Goal: Task Accomplishment & Management: Use online tool/utility

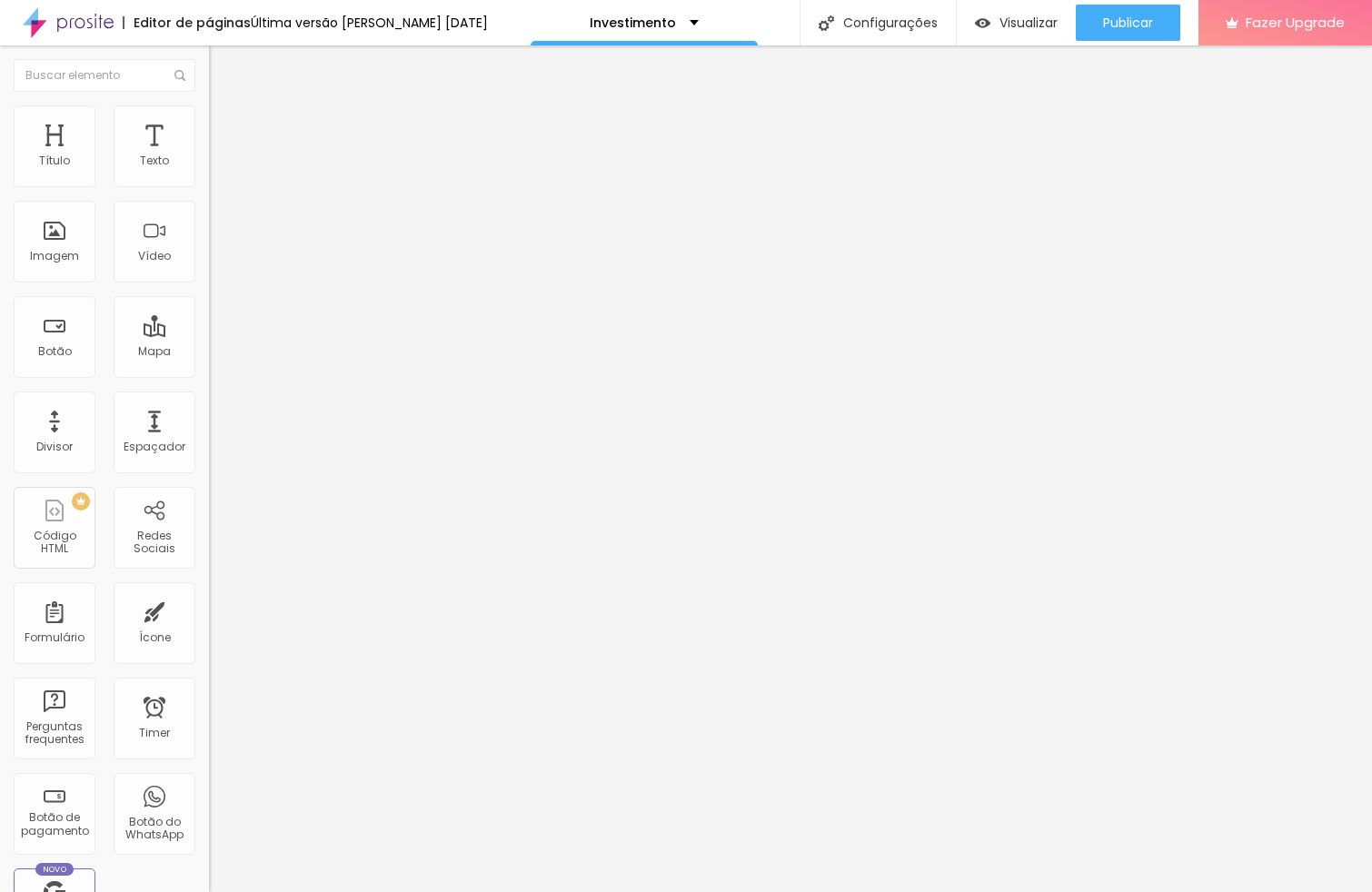
click at [209, 117] on li "Estilo" at bounding box center [313, 115] width 209 height 18
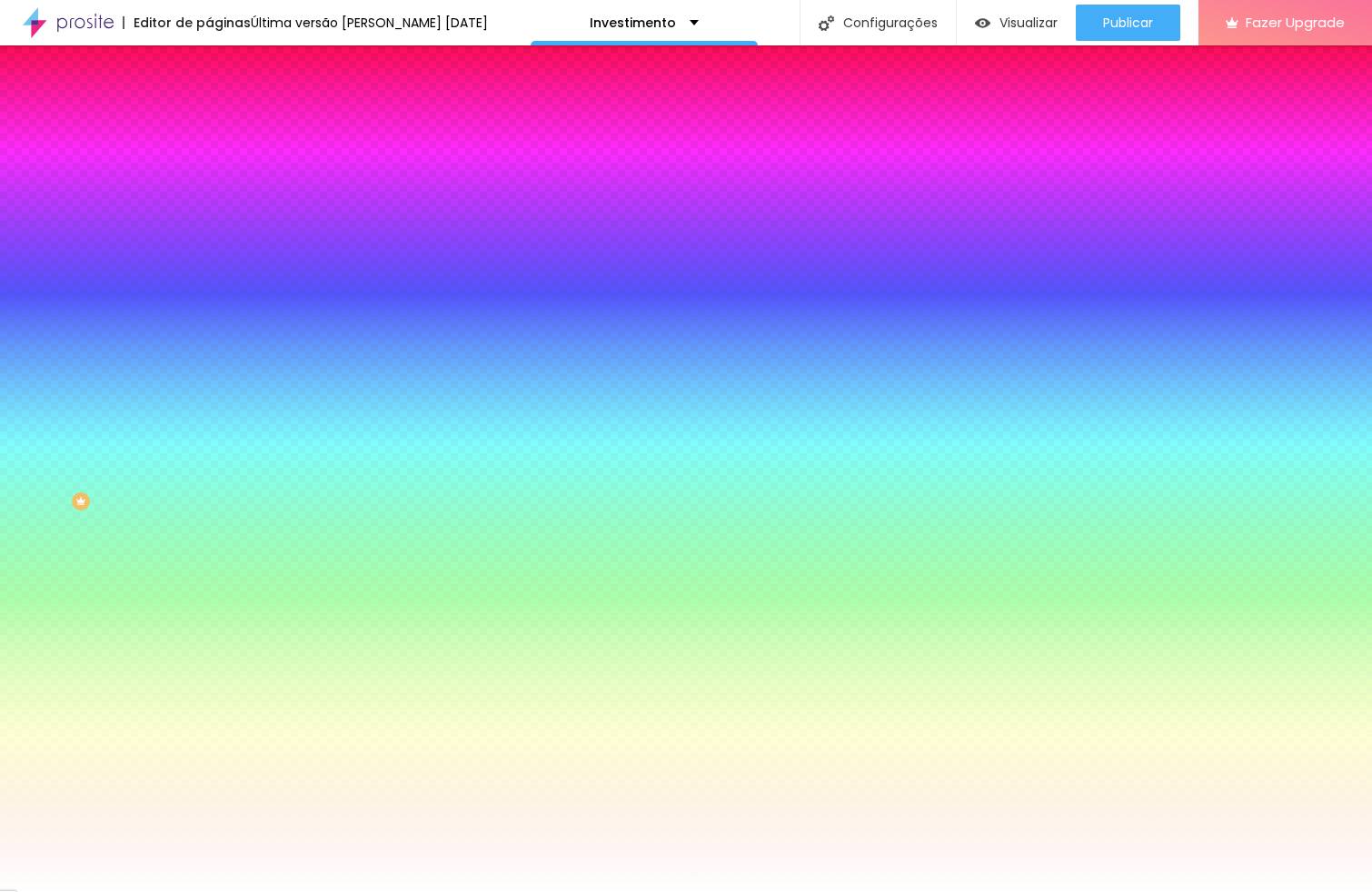
click at [209, 123] on li "Avançado" at bounding box center [313, 132] width 209 height 18
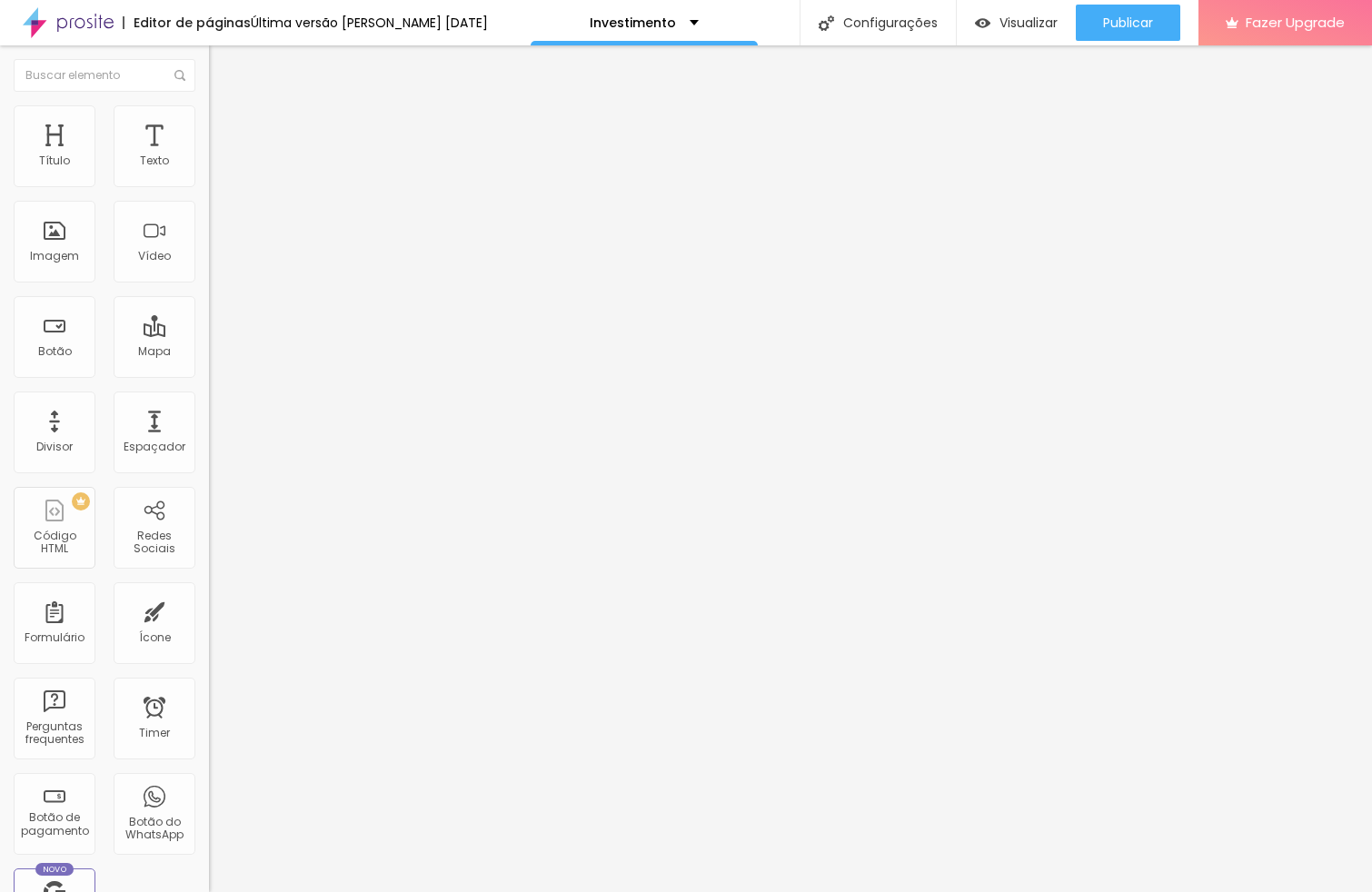
type input "381"
type input "377"
type input "364"
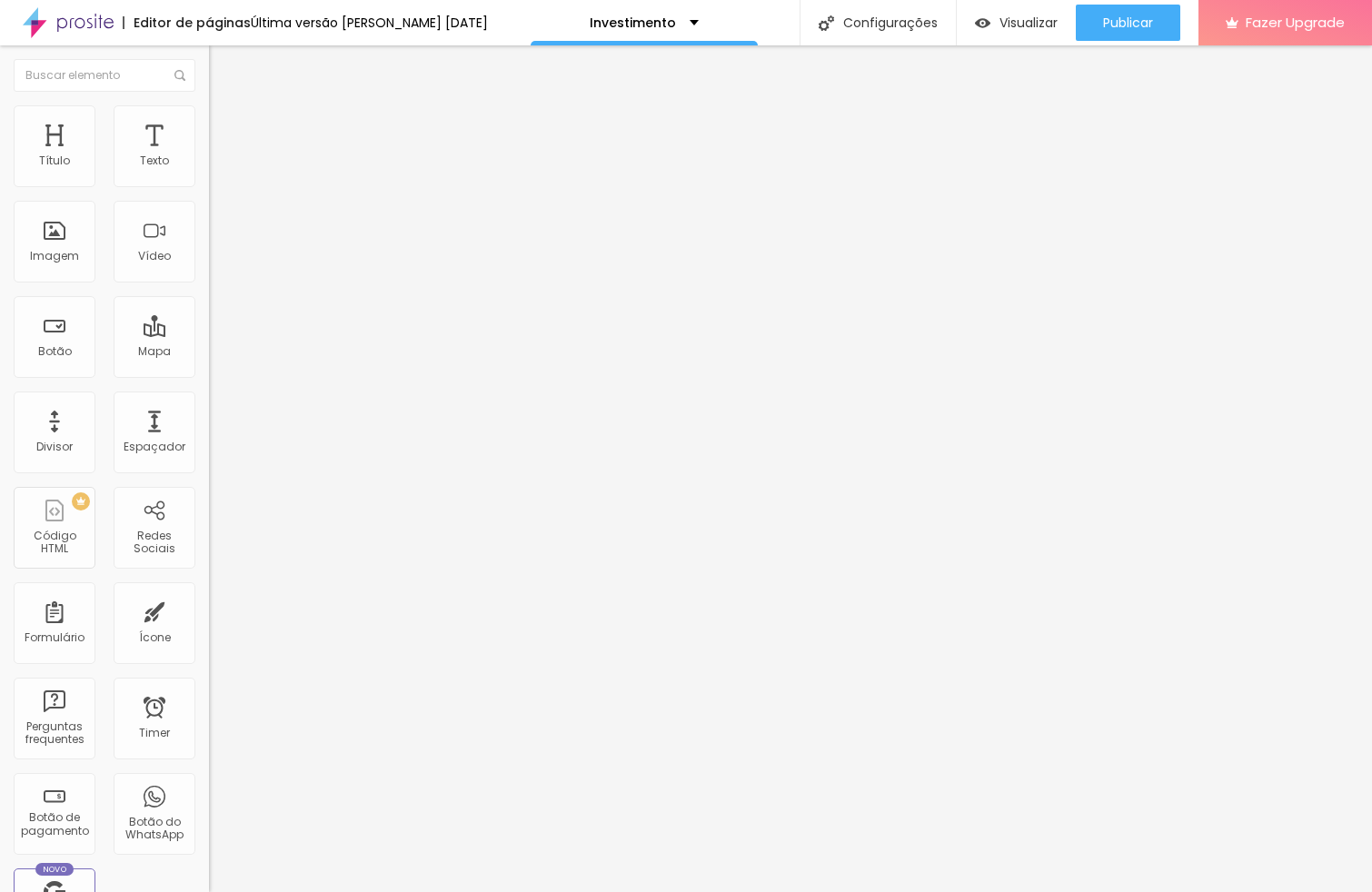
type input "364"
type input "354"
type input "344"
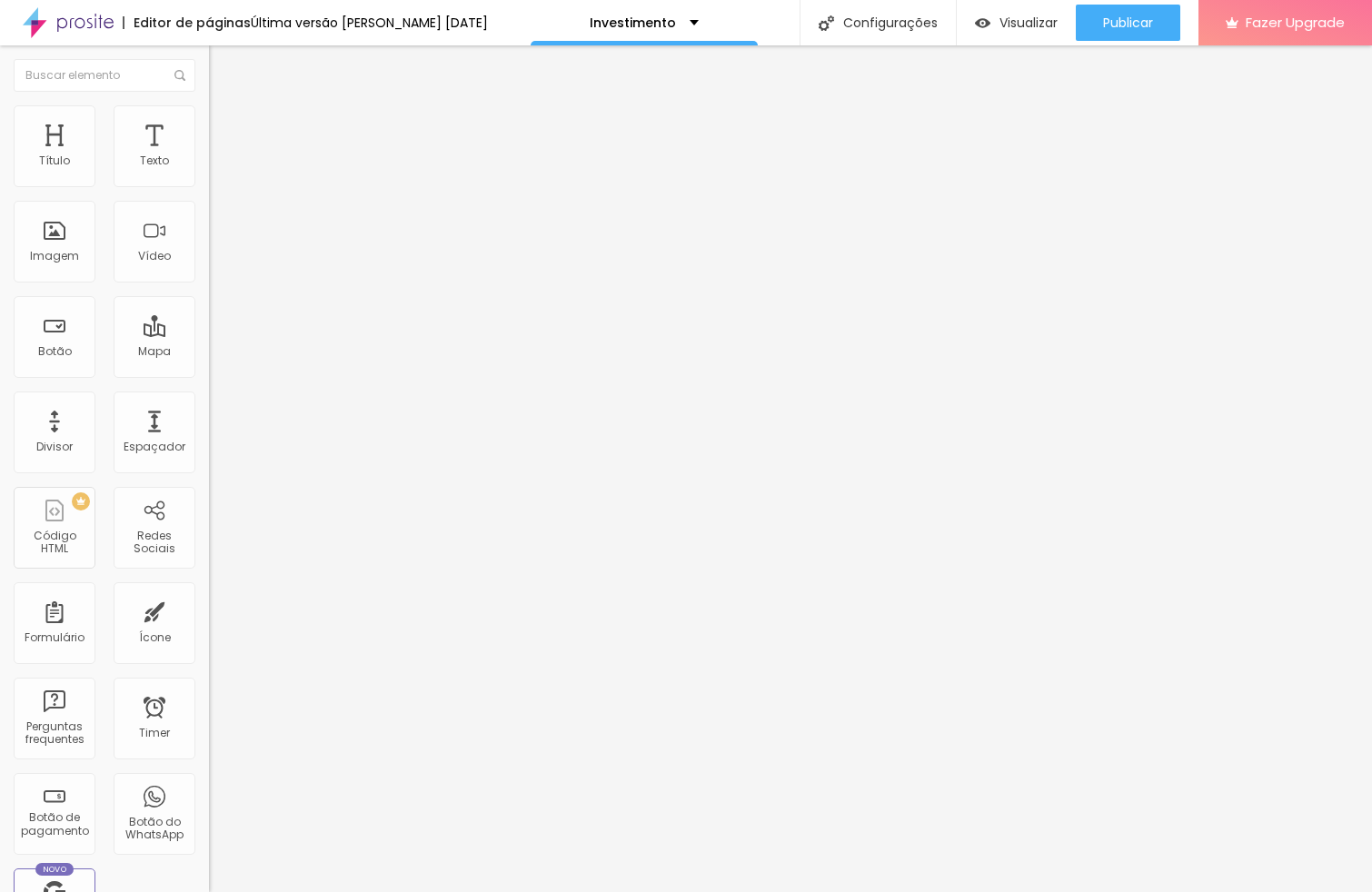
type input "333"
type input "331"
type input "329"
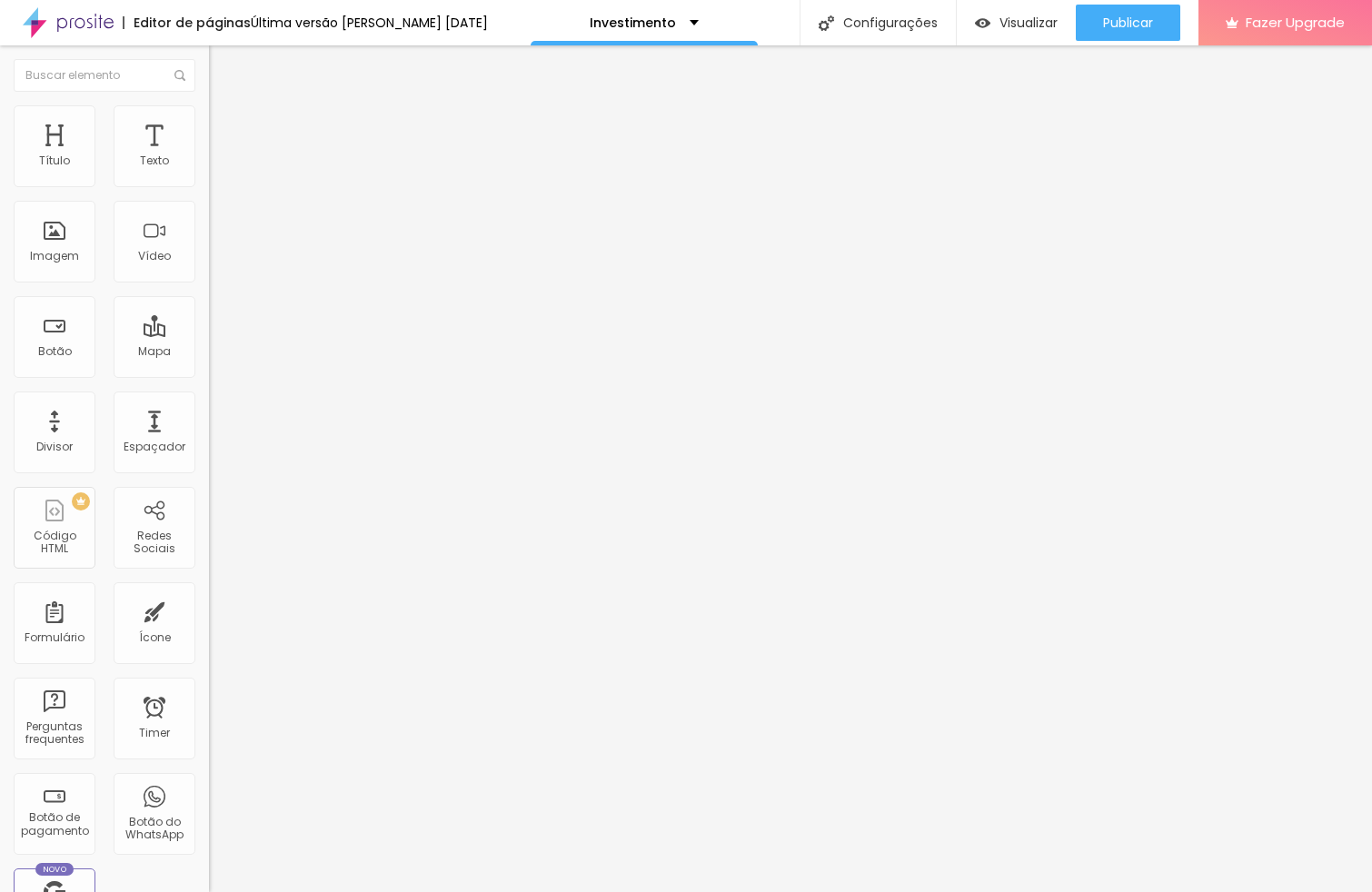
type input "329"
type input "328"
type input "322"
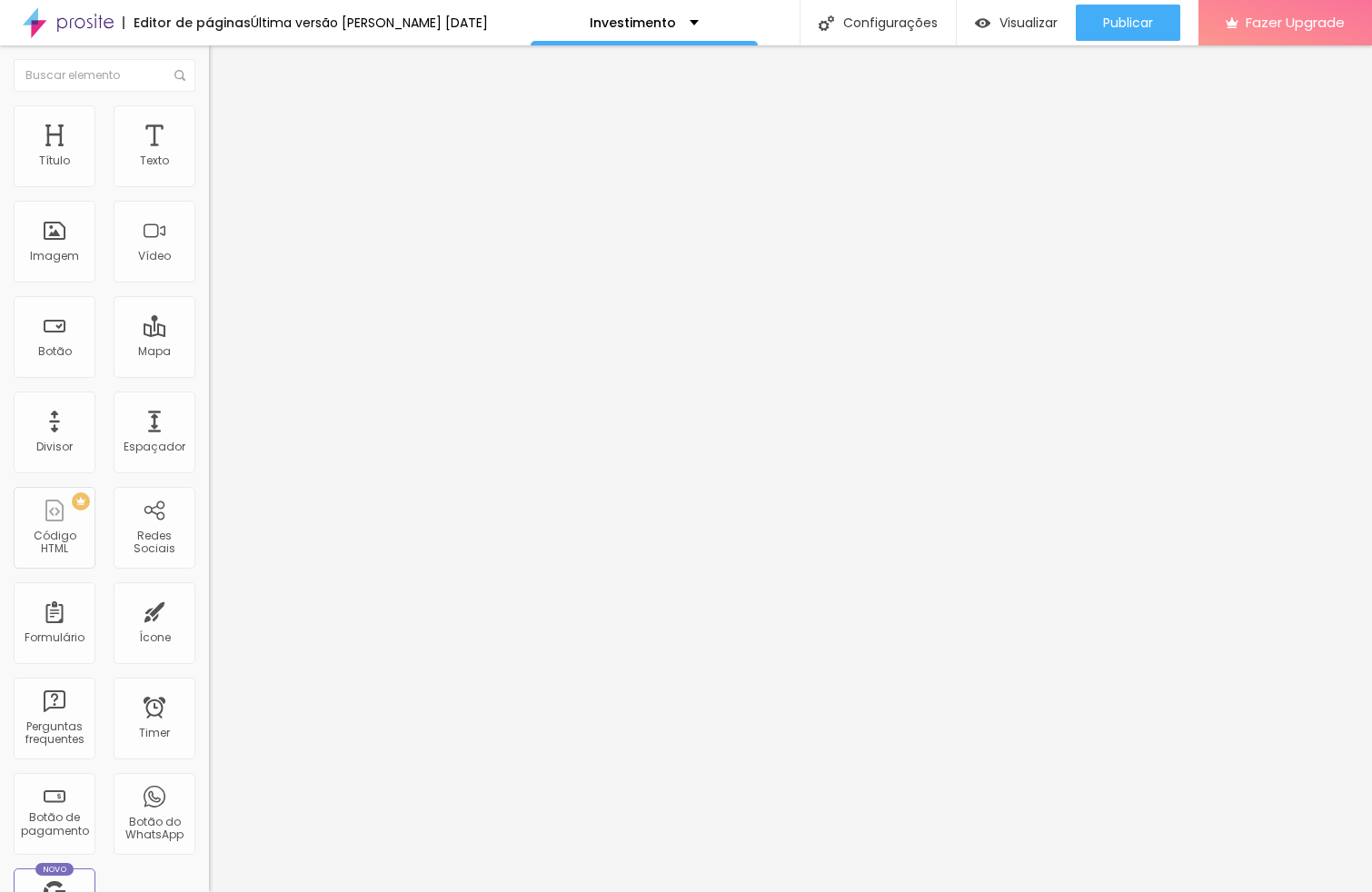
type input "319"
type input "316"
type input "314"
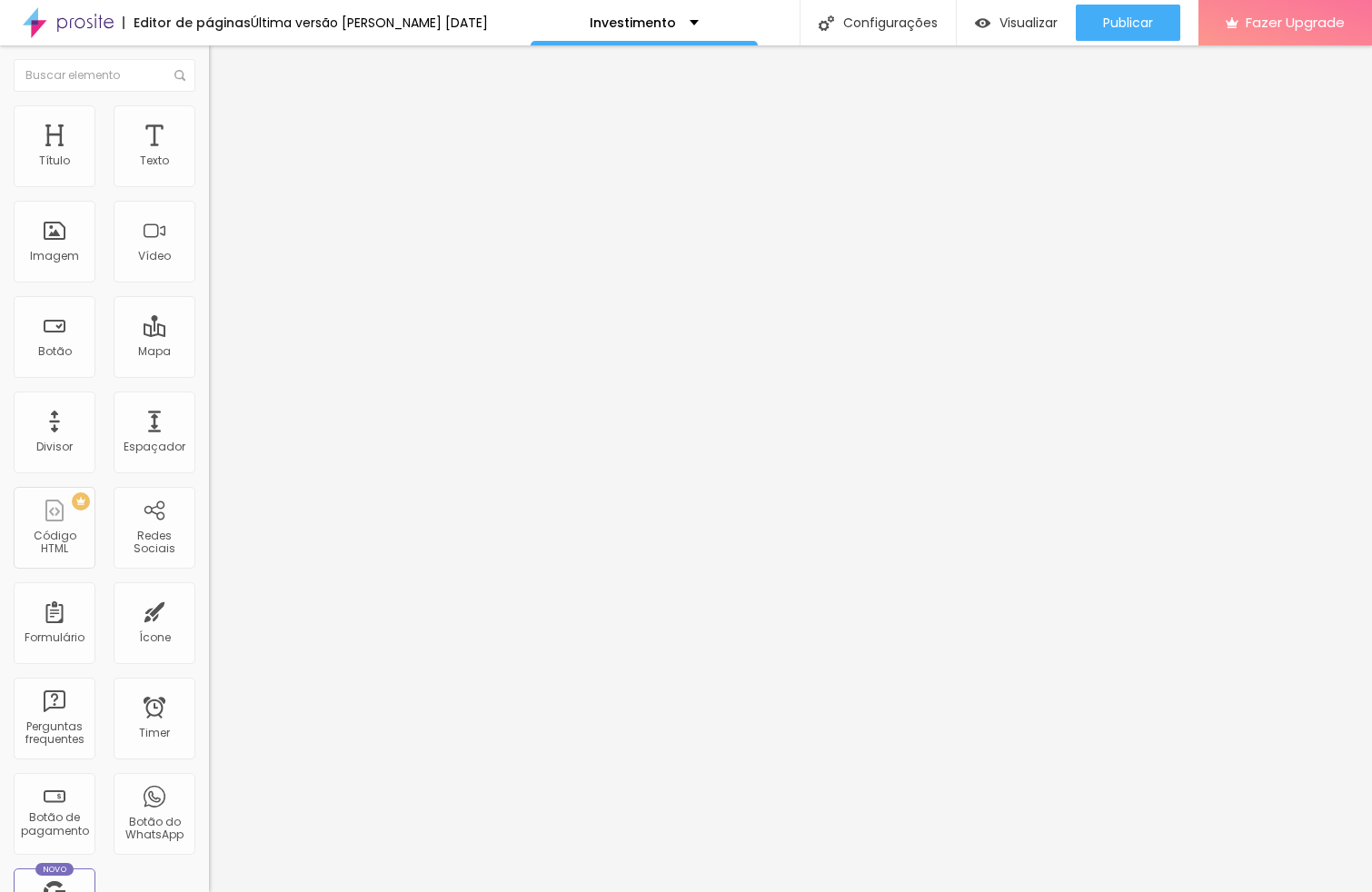
type input "314"
type input "313"
type input "312"
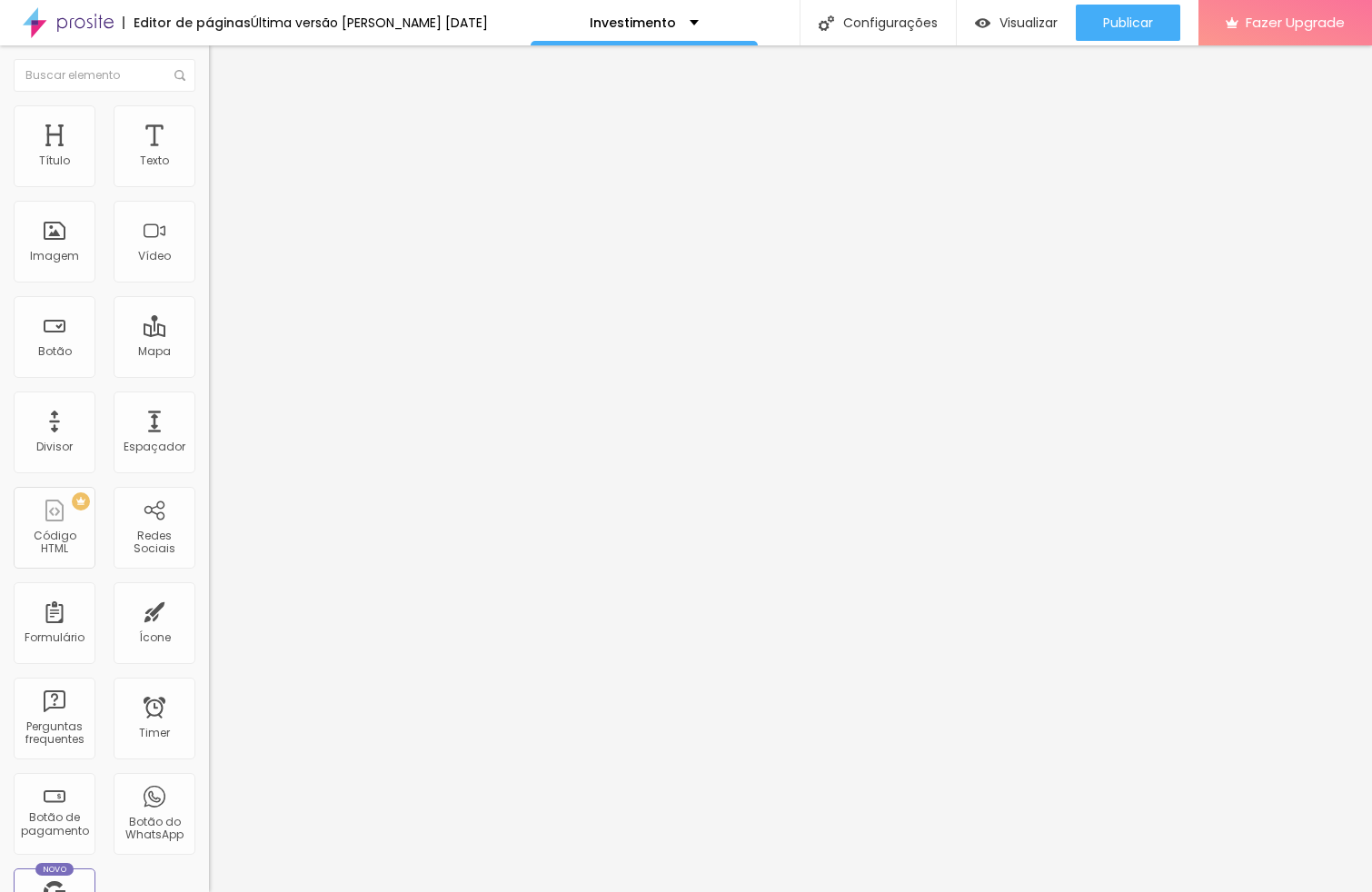
drag, startPoint x: 107, startPoint y: 212, endPoint x: 94, endPoint y: 217, distance: 13.9
click at [209, 610] on input "range" at bounding box center [267, 617] width 117 height 15
click at [209, 626] on input "312" at bounding box center [247, 635] width 78 height 19
type input "31"
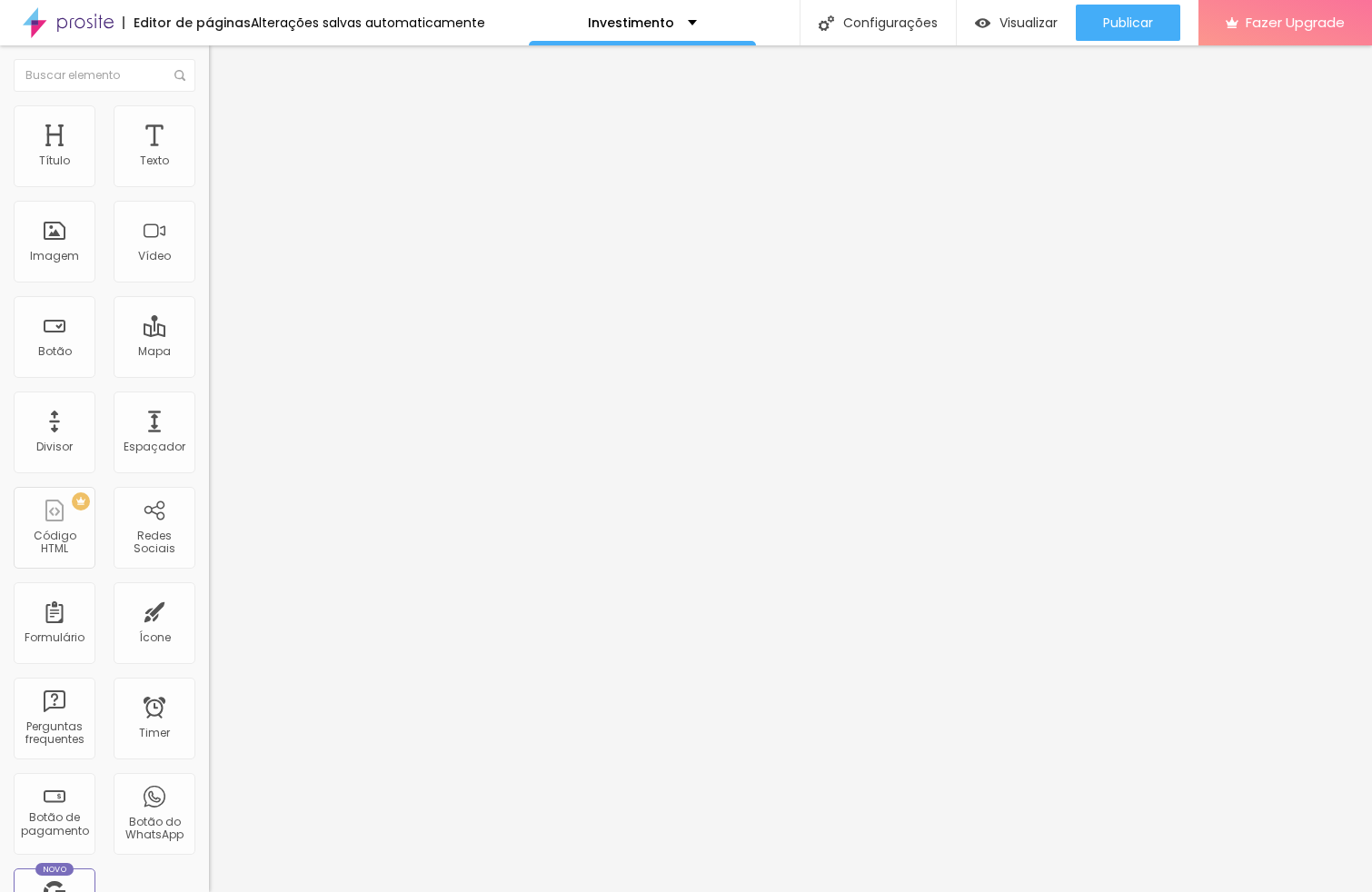
type input "3"
type input "30"
type input "300"
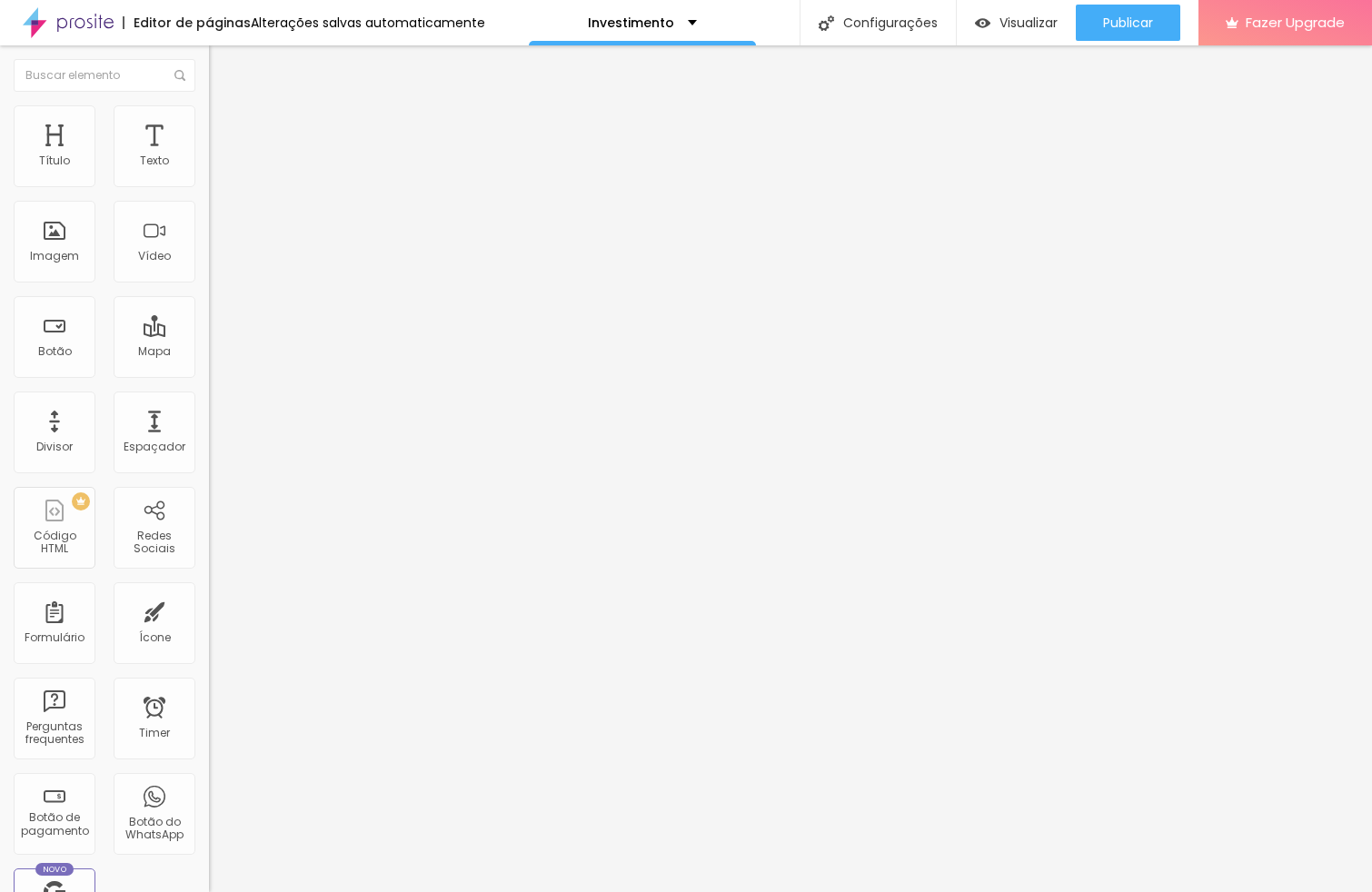
type input "300"
click at [975, 29] on img "button" at bounding box center [982, 23] width 16 height 16
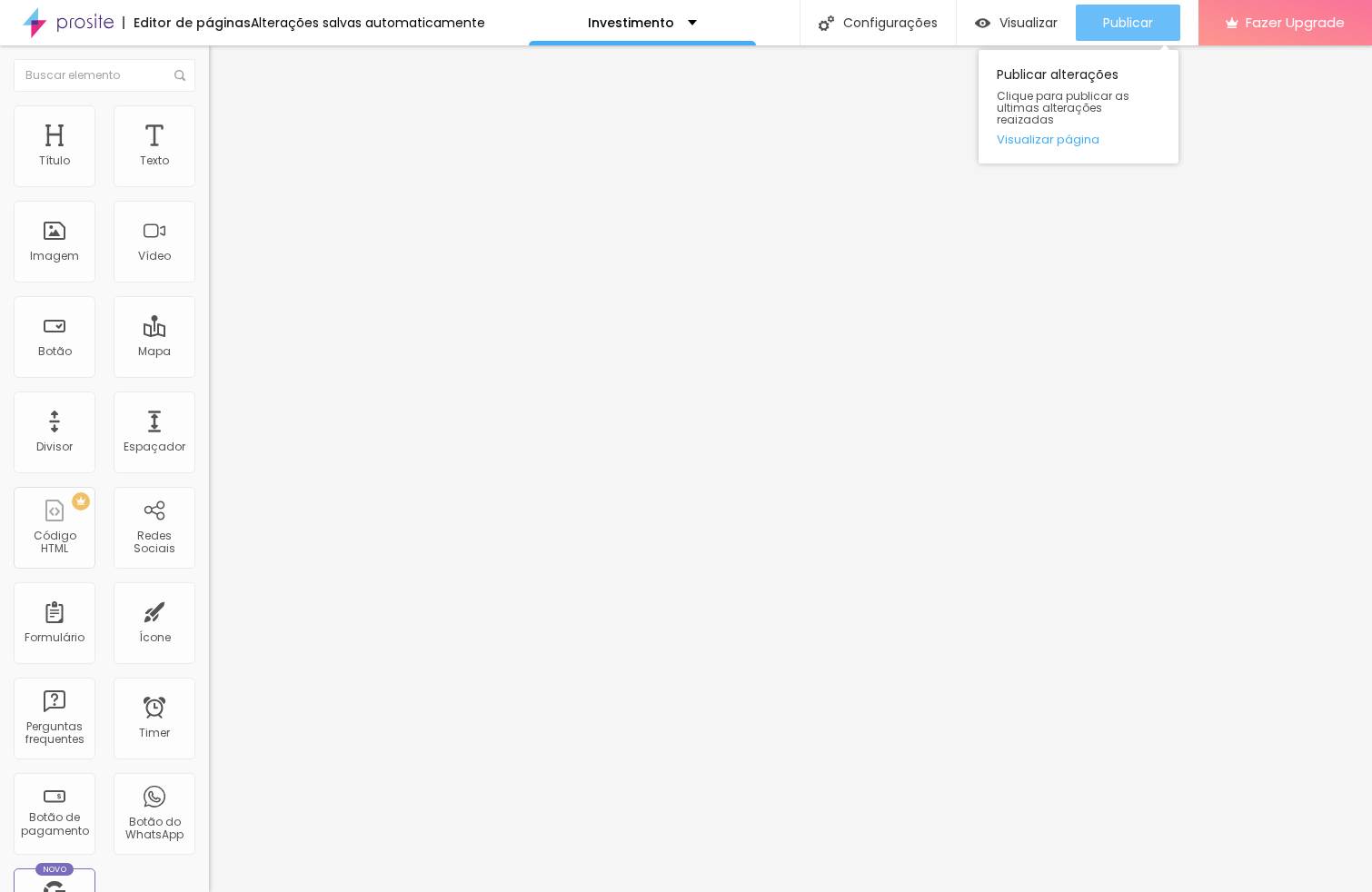
click at [1124, 34] on div "Publicar" at bounding box center [1128, 23] width 50 height 37
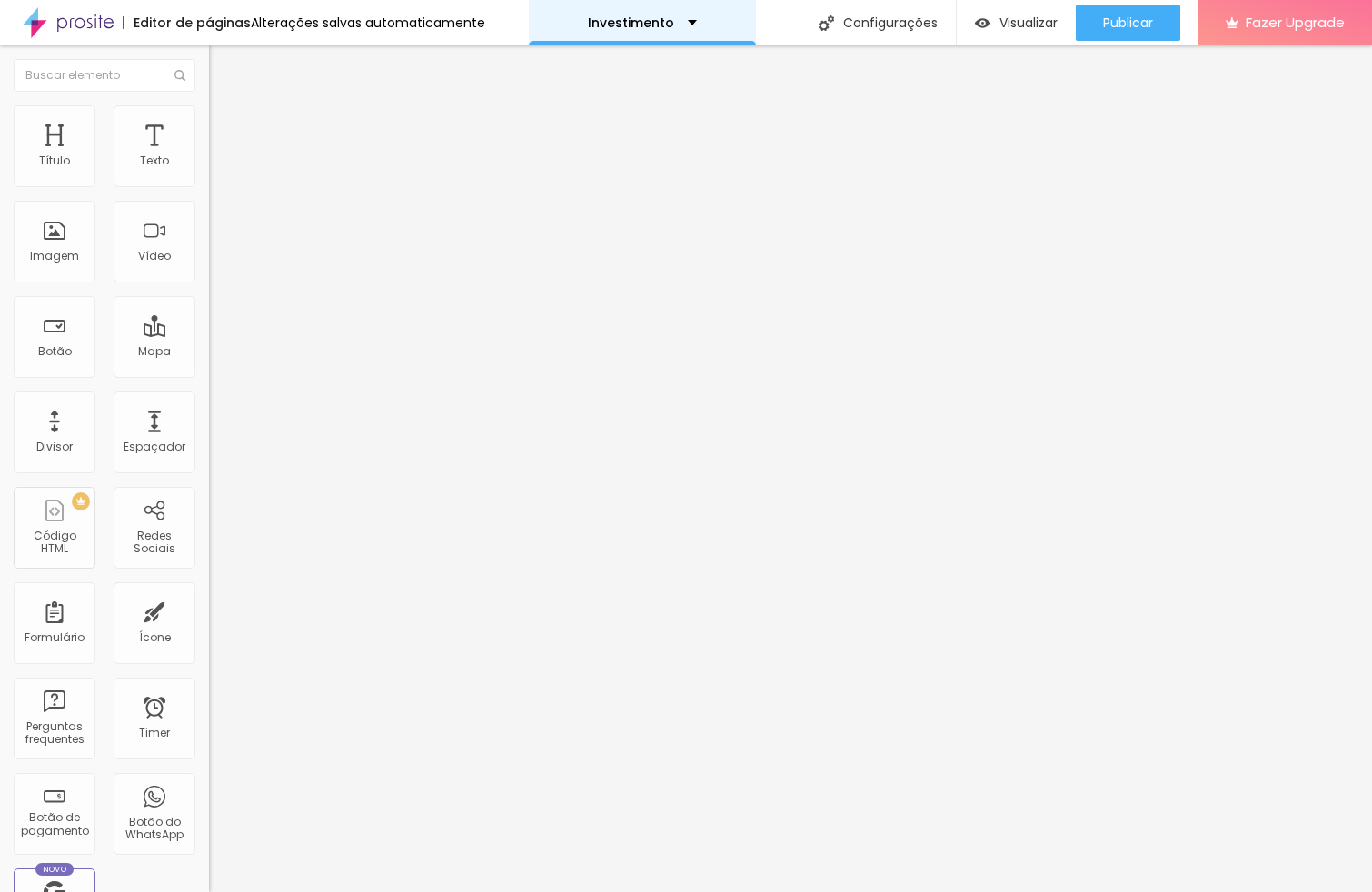
click at [649, 28] on p "Investimento" at bounding box center [631, 23] width 86 height 13
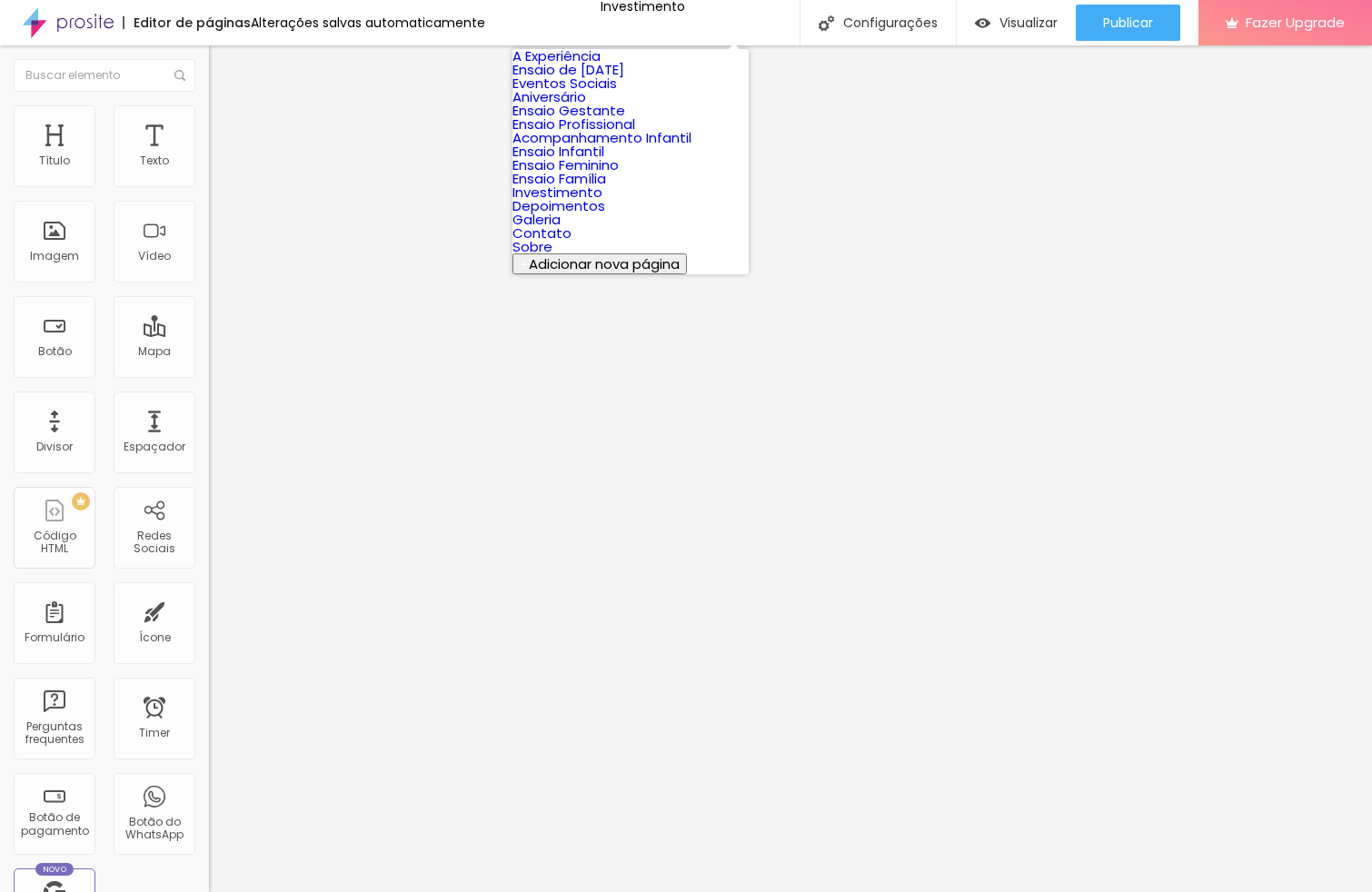
click at [600, 65] on link "A Experiência" at bounding box center [556, 55] width 88 height 19
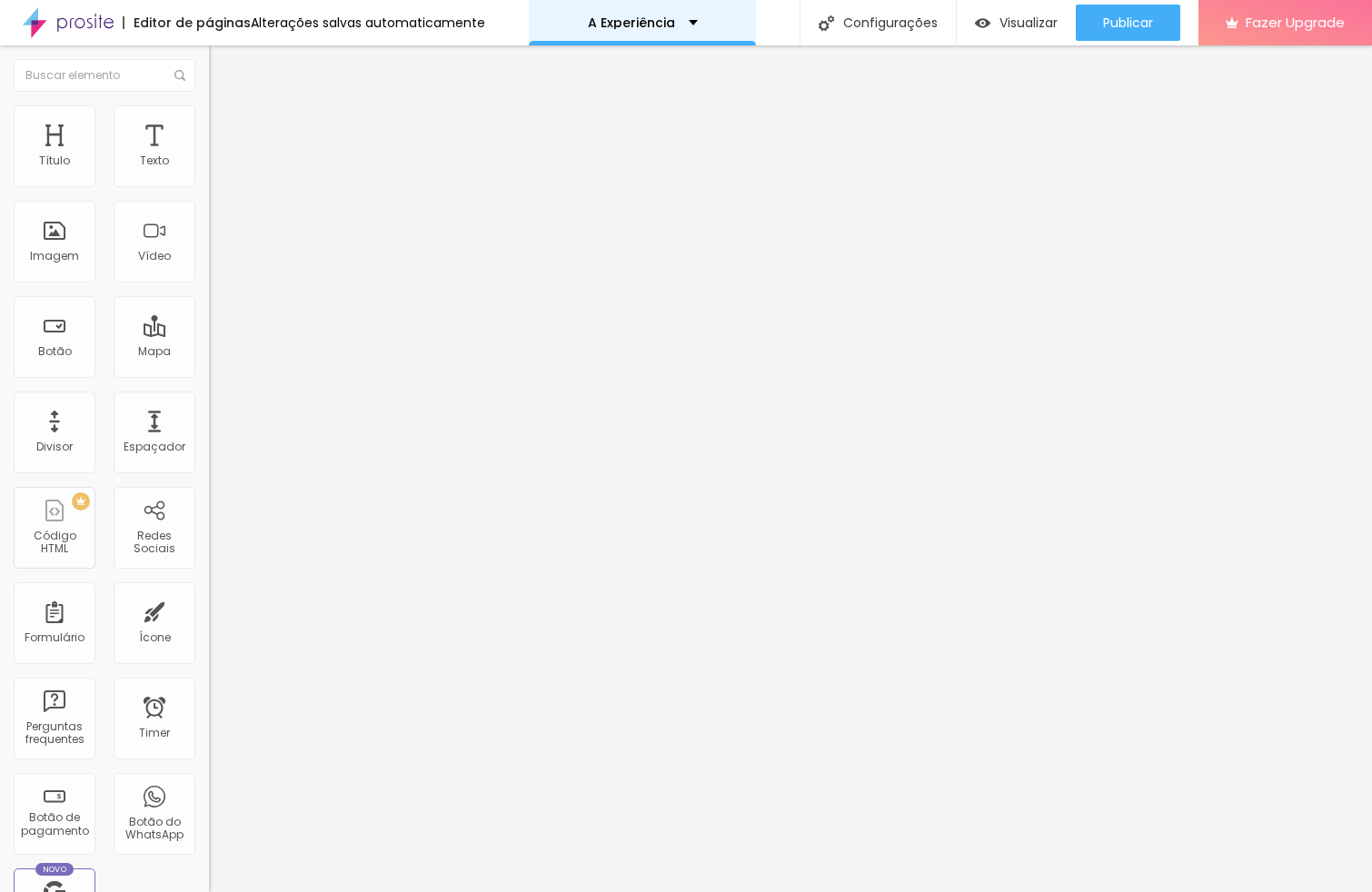
click at [611, 29] on div "A Experiência" at bounding box center [642, 22] width 227 height 45
click at [645, 14] on div "A Experiência" at bounding box center [642, 22] width 227 height 45
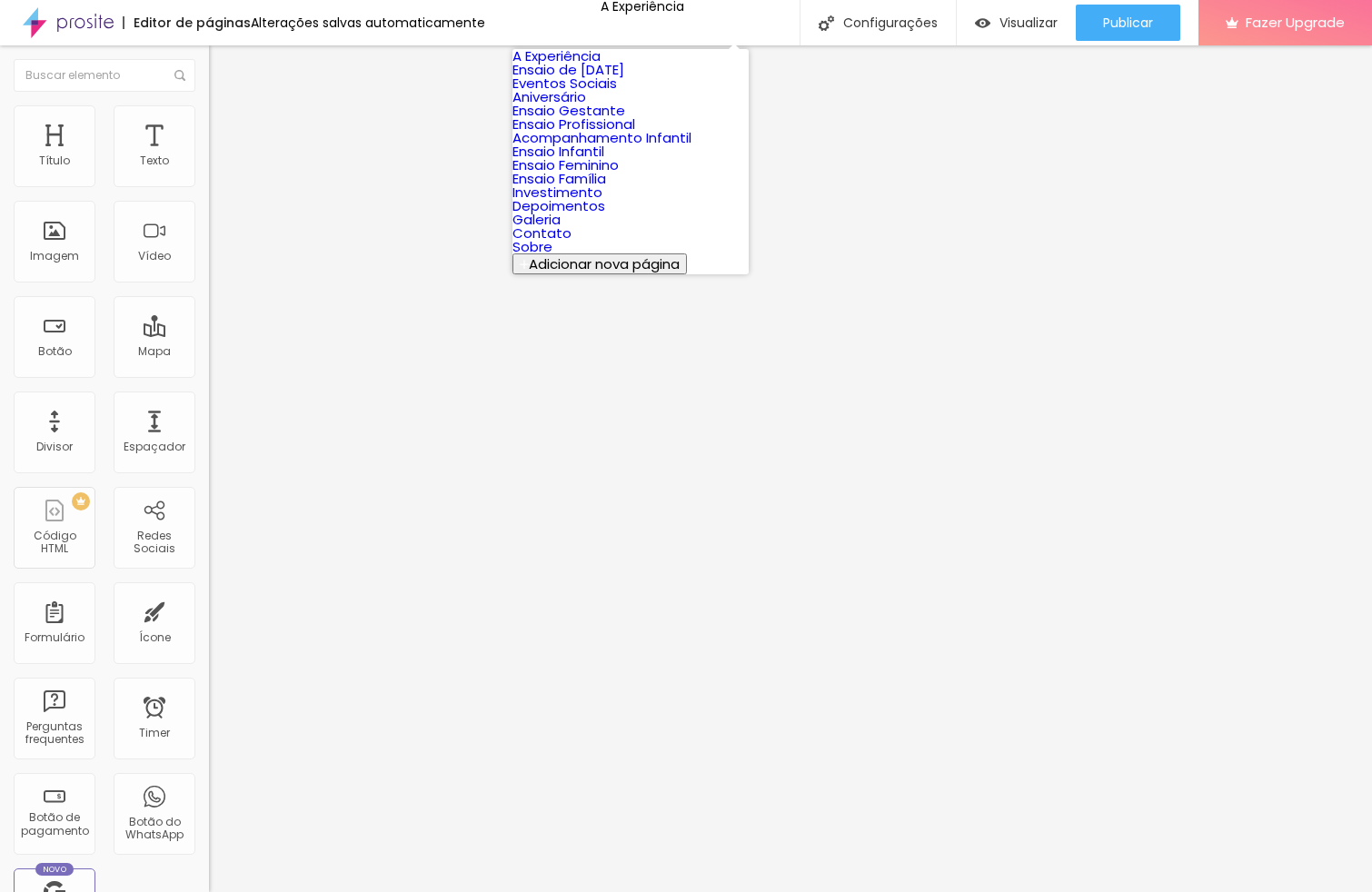
scroll to position [287, 0]
click at [606, 169] on link "Ensaio Família" at bounding box center [559, 178] width 94 height 19
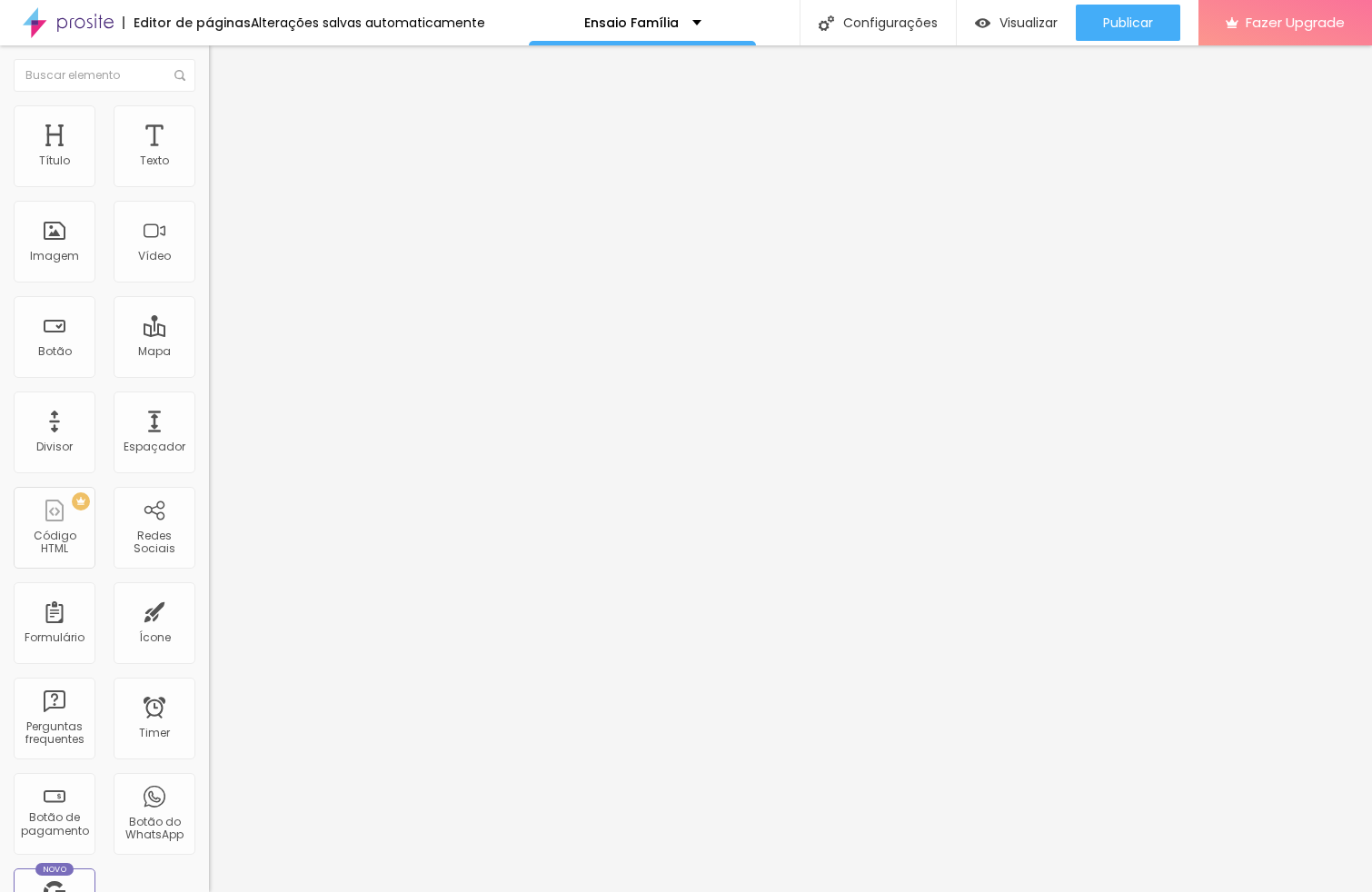
click at [223, 66] on img "button" at bounding box center [230, 66] width 15 height 15
click at [209, 269] on button "button" at bounding box center [222, 259] width 26 height 19
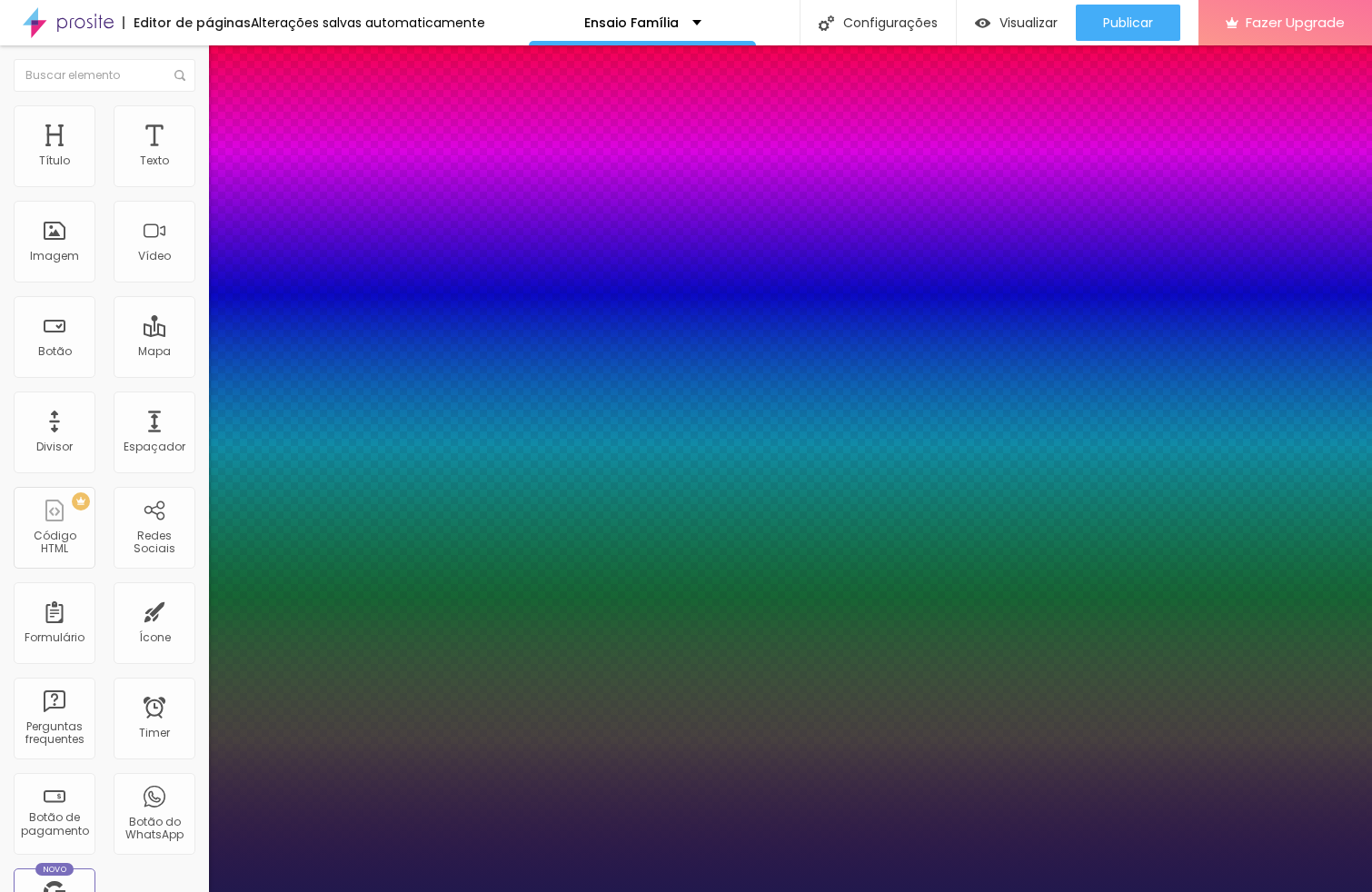
type input "1"
select select "Montserrat"
type input "1"
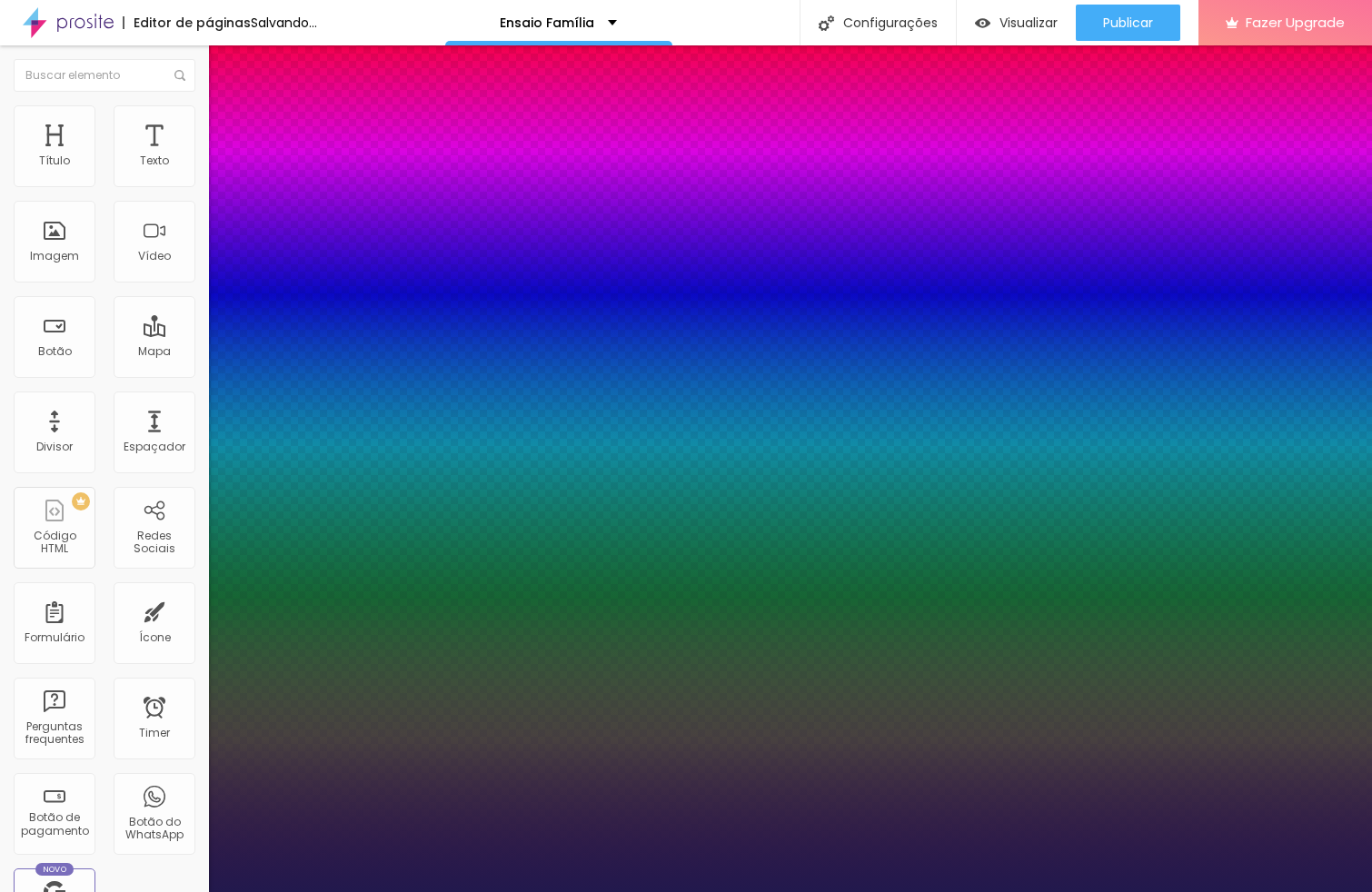
type input "34"
type input "1"
type input "34"
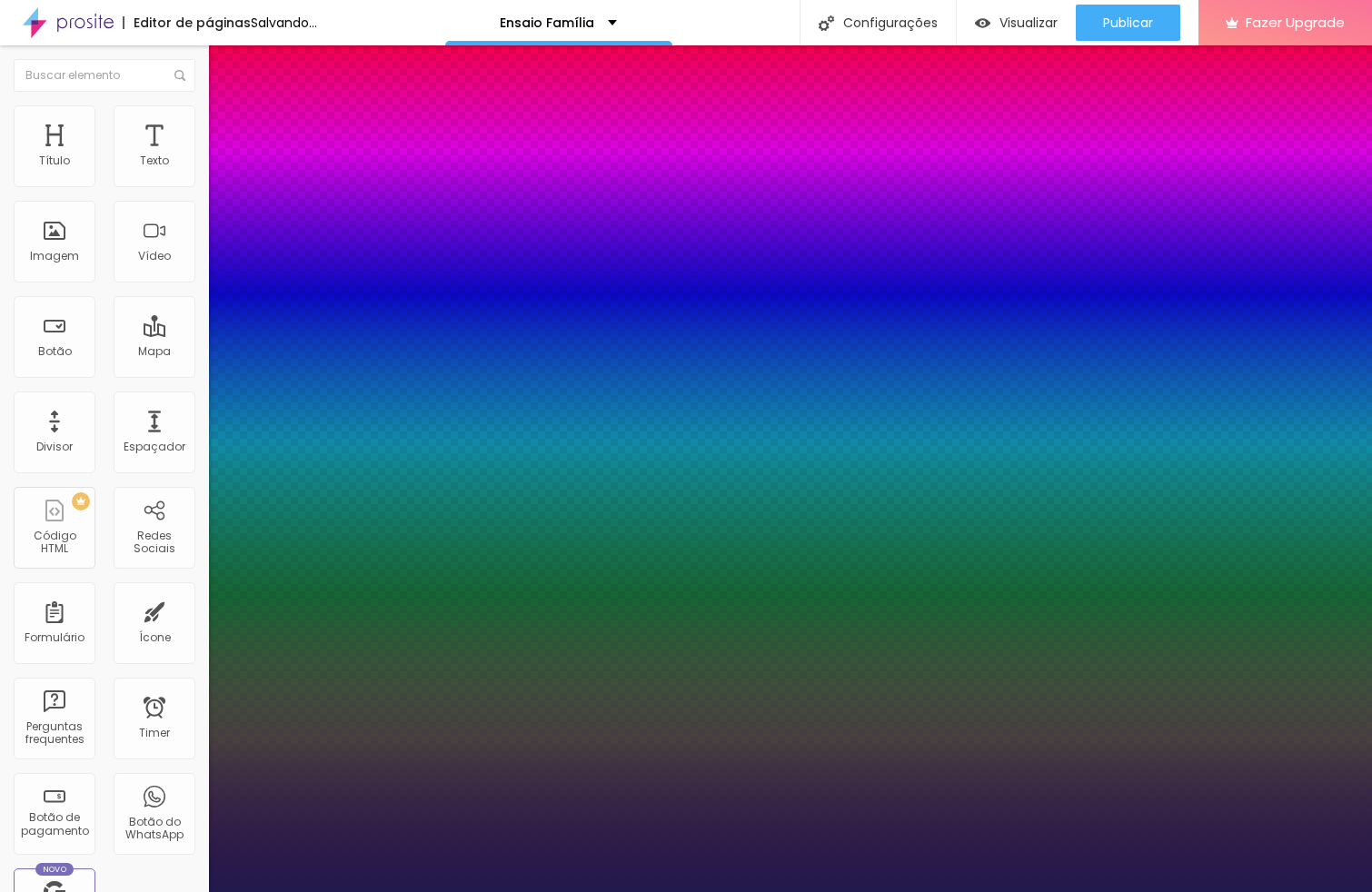
type input "1"
type input "30"
type input "1"
type input "29"
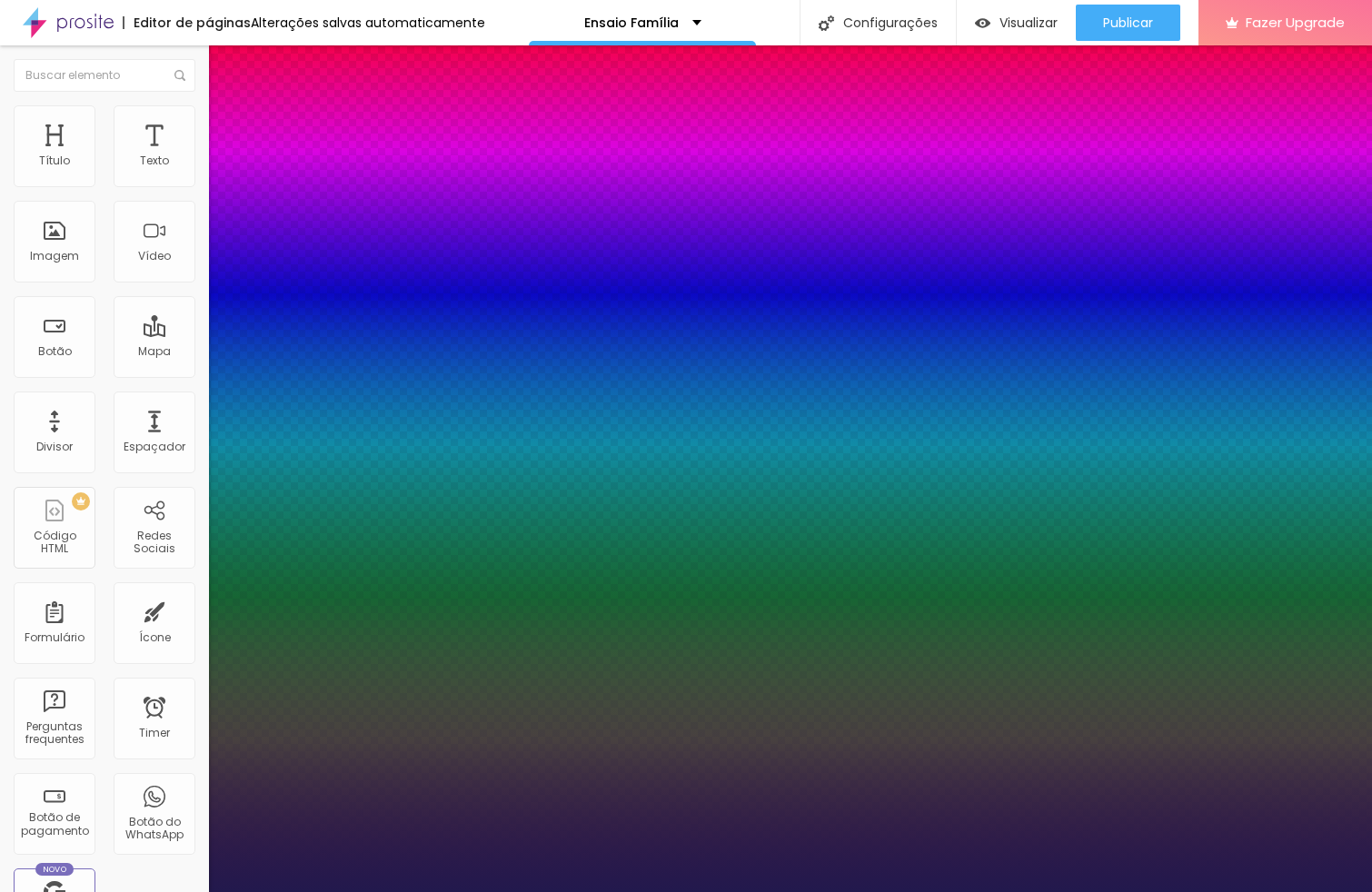
type input "29"
type input "1"
type input "28"
type input "1"
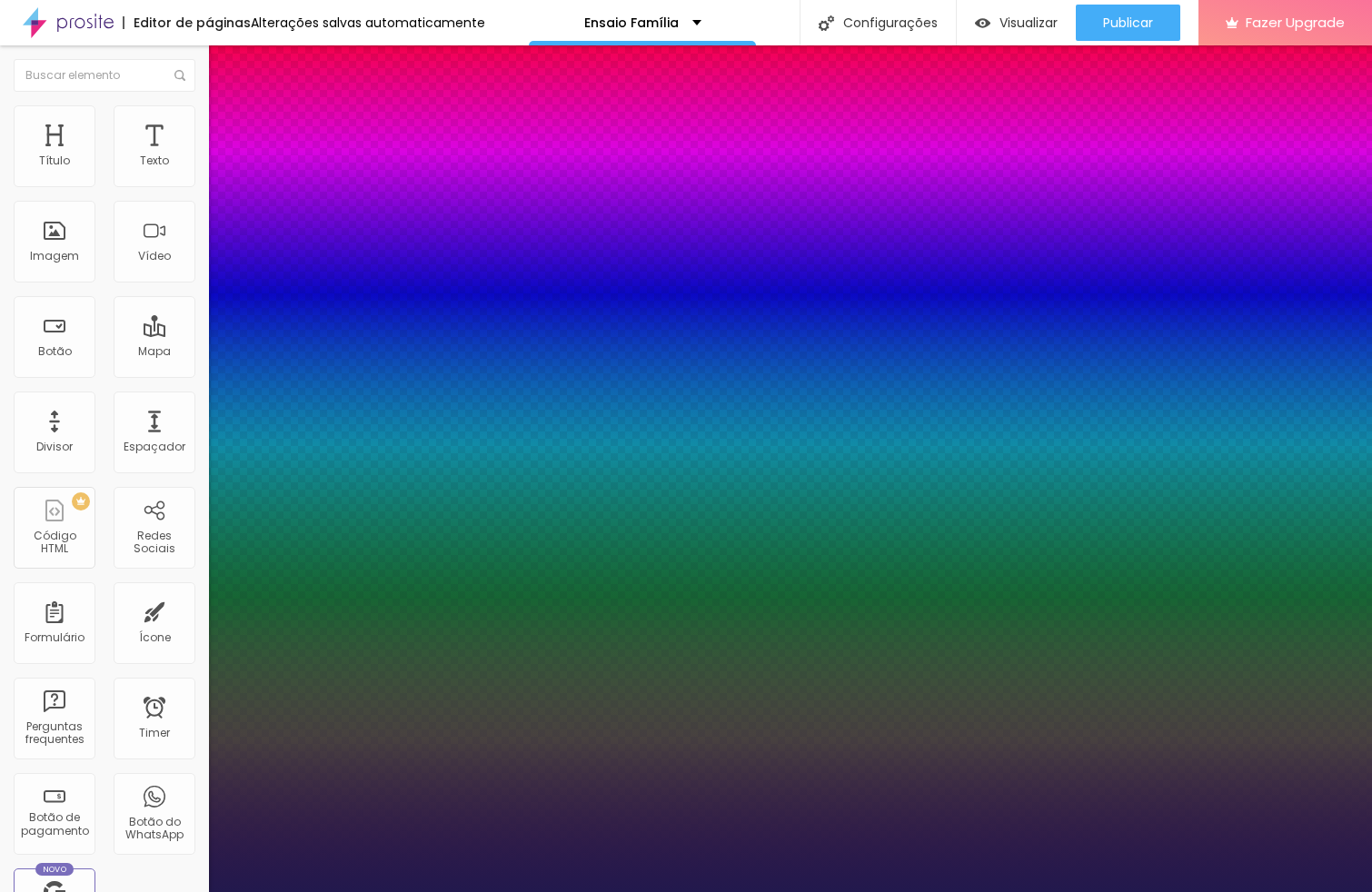
type input "27"
type input "1"
type input "26"
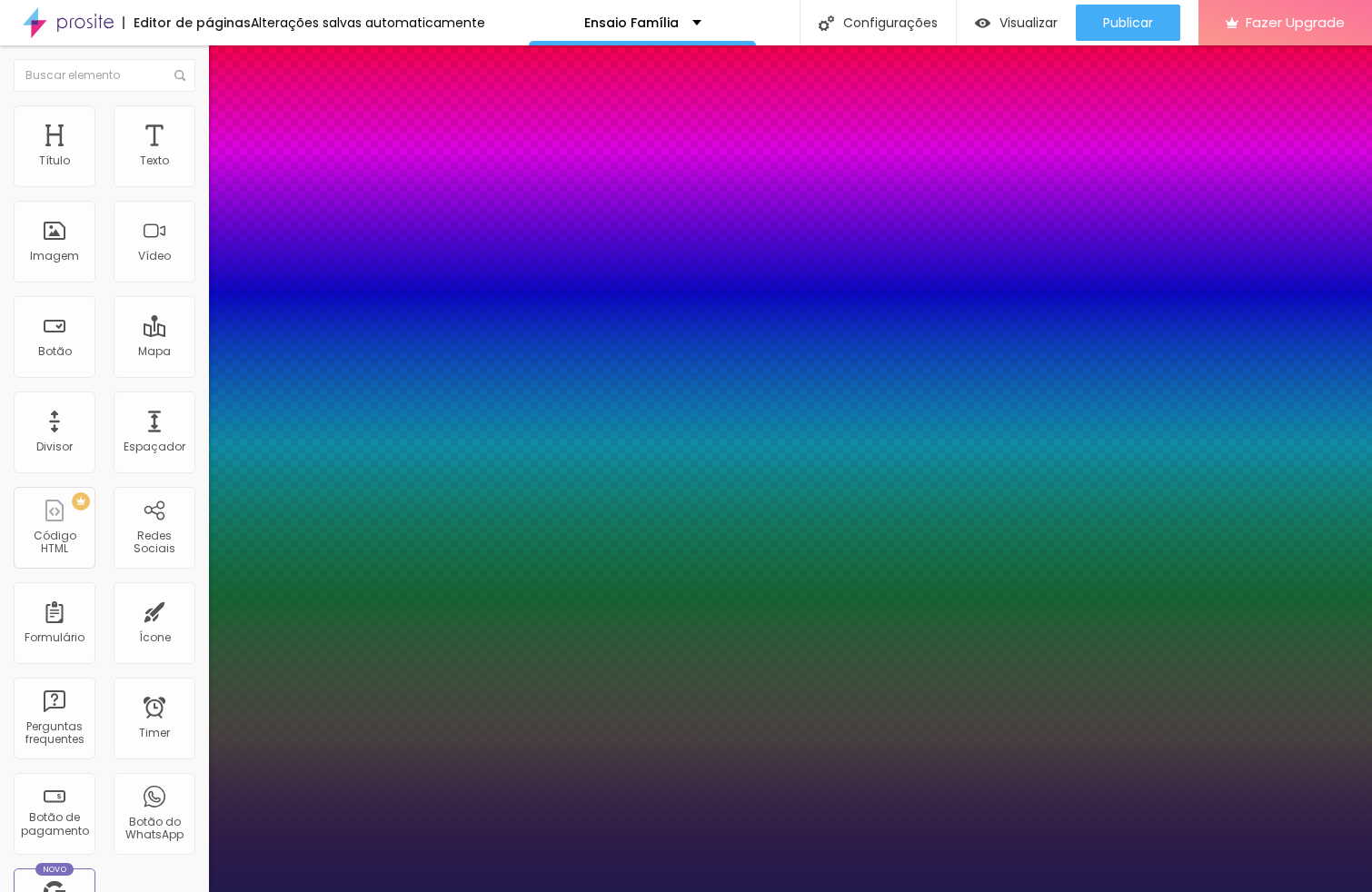
type input "1"
type input "27"
type input "1"
type input "28"
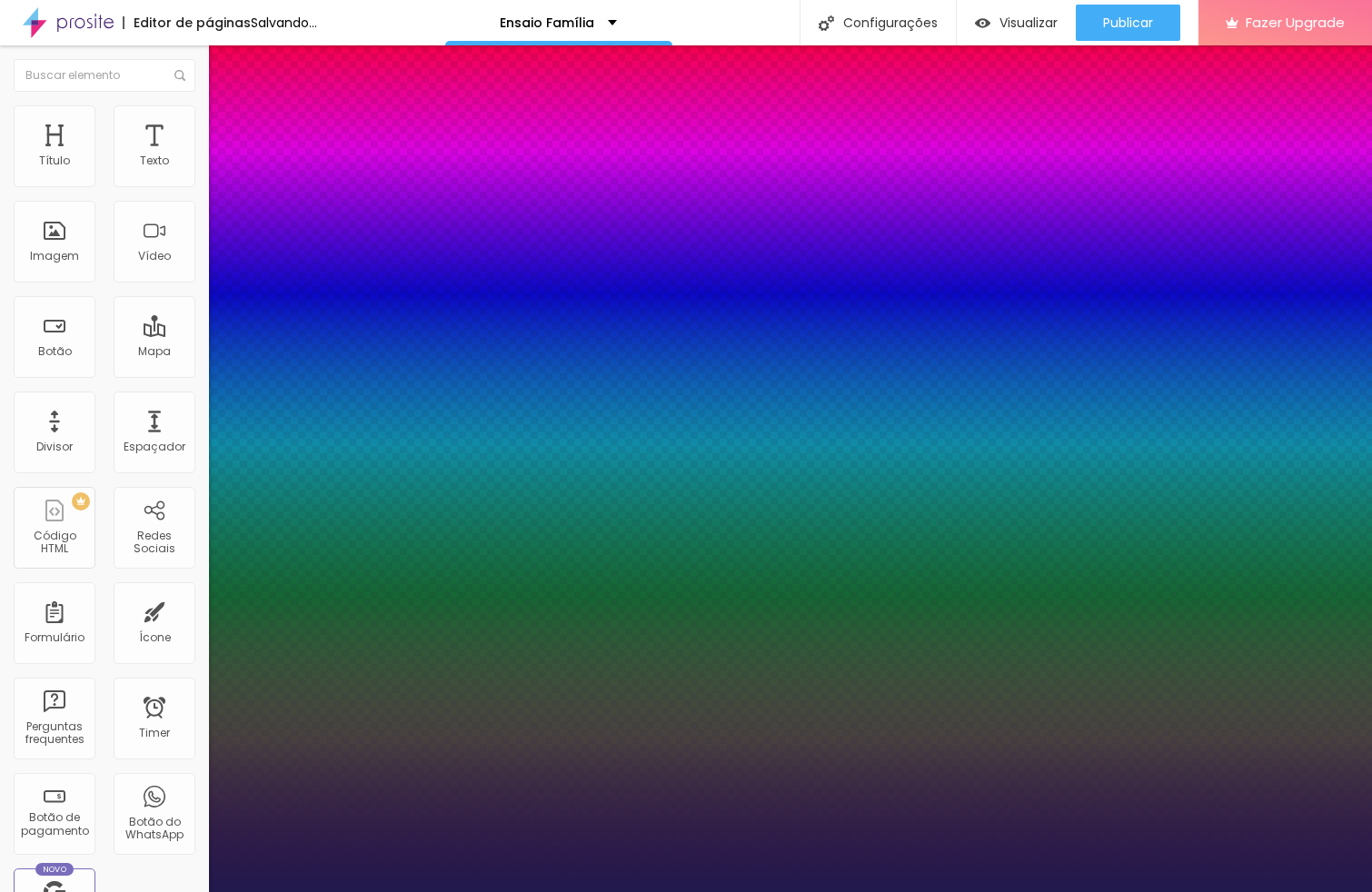
type input "28"
type input "1"
type input "28"
type input "1"
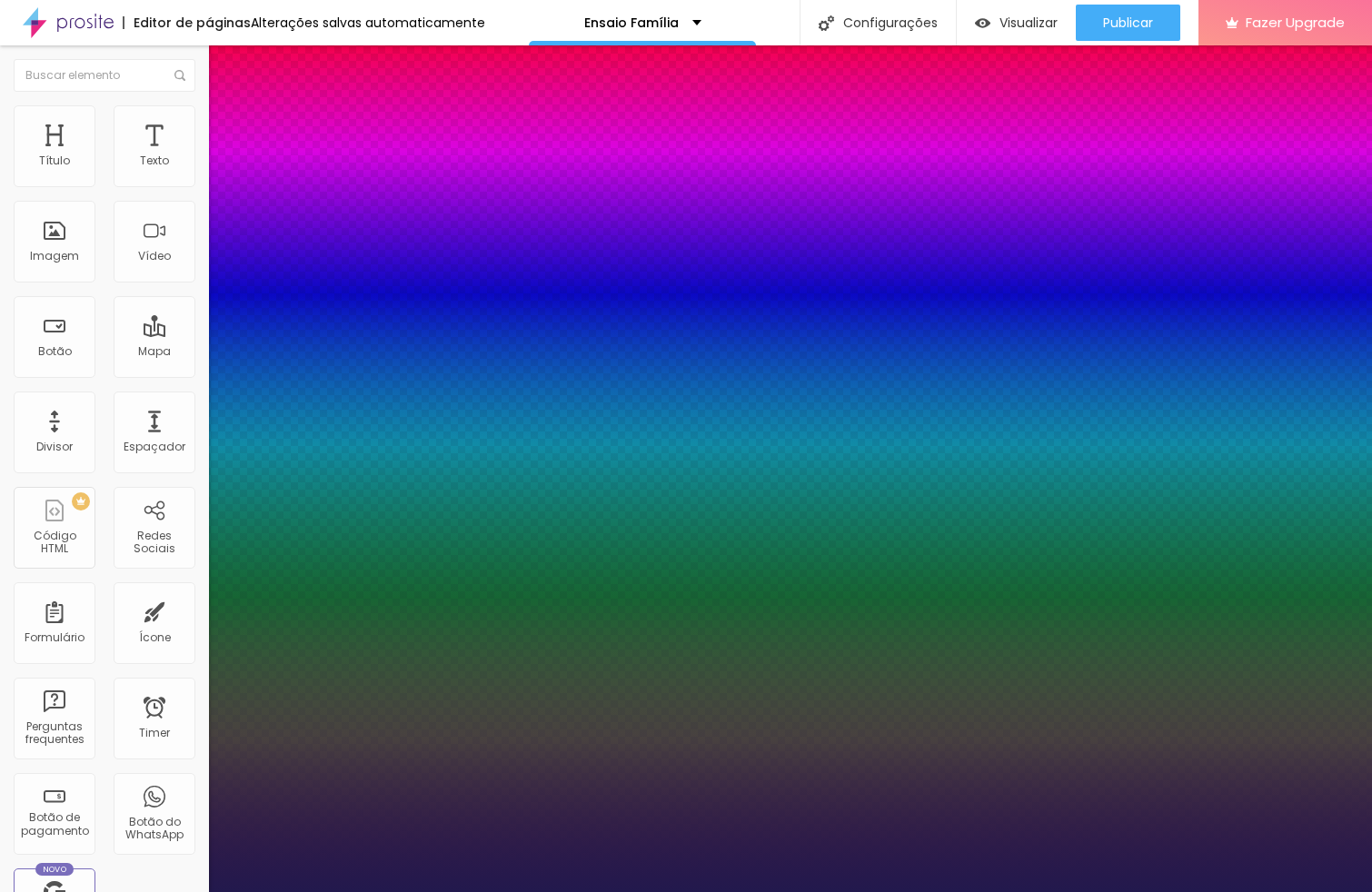
click at [502, 891] on div at bounding box center [686, 892] width 1372 height 0
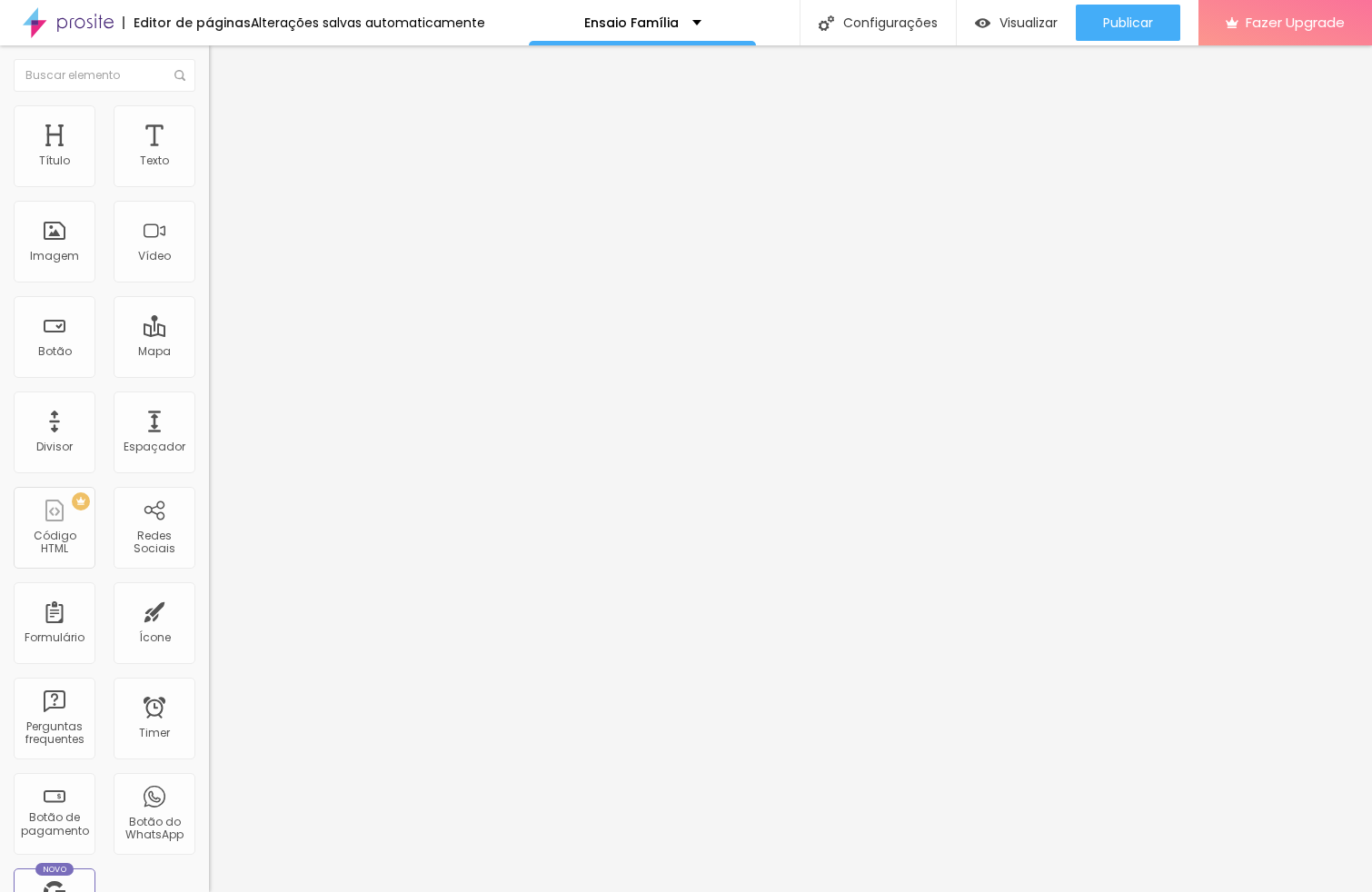
click at [209, 199] on span "Titulo 4" at bounding box center [233, 190] width 48 height 18
click at [209, 187] on span "Titulo 3" at bounding box center [234, 176] width 51 height 21
click at [209, 202] on span "Titulo 4" at bounding box center [233, 194] width 48 height 18
click at [209, 273] on button "button" at bounding box center [222, 264] width 26 height 19
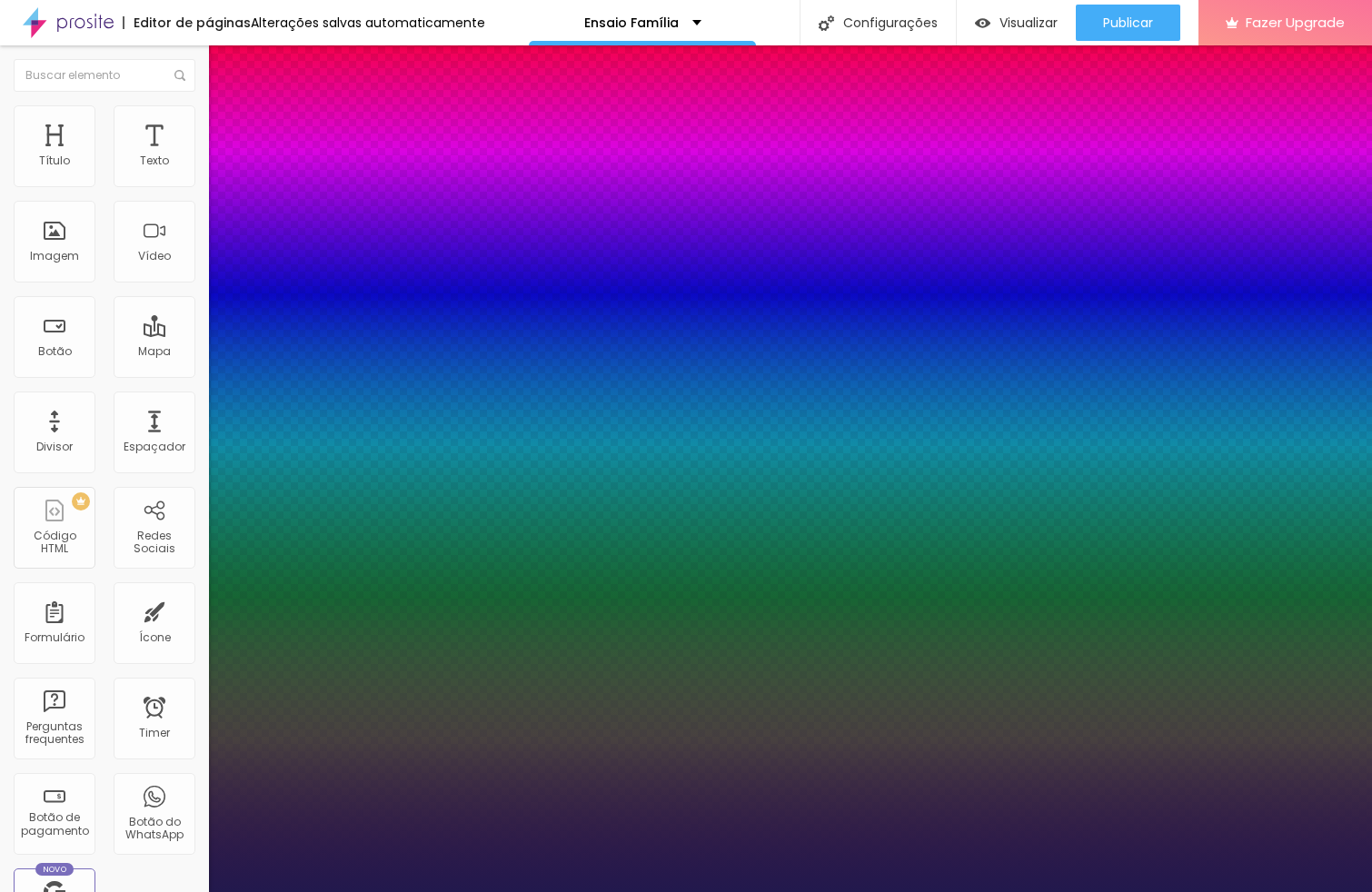
type input "1"
type input "22"
type input "1"
type input "22"
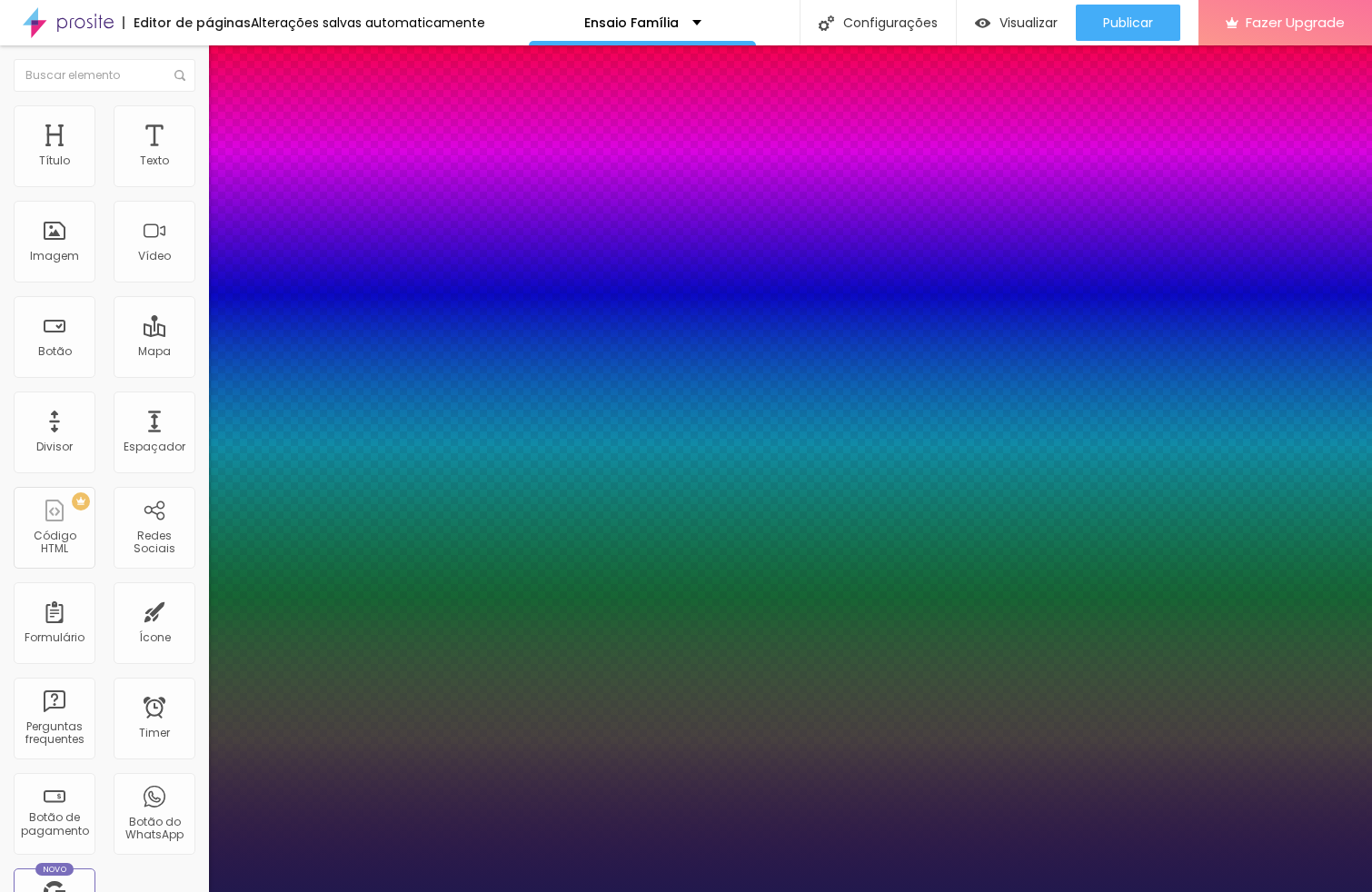
type input "1"
select select "Montserrat"
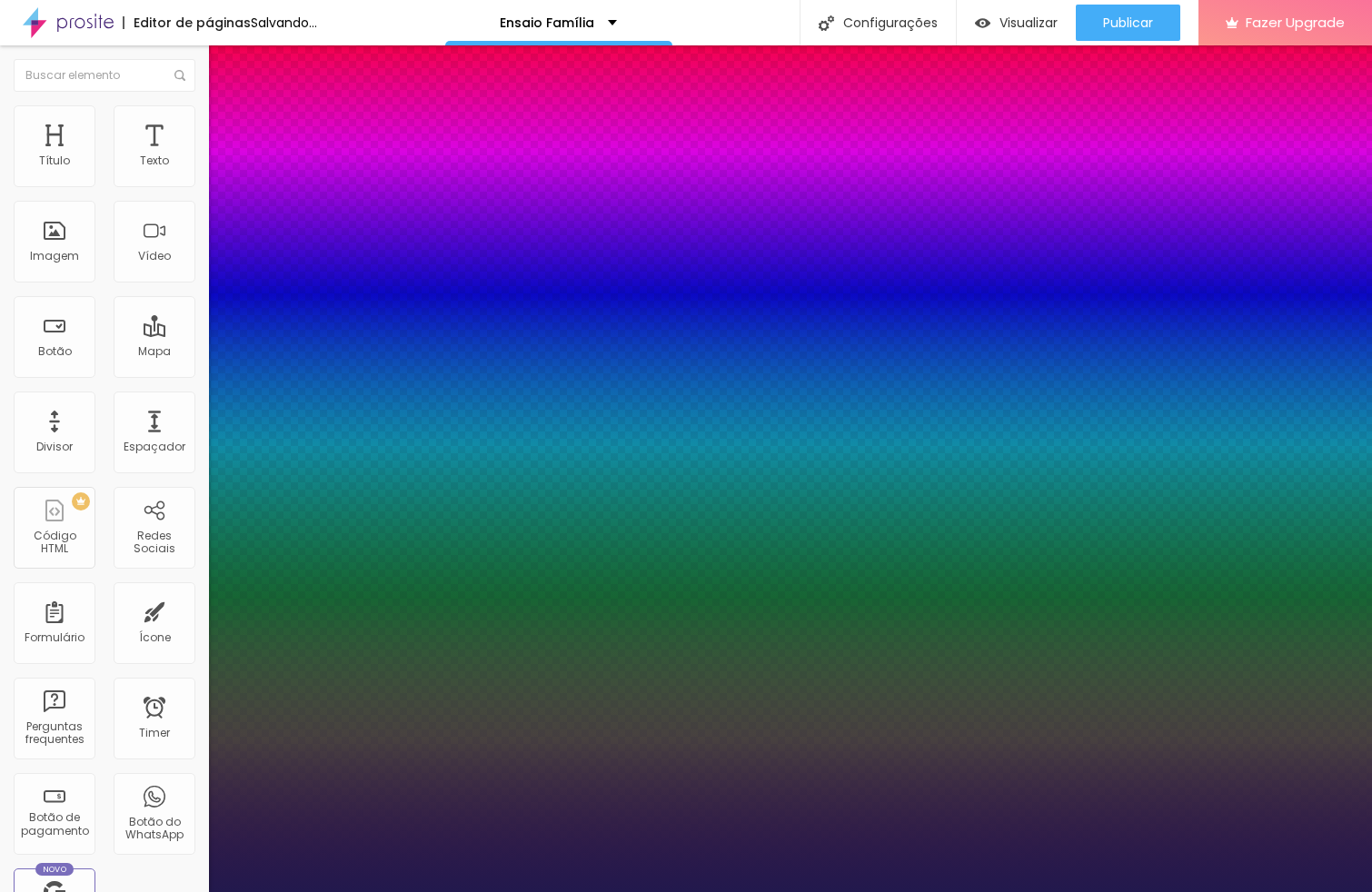
type input "1"
click at [511, 891] on div at bounding box center [686, 892] width 1372 height 0
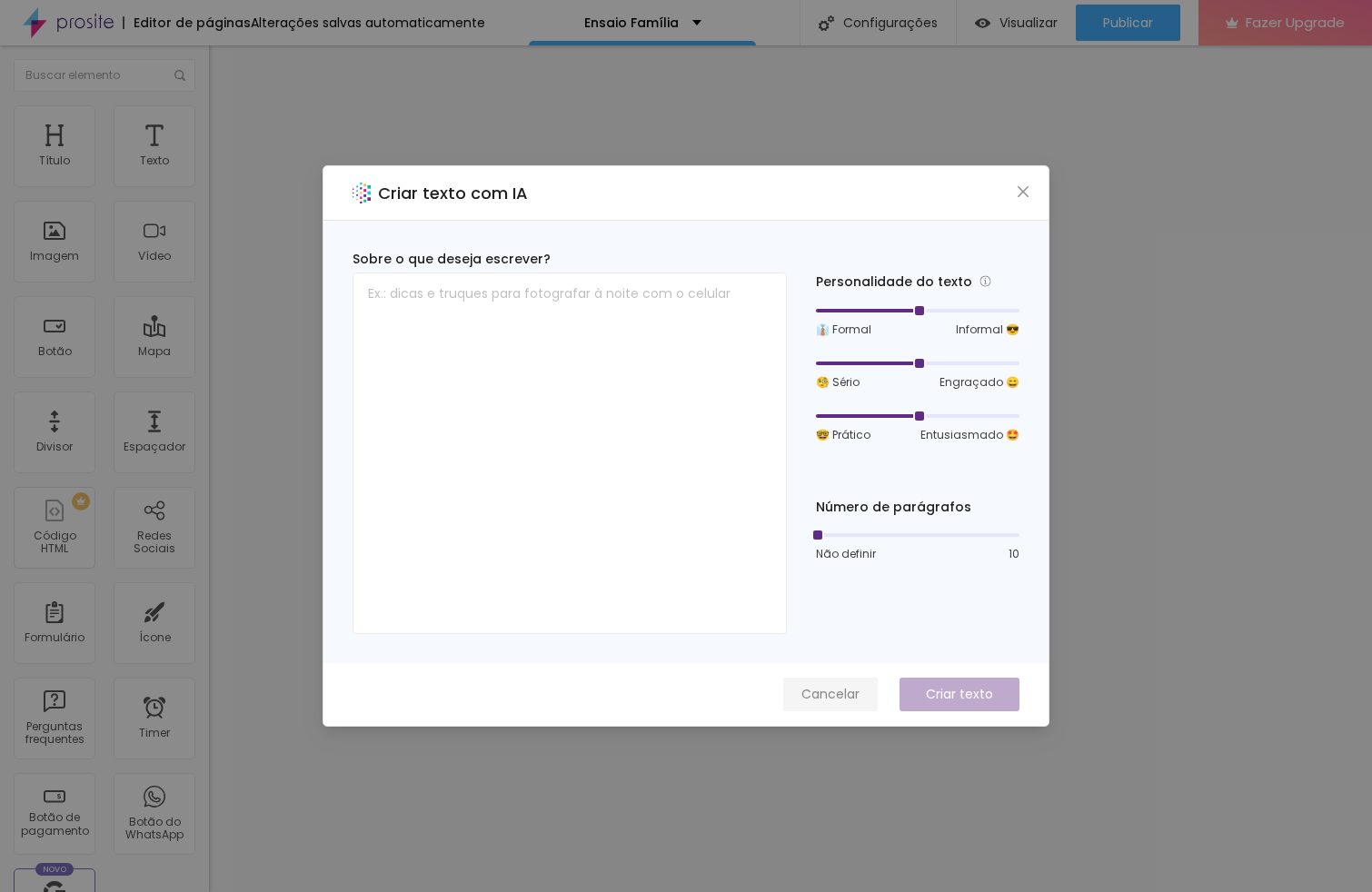
click at [816, 691] on span "Cancelar" at bounding box center [830, 694] width 58 height 19
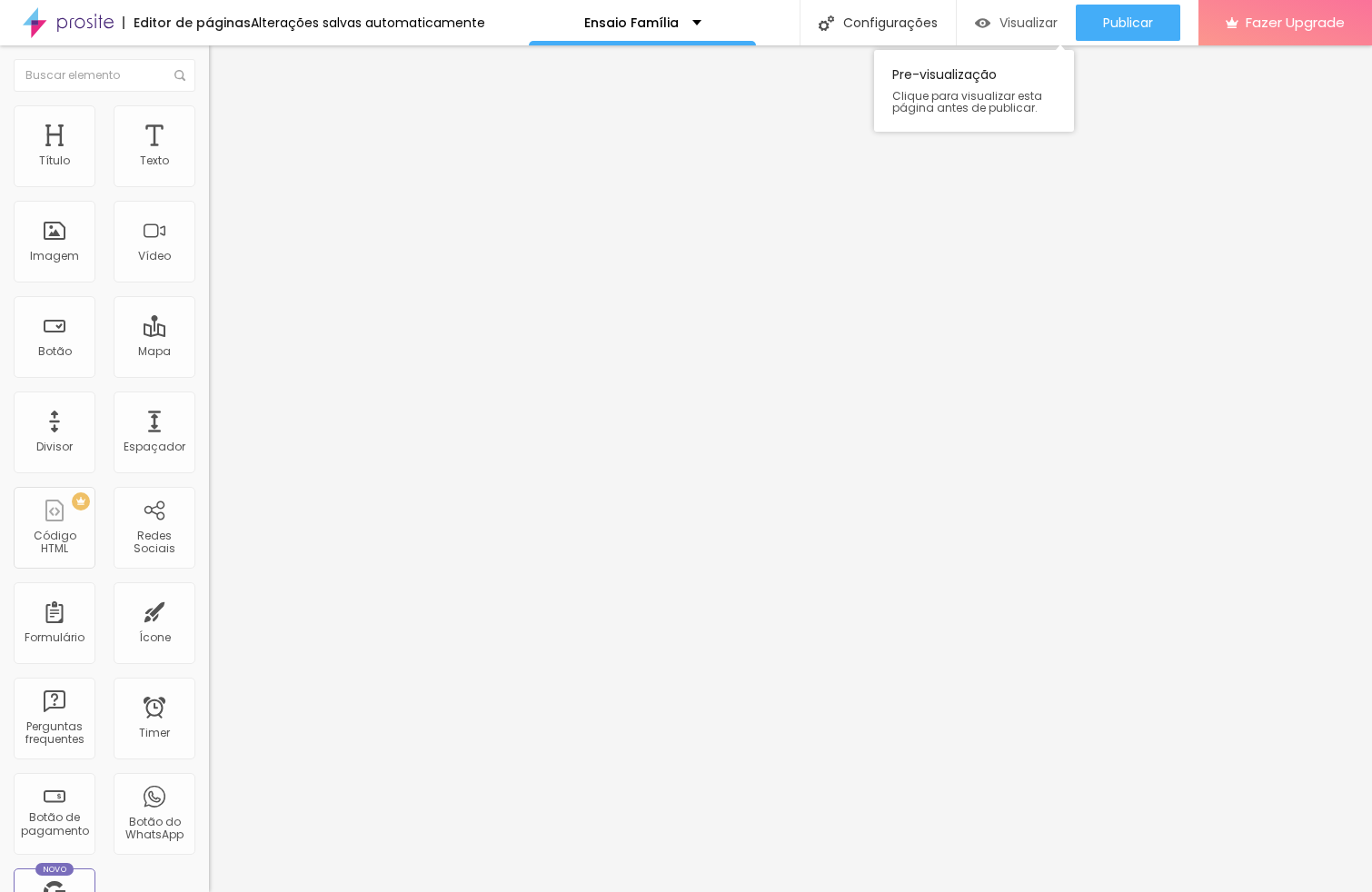
drag, startPoint x: 58, startPoint y: 158, endPoint x: 1033, endPoint y: 10, distance: 986.2
click at [209, 106] on li "Avançado" at bounding box center [313, 115] width 209 height 18
type input "2"
type input "6"
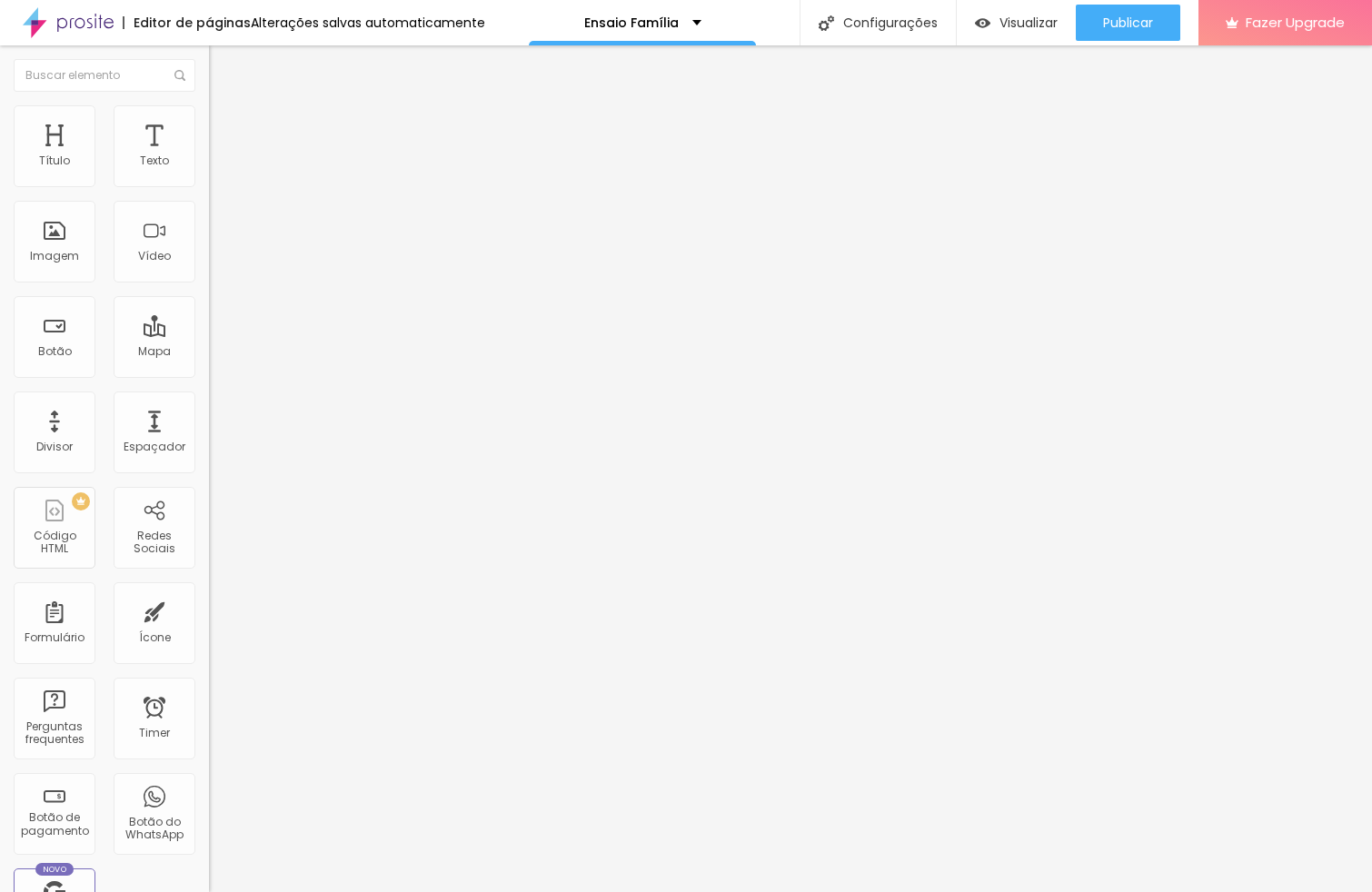
type input "6"
type input "7"
type input "8"
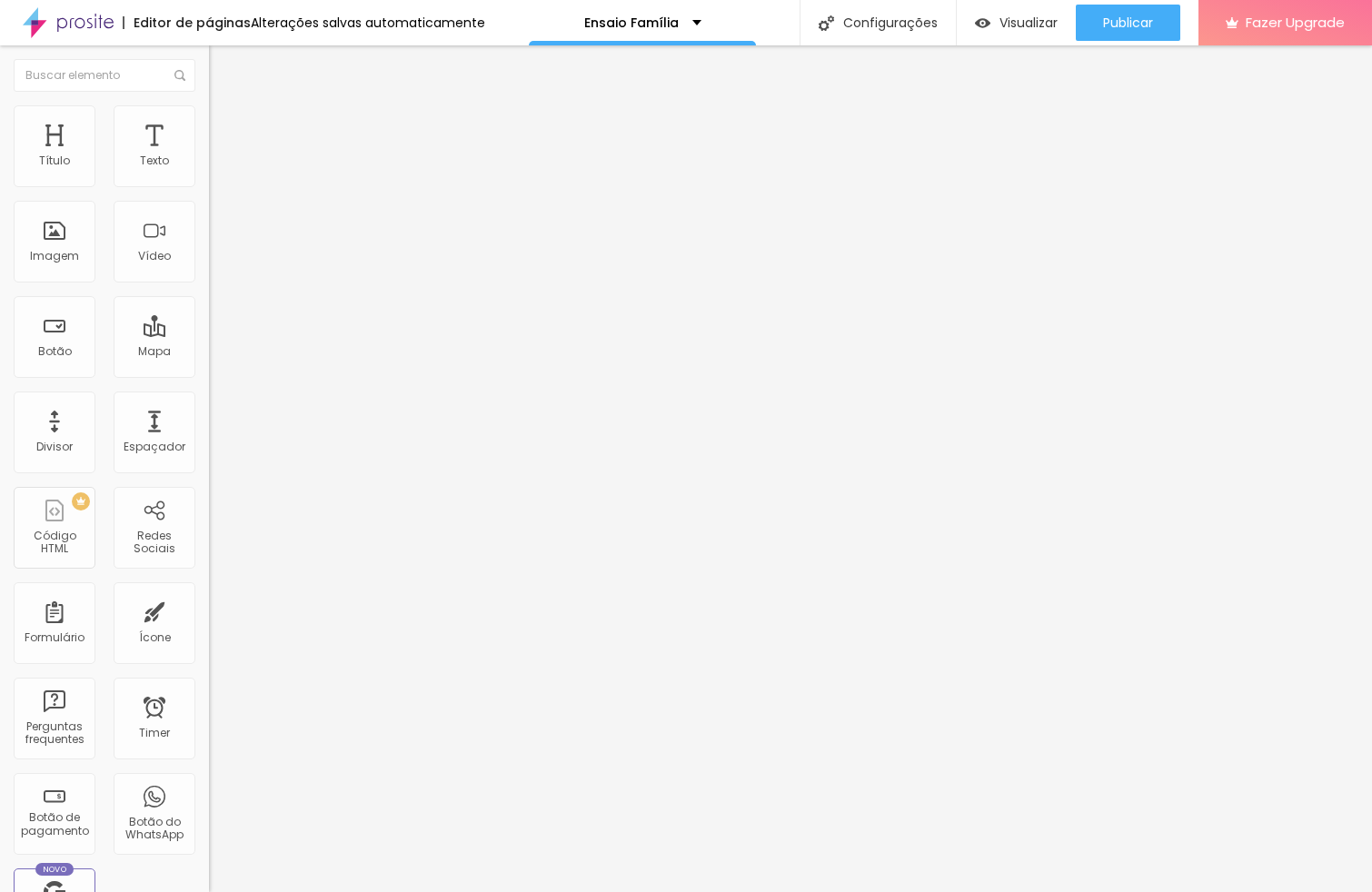
type input "10"
type input "11"
type input "12"
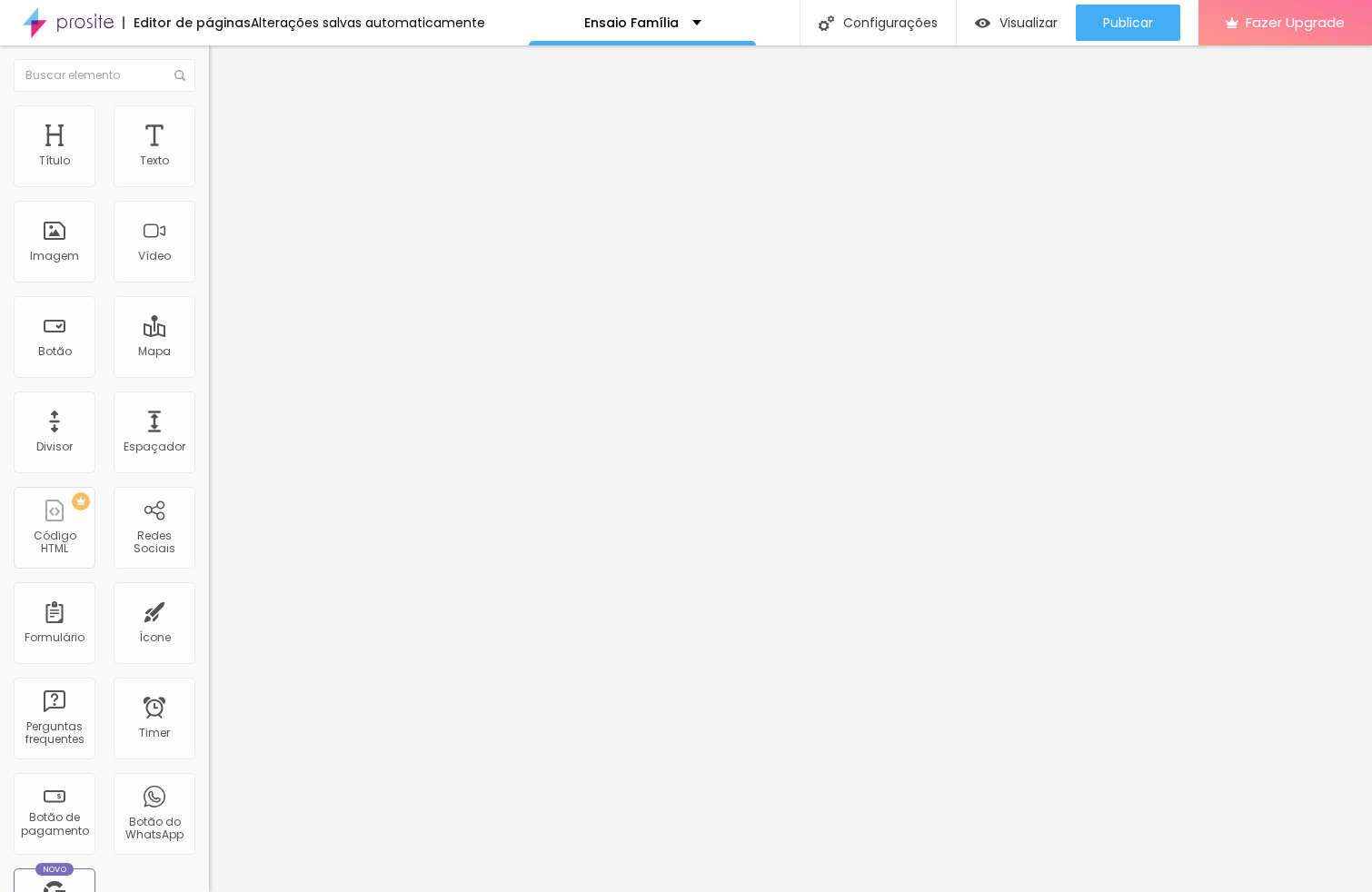
type input "12"
type input "13"
type input "14"
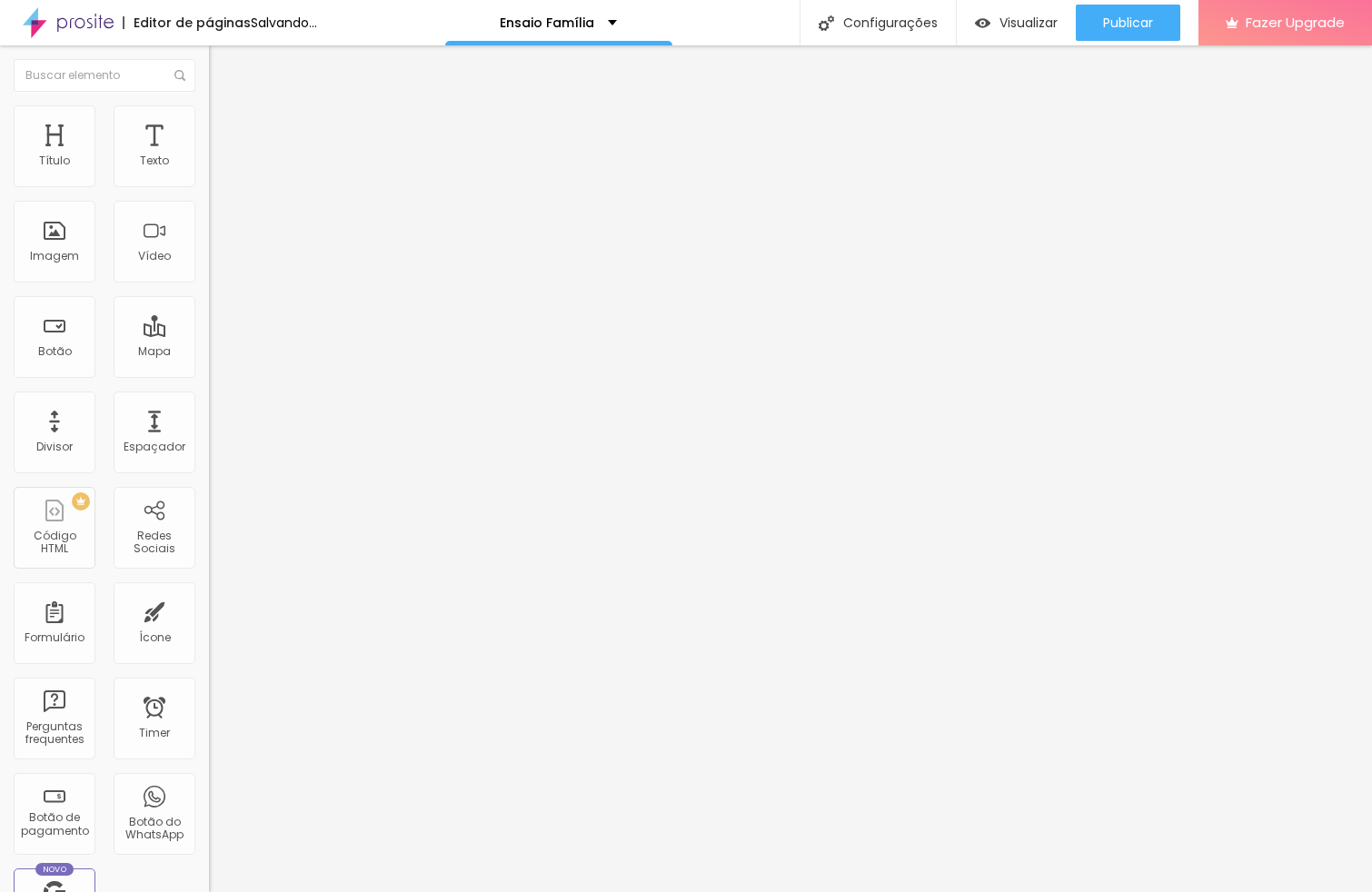
type input "15"
type input "16"
type input "15"
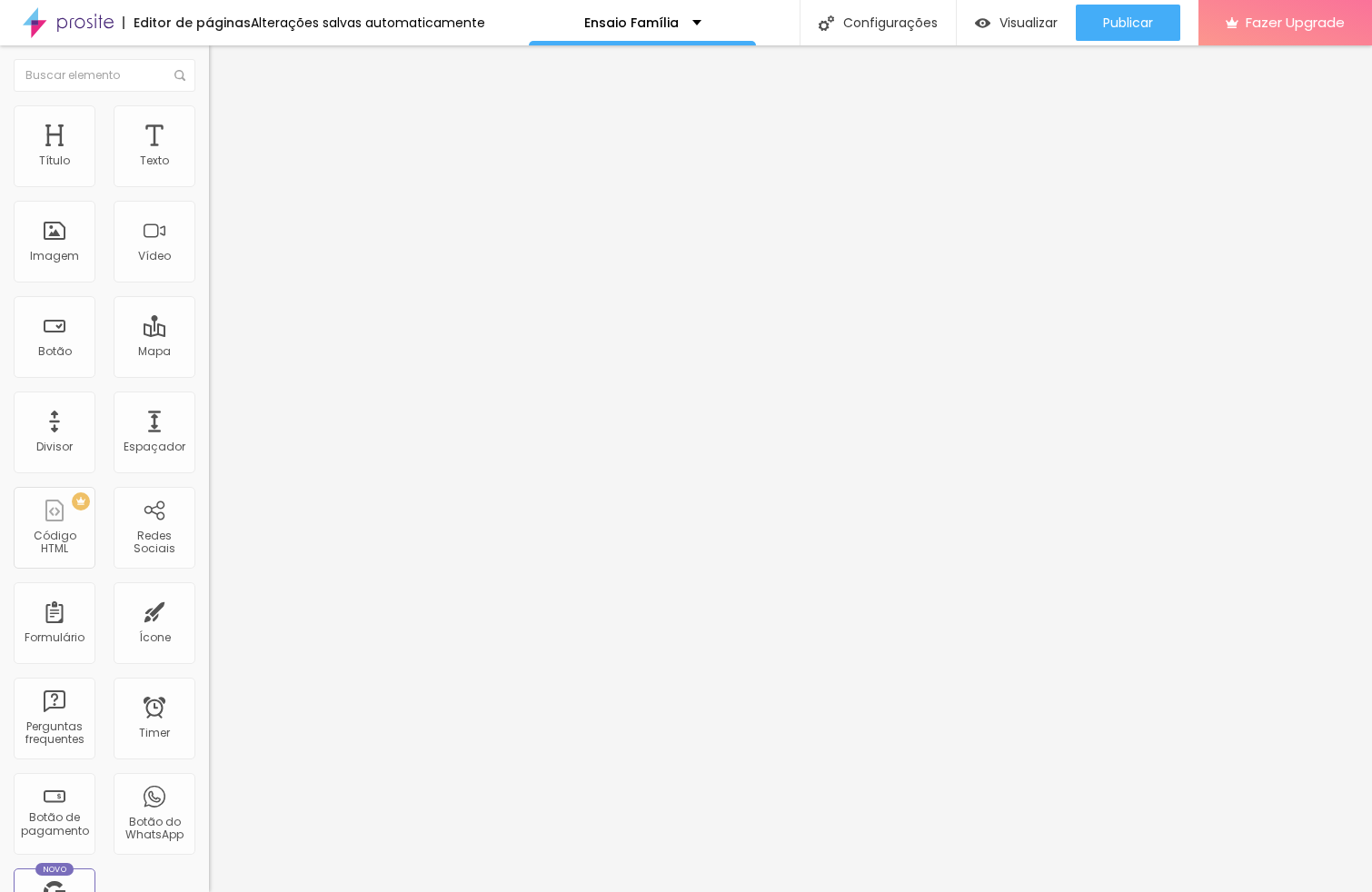
type input "15"
drag, startPoint x: 37, startPoint y: 213, endPoint x: 58, endPoint y: 208, distance: 21.6
type input "15"
click at [209, 591] on input "range" at bounding box center [267, 599] width 117 height 15
click at [209, 156] on span "Adicionar imagem" at bounding box center [267, 148] width 117 height 16
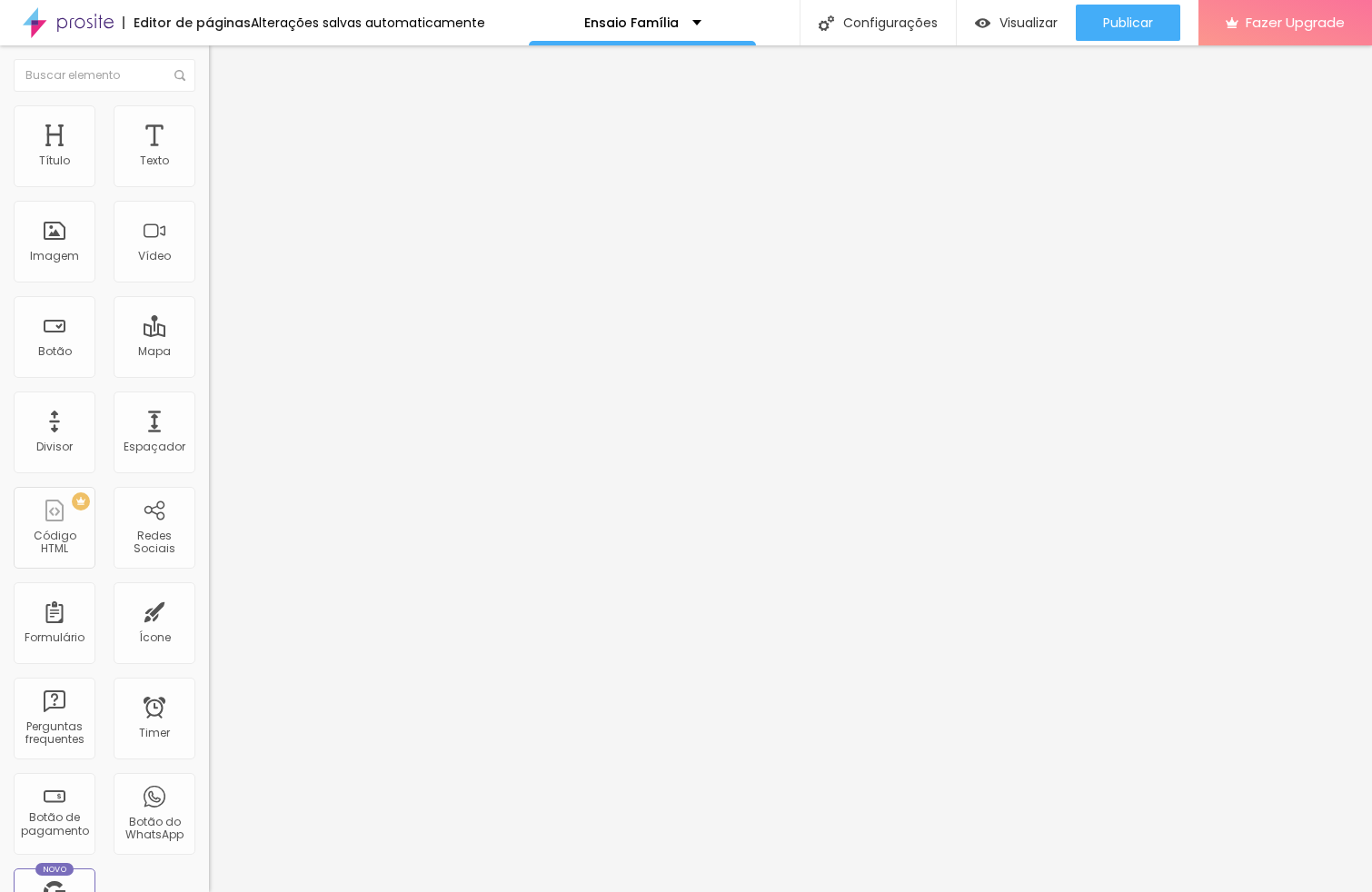
click at [209, 333] on div "Proporção Original Cinema 16:9 Padrão 4:3 Quadrado 1:1 Original" at bounding box center [313, 297] width 209 height 72
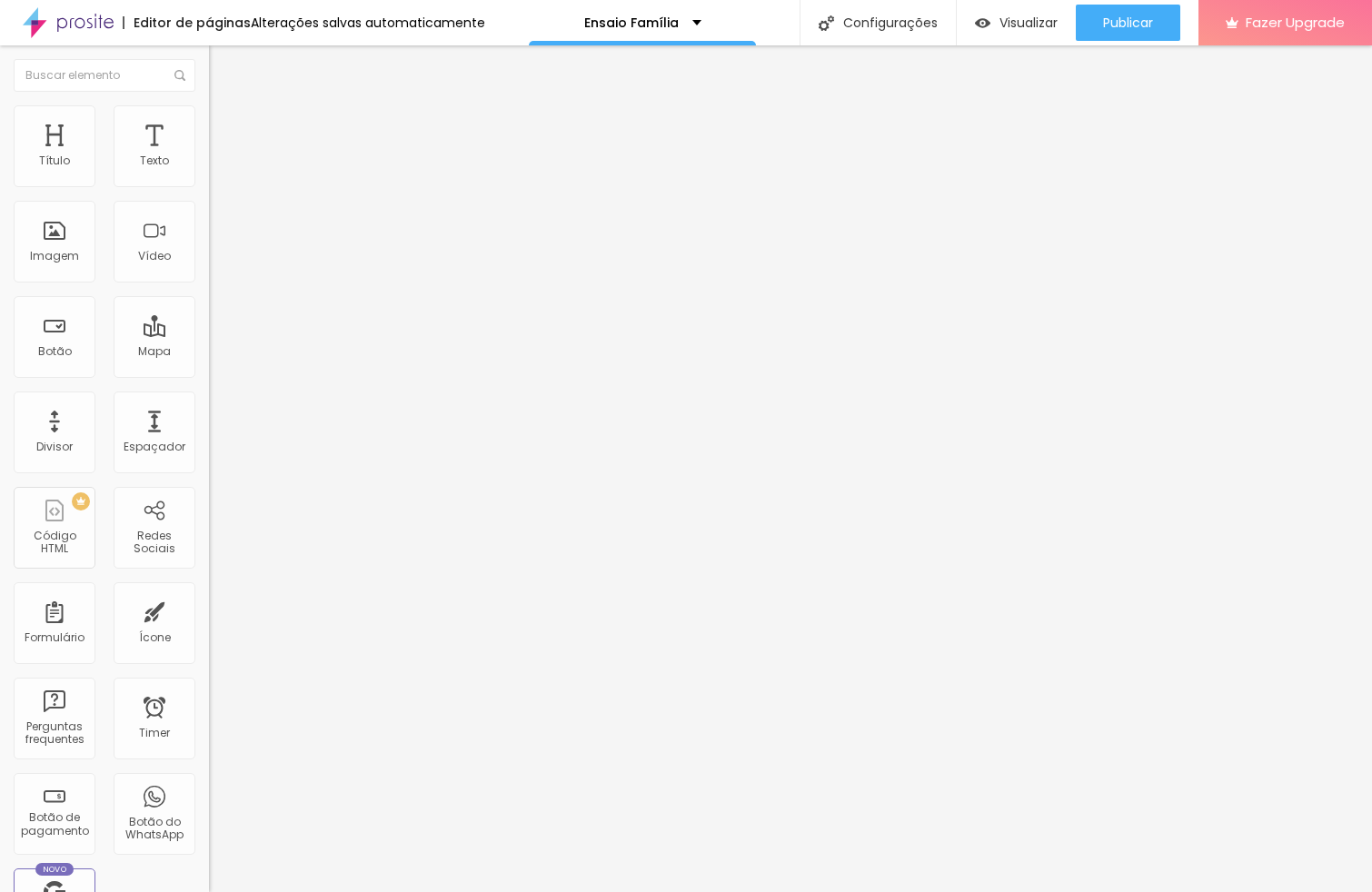
click at [209, 284] on span "Original" at bounding box center [230, 276] width 43 height 16
click at [209, 315] on div "Quadrado 1:1" at bounding box center [313, 310] width 209 height 11
click at [209, 156] on span "Trocar imagem" at bounding box center [258, 148] width 99 height 16
drag, startPoint x: 184, startPoint y: 250, endPoint x: 241, endPoint y: 266, distance: 59.2
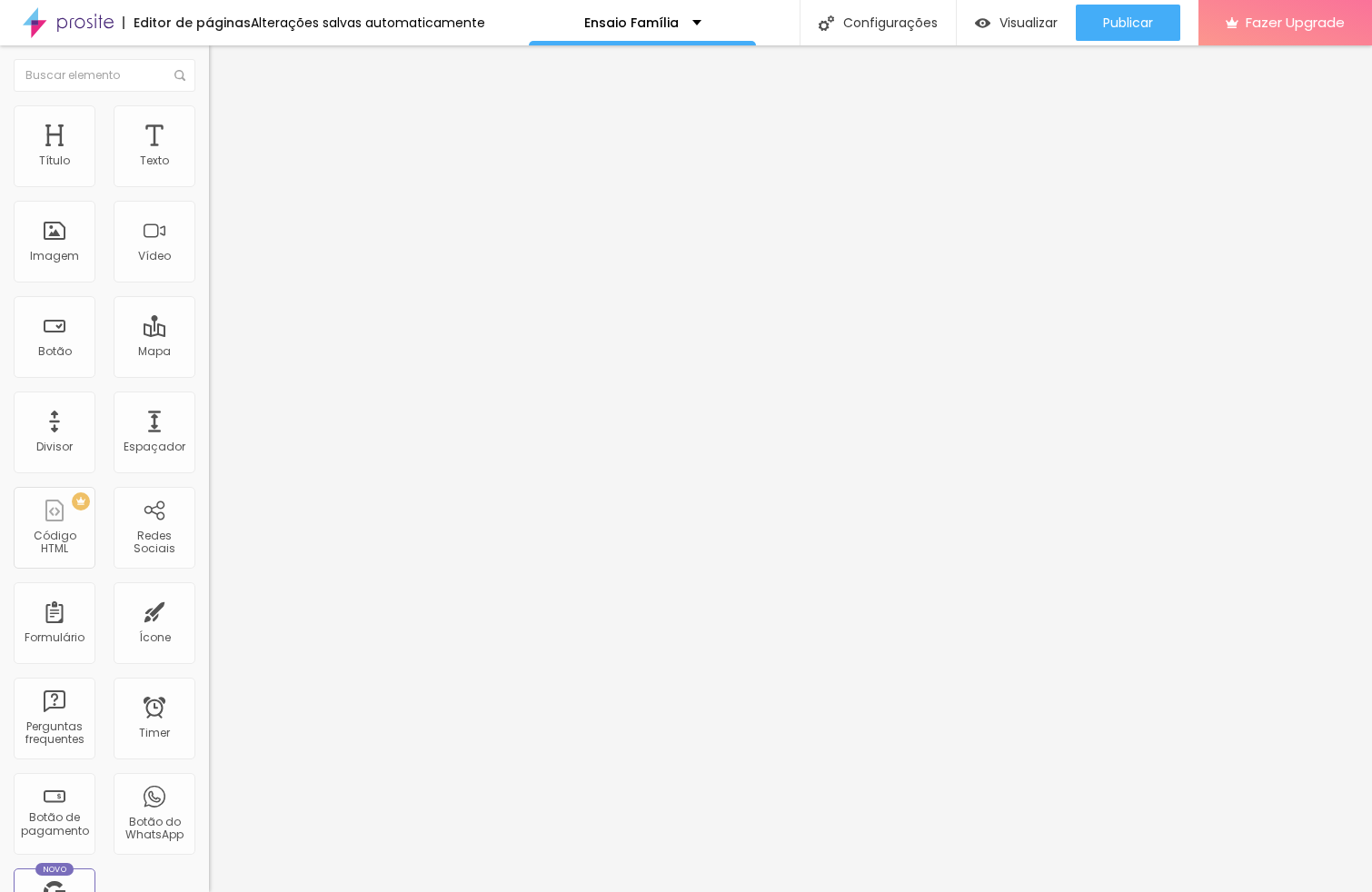
drag, startPoint x: 896, startPoint y: 506, endPoint x: 1050, endPoint y: 342, distance: 225.0
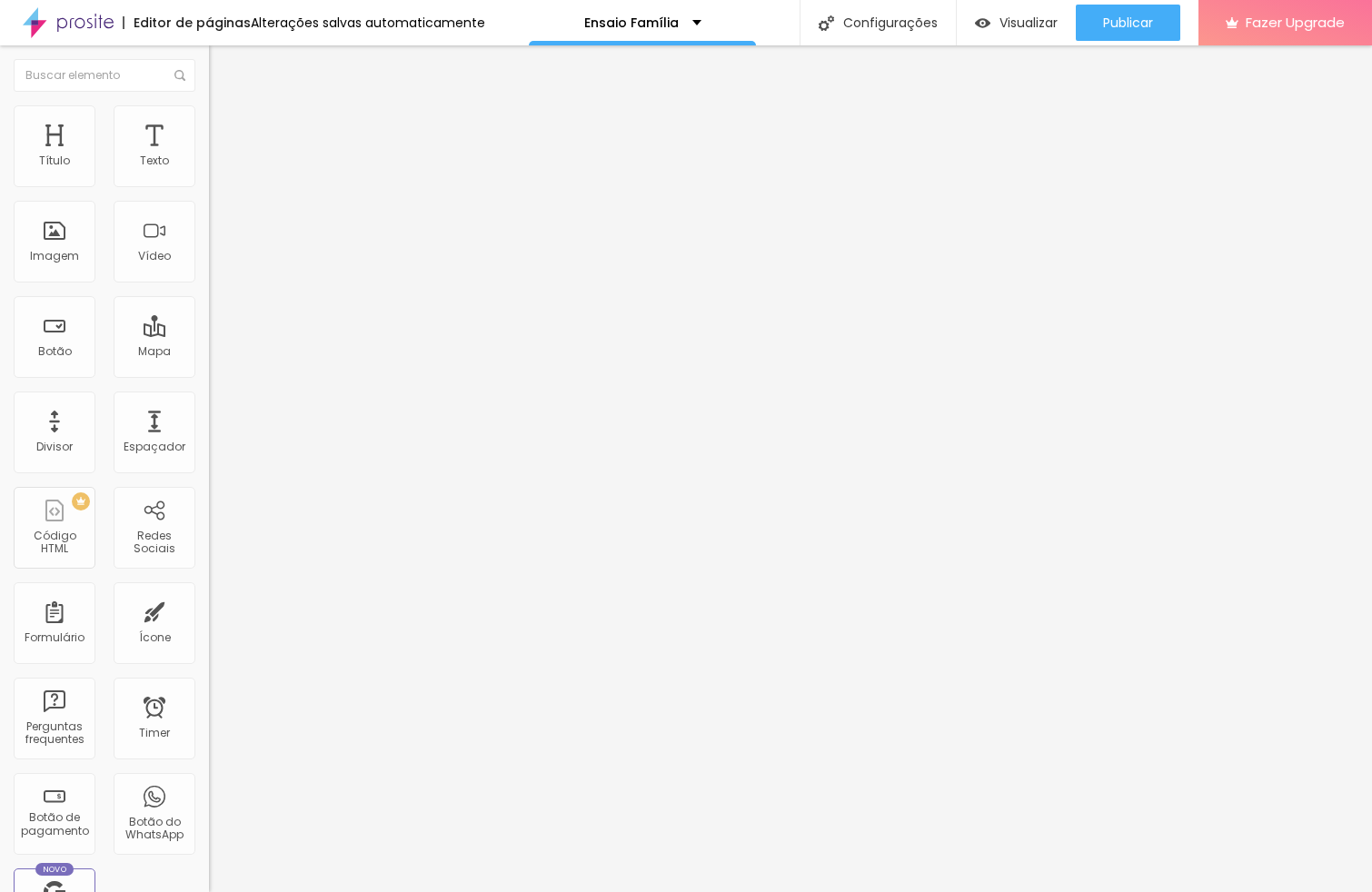
click at [225, 125] on span "Avançado" at bounding box center [255, 118] width 60 height 16
type input "4"
type input "5"
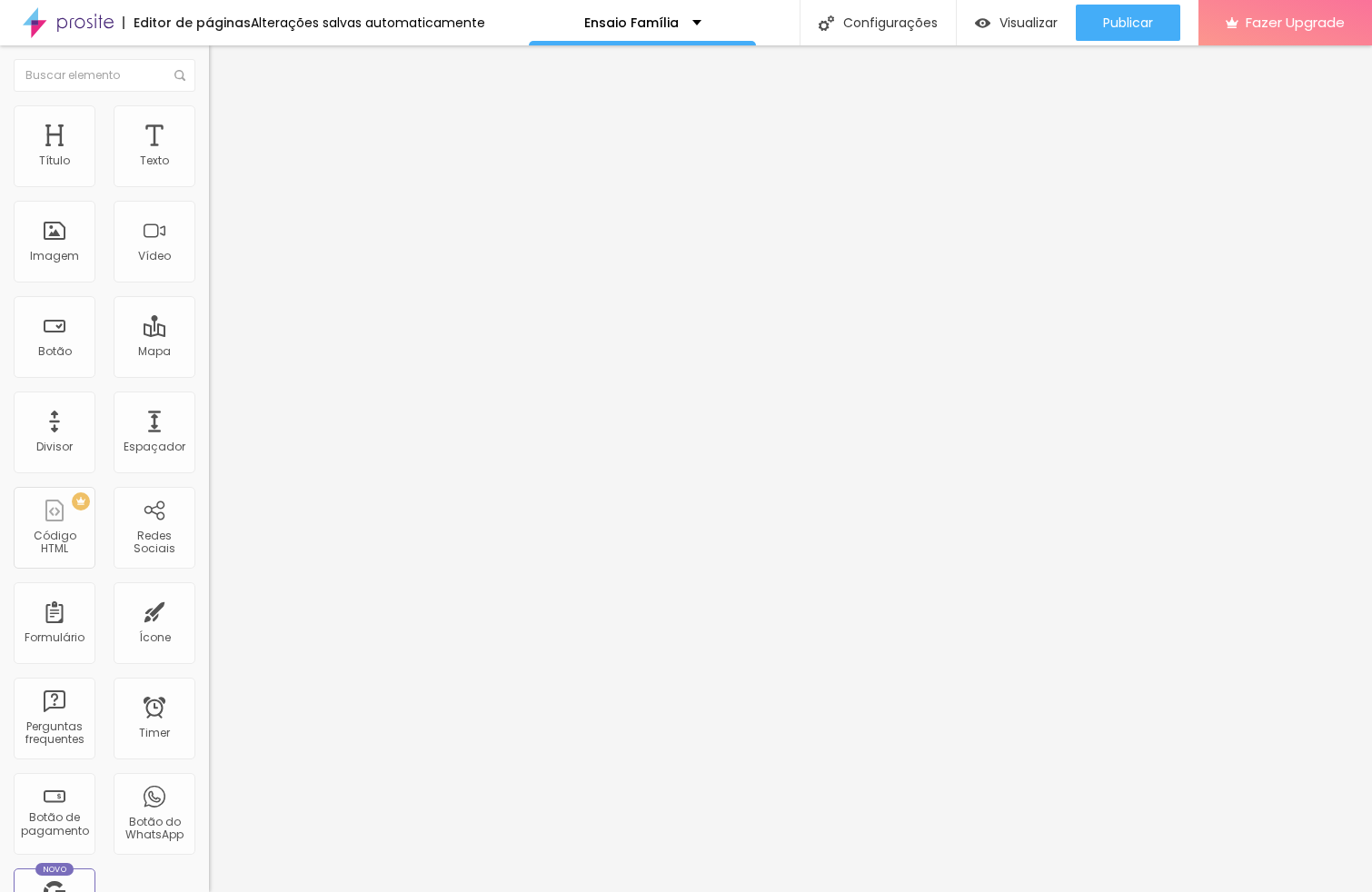
type input "5"
type input "6"
type input "7"
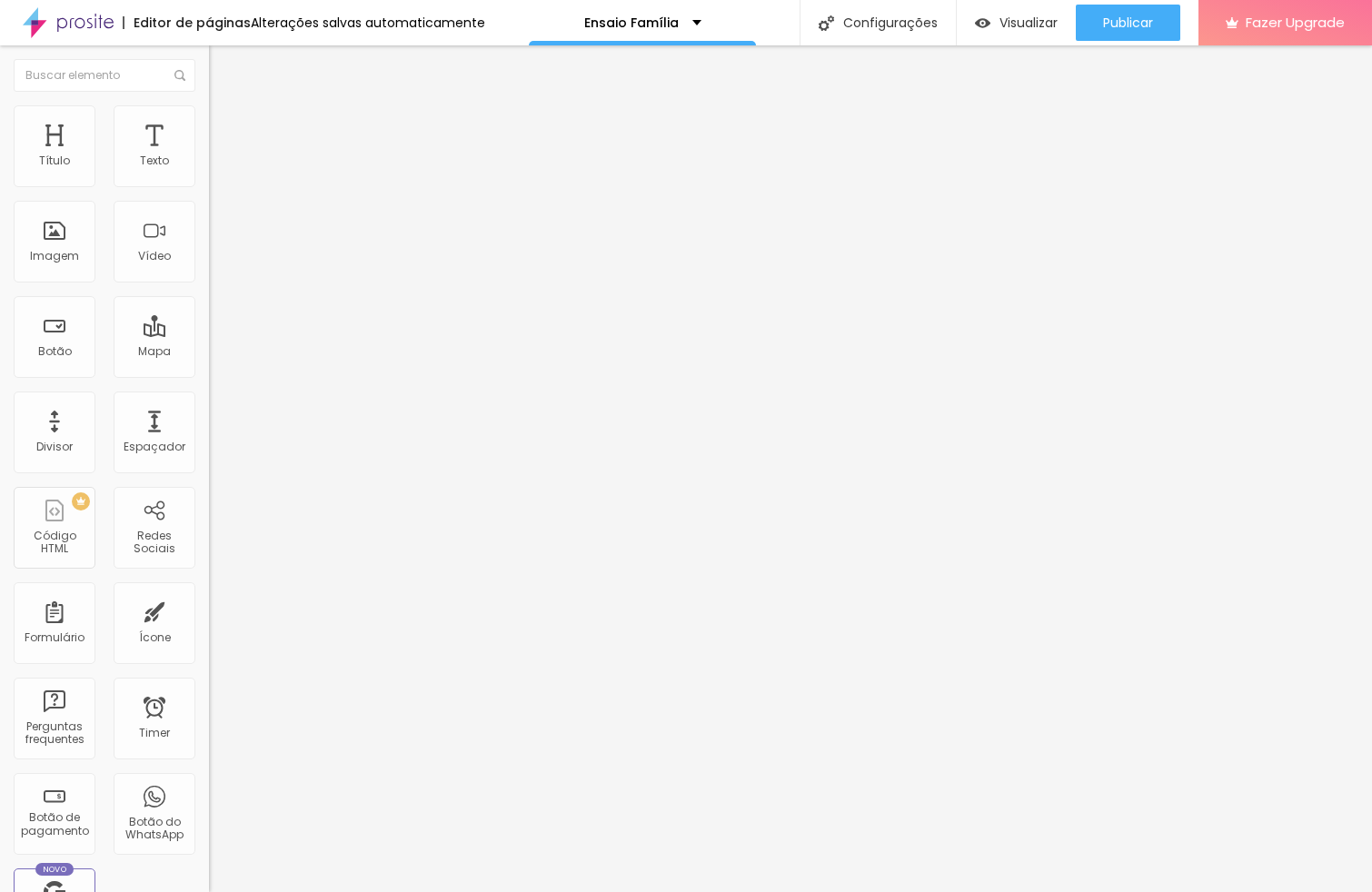
type input "8"
type input "9"
type input "10"
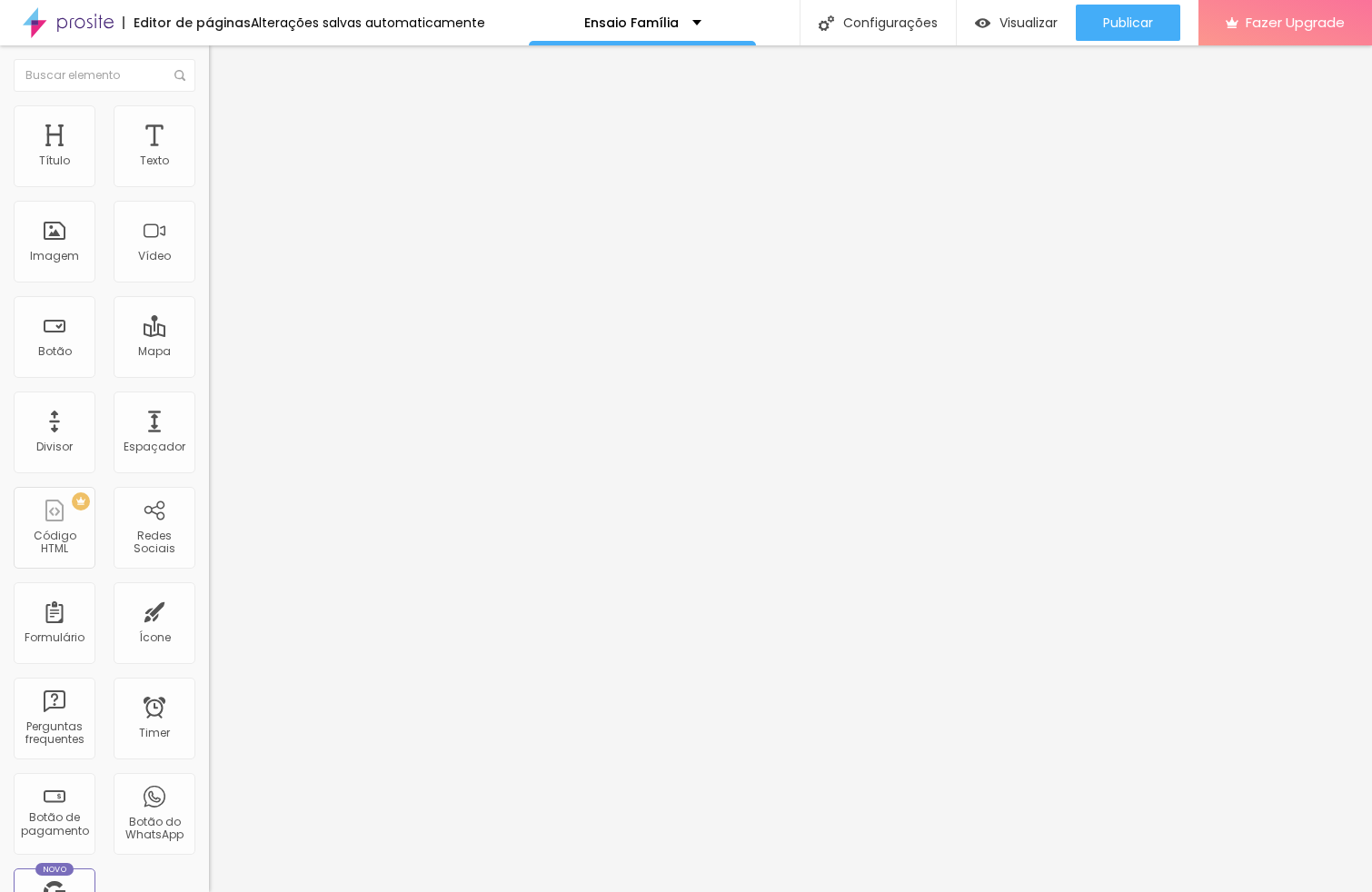
type input "10"
type input "11"
type input "12"
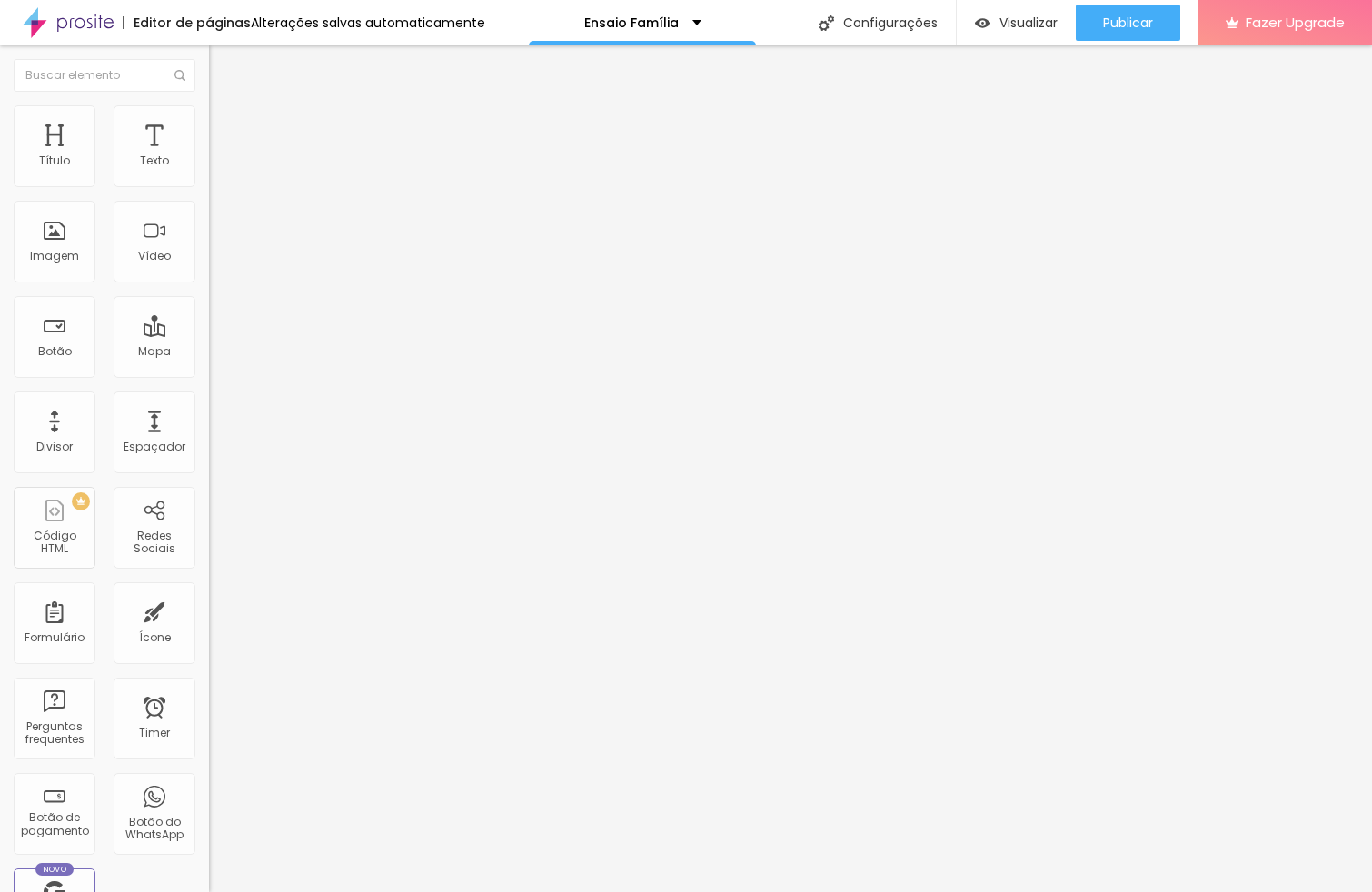
type input "13"
type input "14"
type input "15"
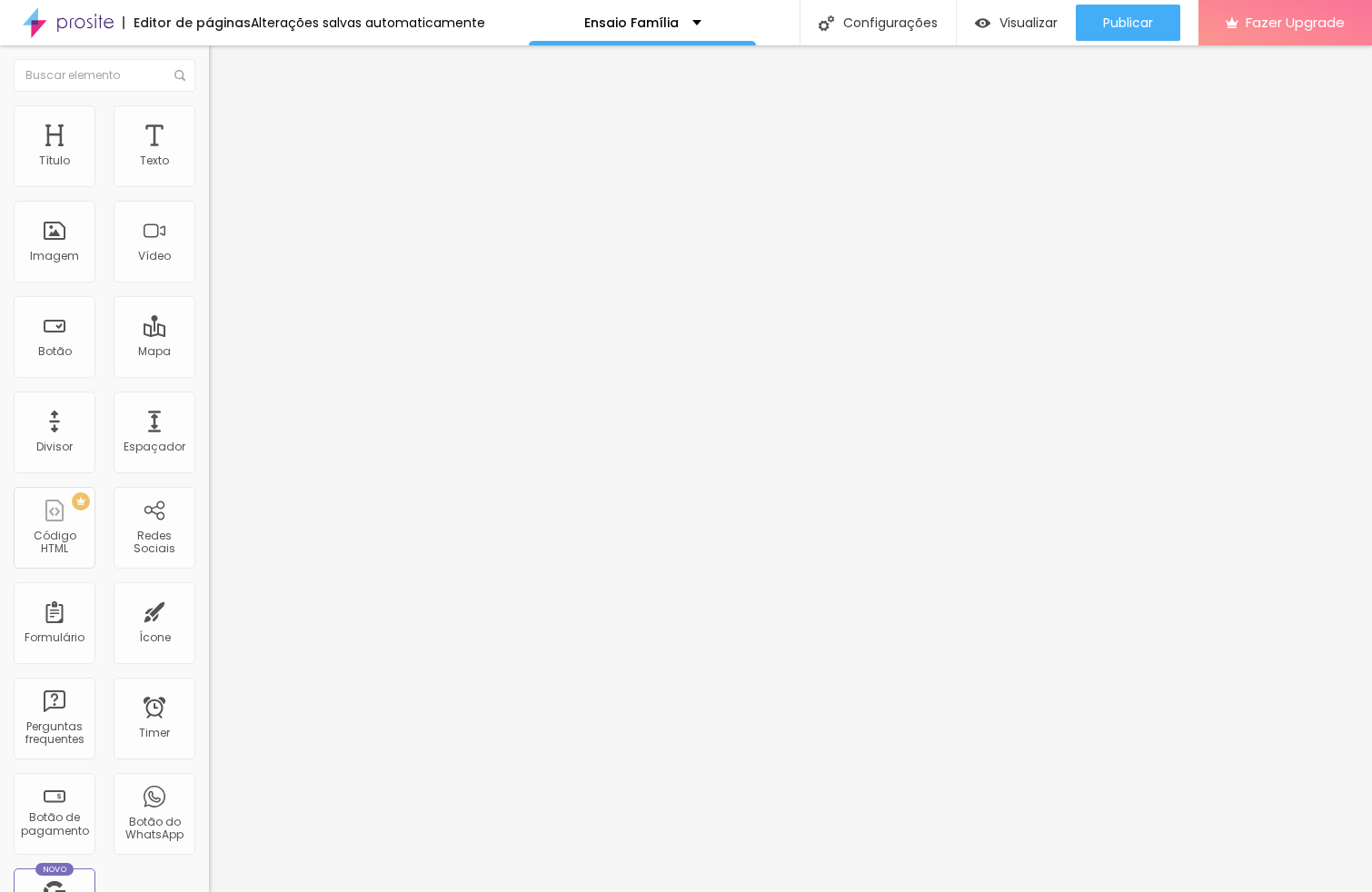
type input "15"
type input "16"
type input "17"
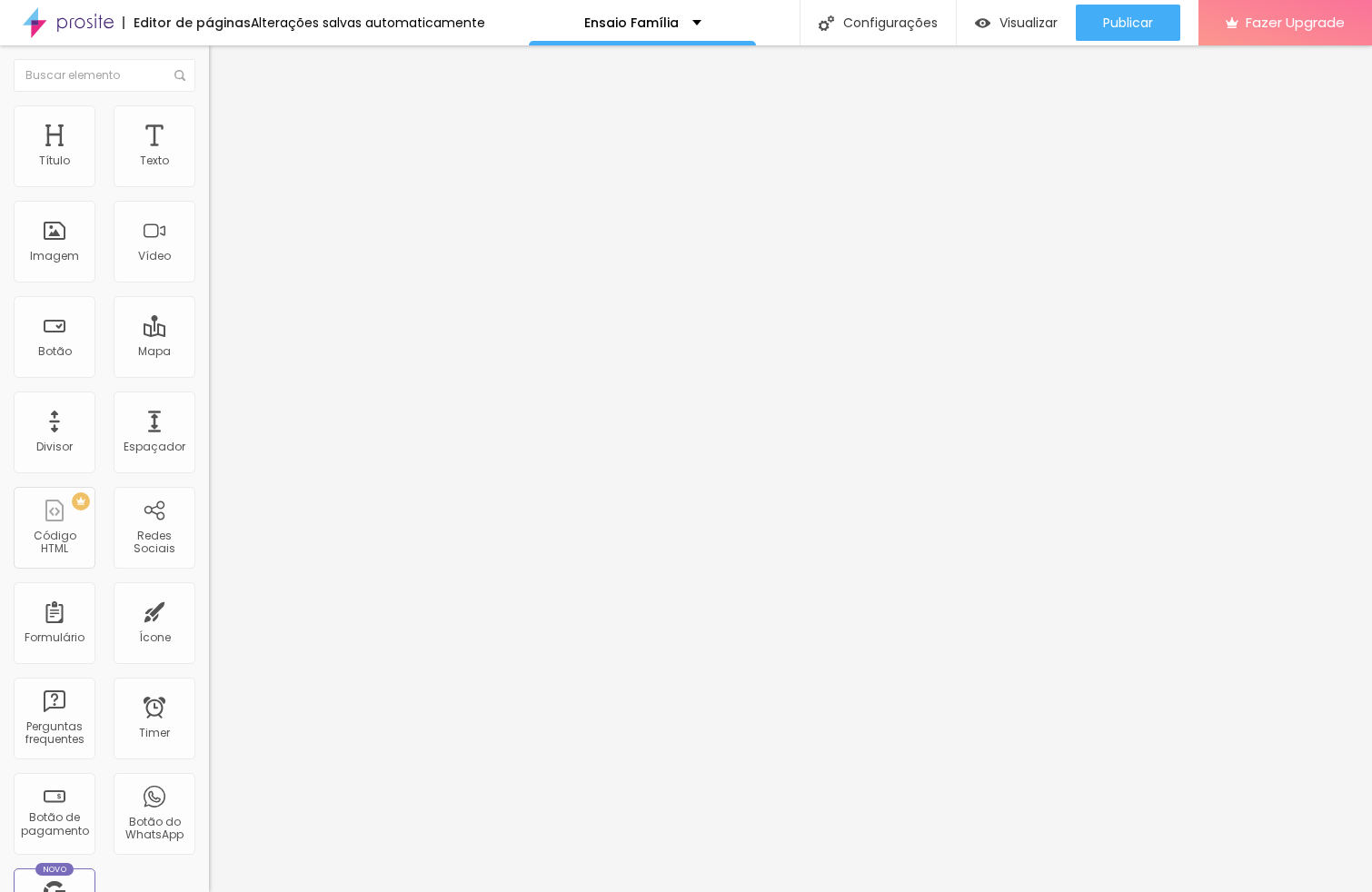
type input "18"
type input "19"
type input "20"
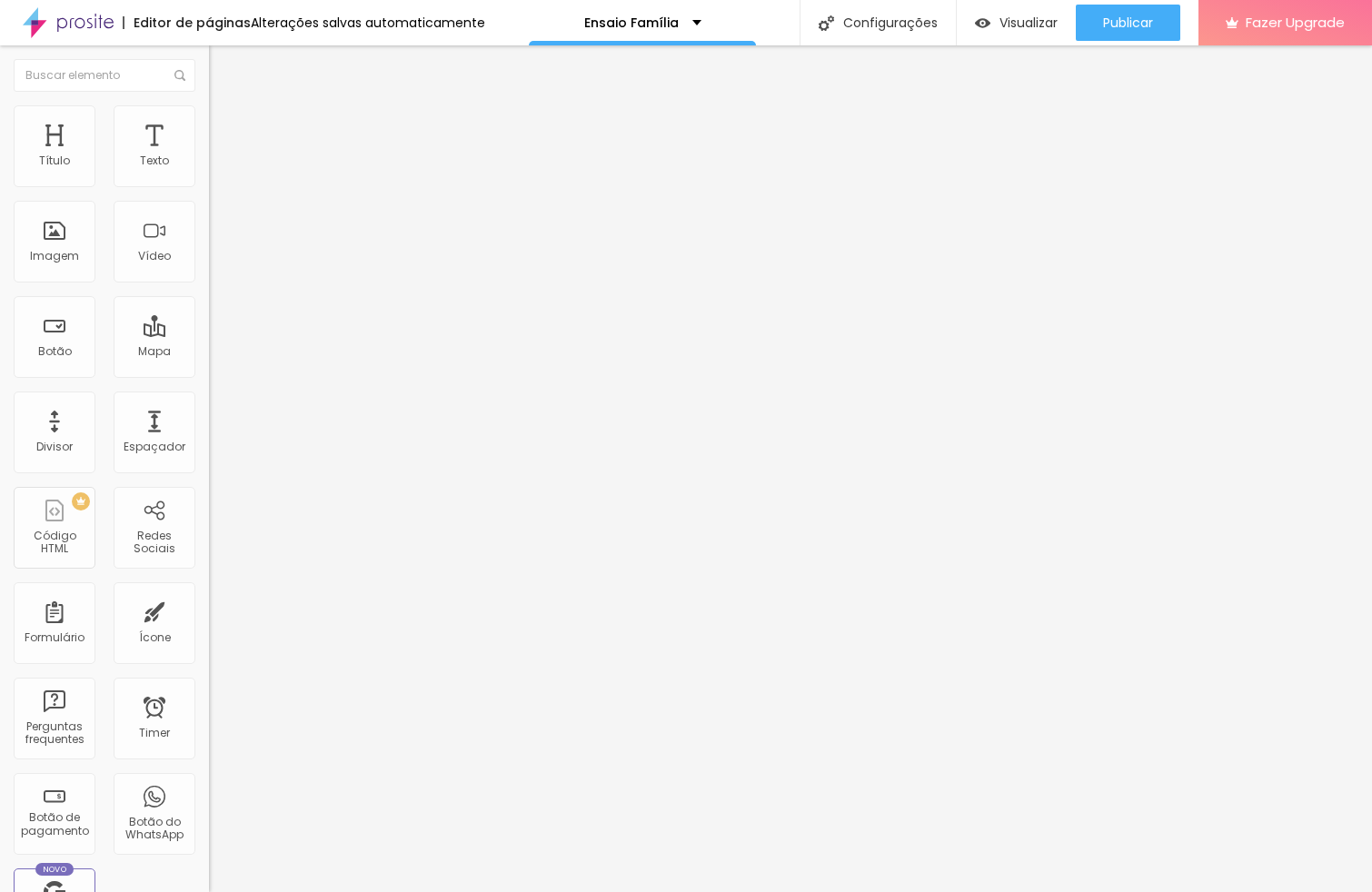
type input "20"
type input "21"
type input "20"
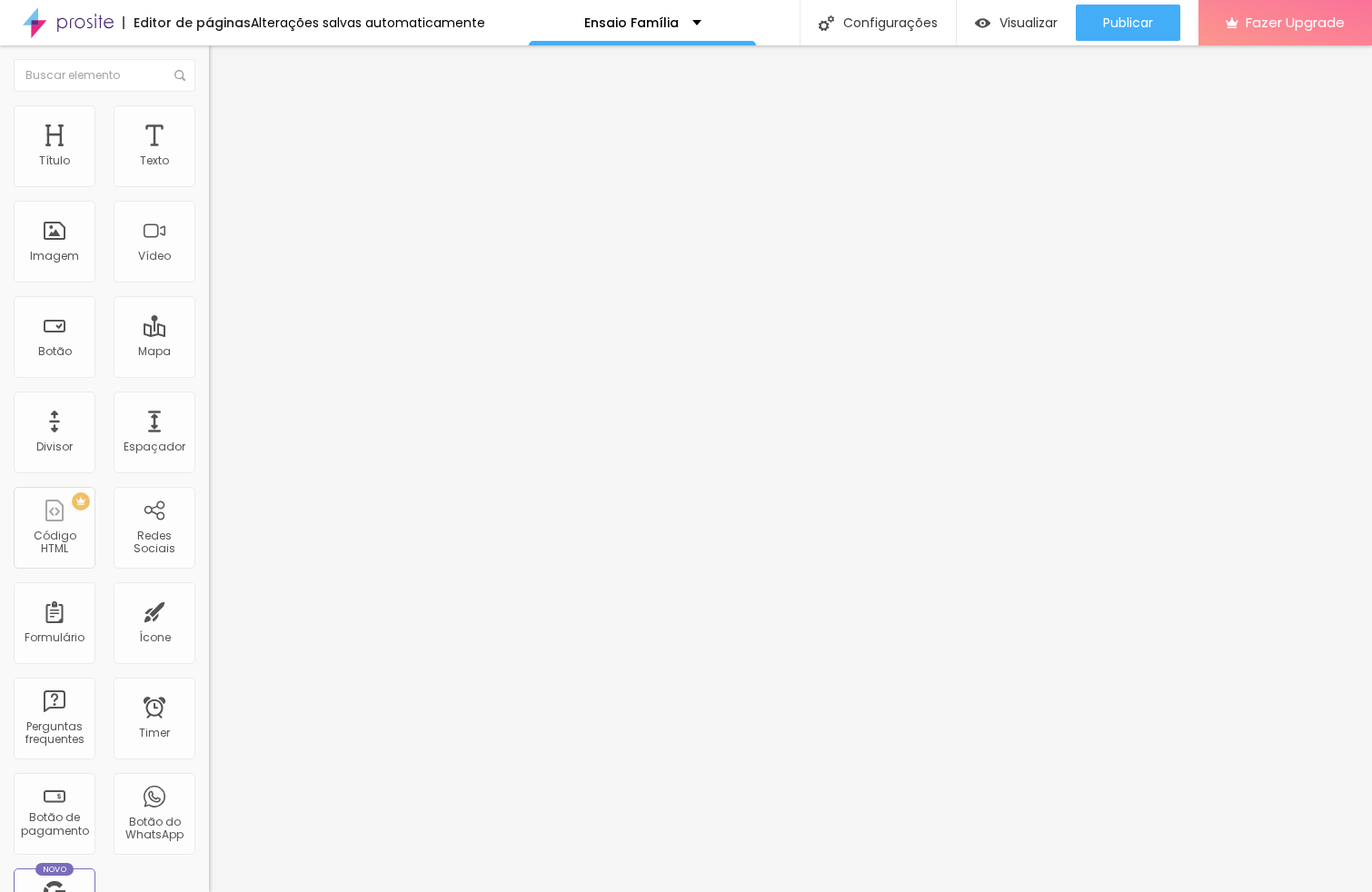
type input "19"
type input "18"
type input "17"
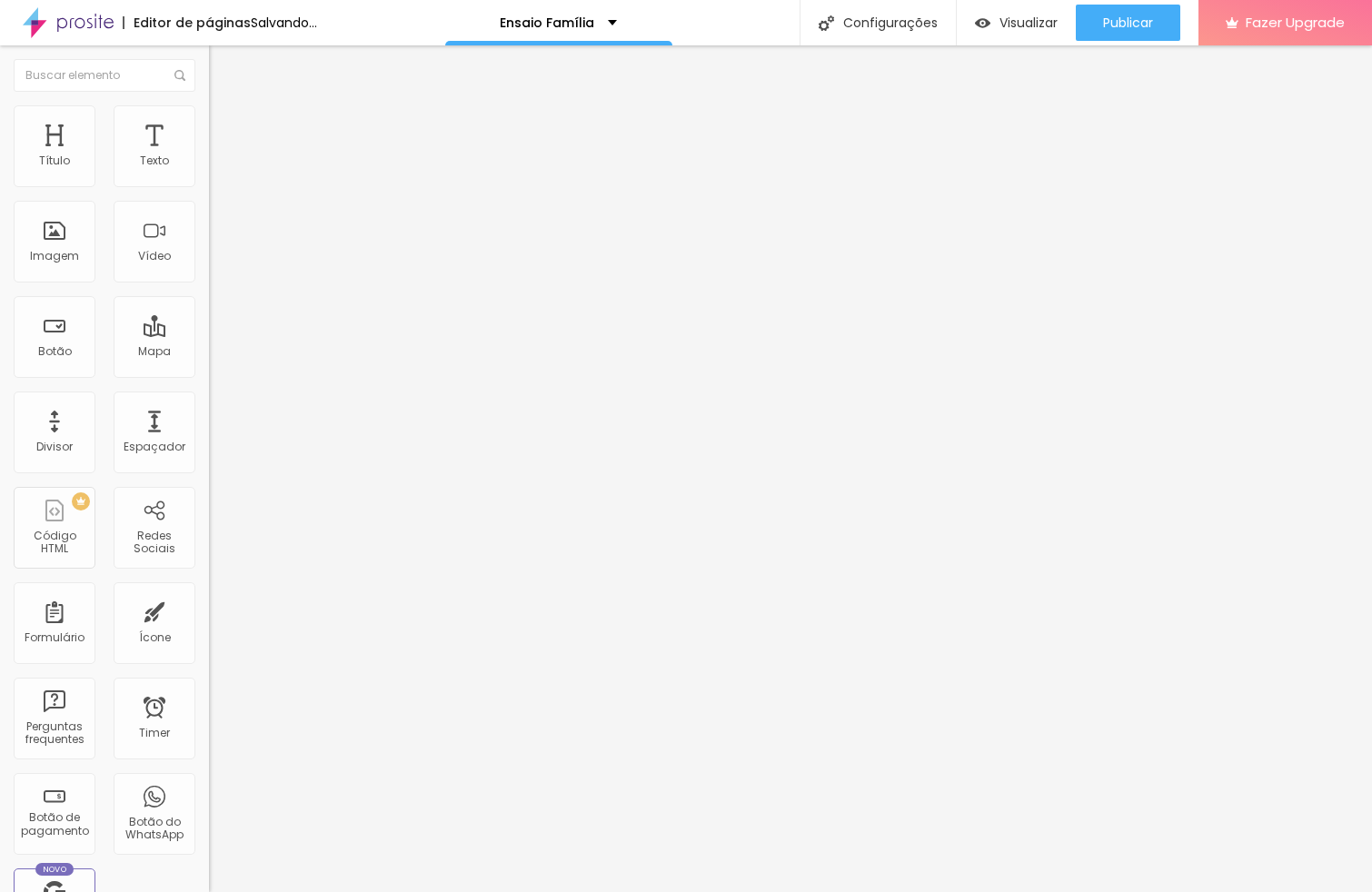
type input "17"
type input "16"
type input "15"
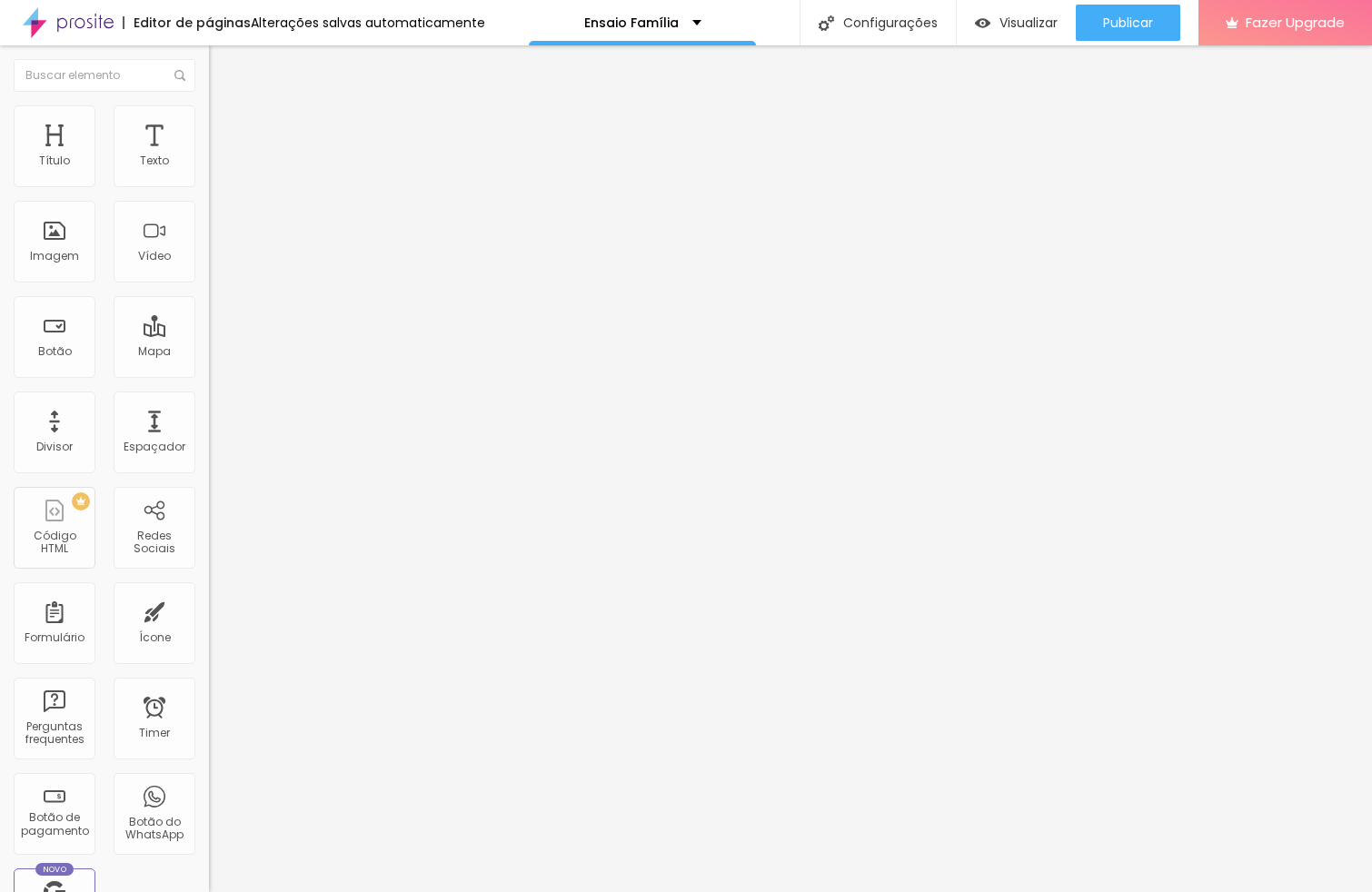
type input "16"
drag, startPoint x: 46, startPoint y: 212, endPoint x: 60, endPoint y: 209, distance: 14.3
type input "16"
click at [209, 591] on input "range" at bounding box center [267, 599] width 117 height 15
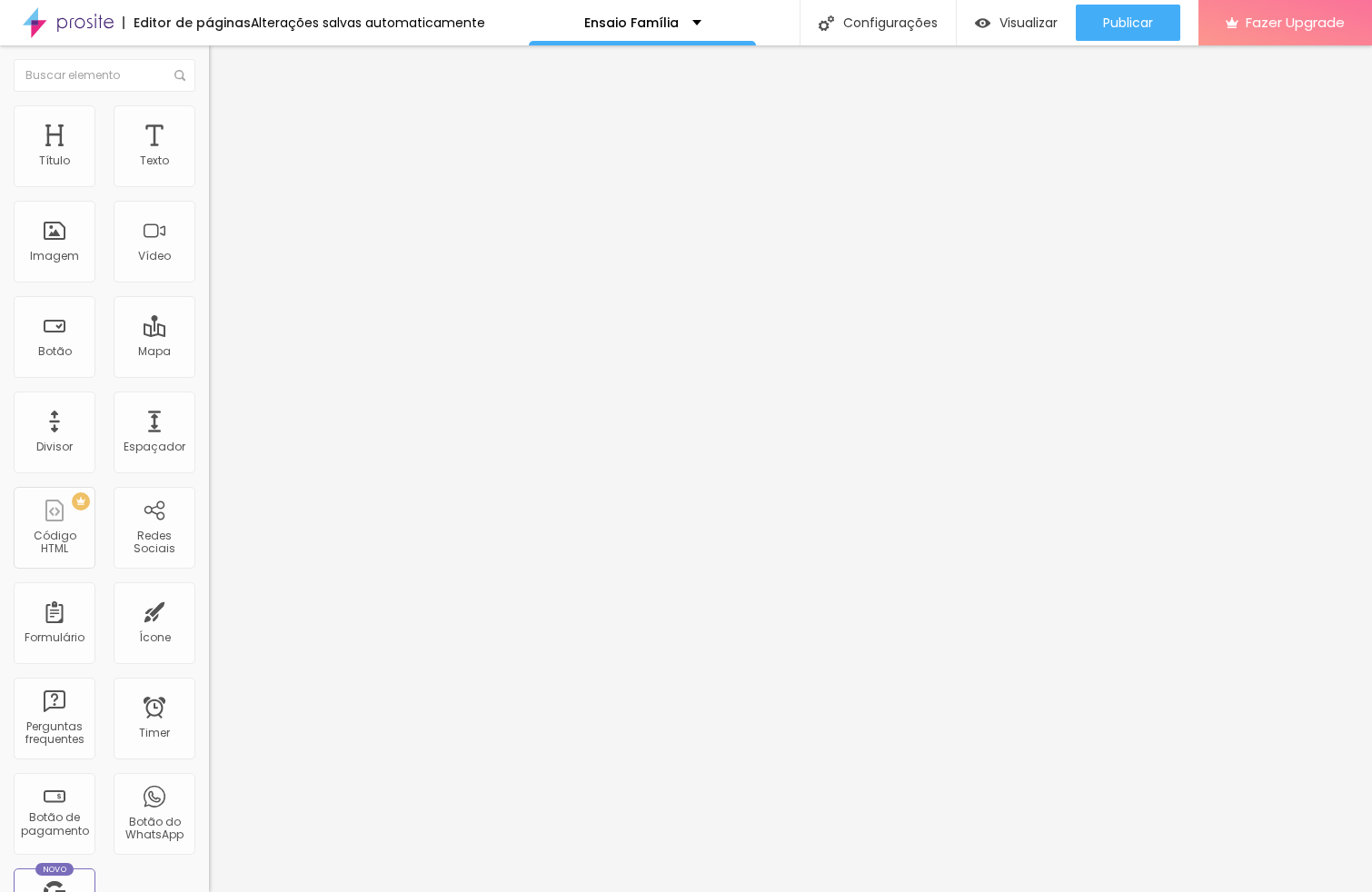
click at [209, 156] on span "Trocar imagem" at bounding box center [258, 148] width 99 height 16
click at [1028, 21] on span "Visualizar" at bounding box center [1028, 23] width 58 height 15
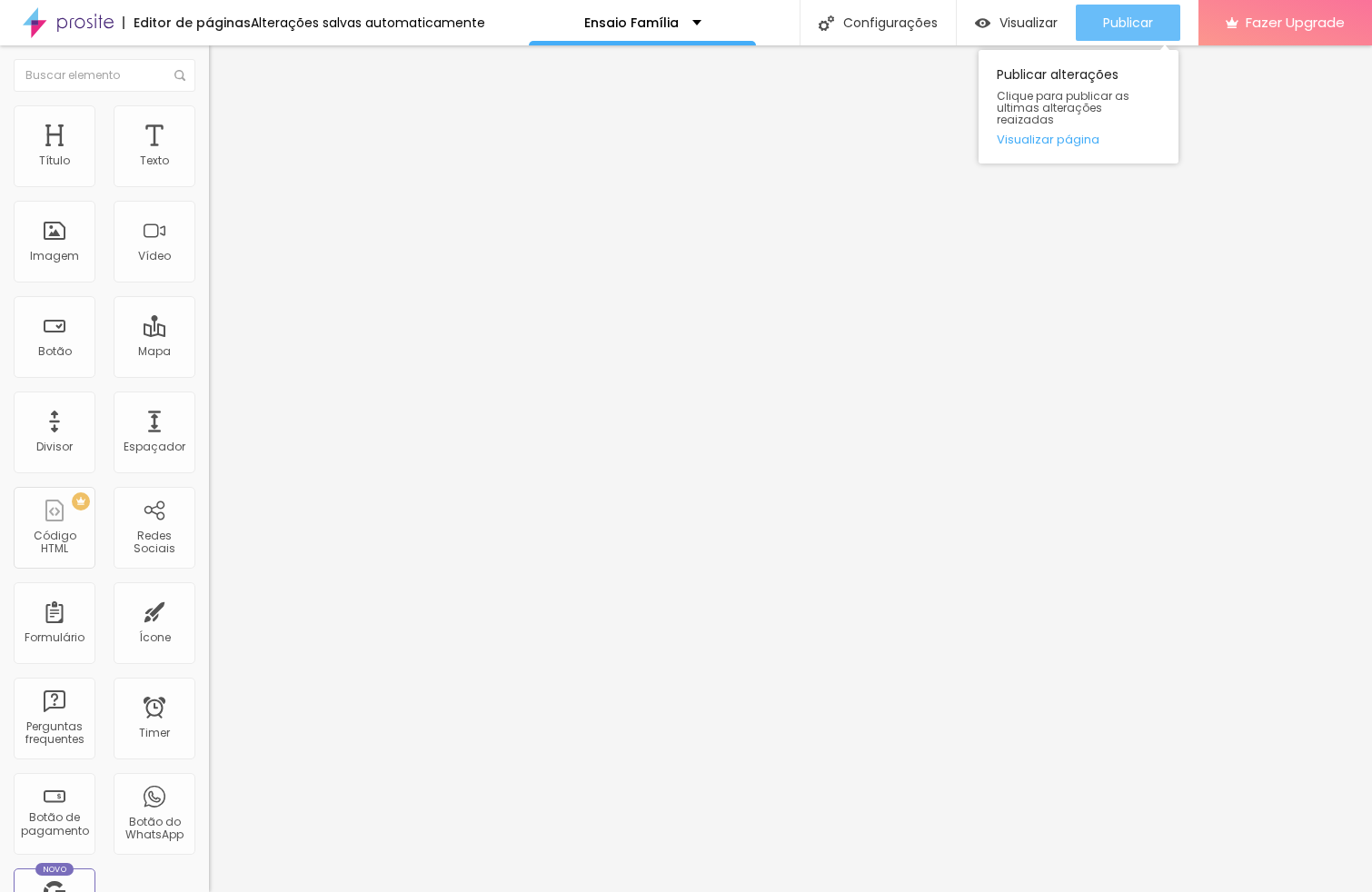
click at [1127, 26] on span "Publicar" at bounding box center [1128, 23] width 50 height 15
click at [1082, 133] on link "Visualizar página" at bounding box center [1079, 139] width 164 height 12
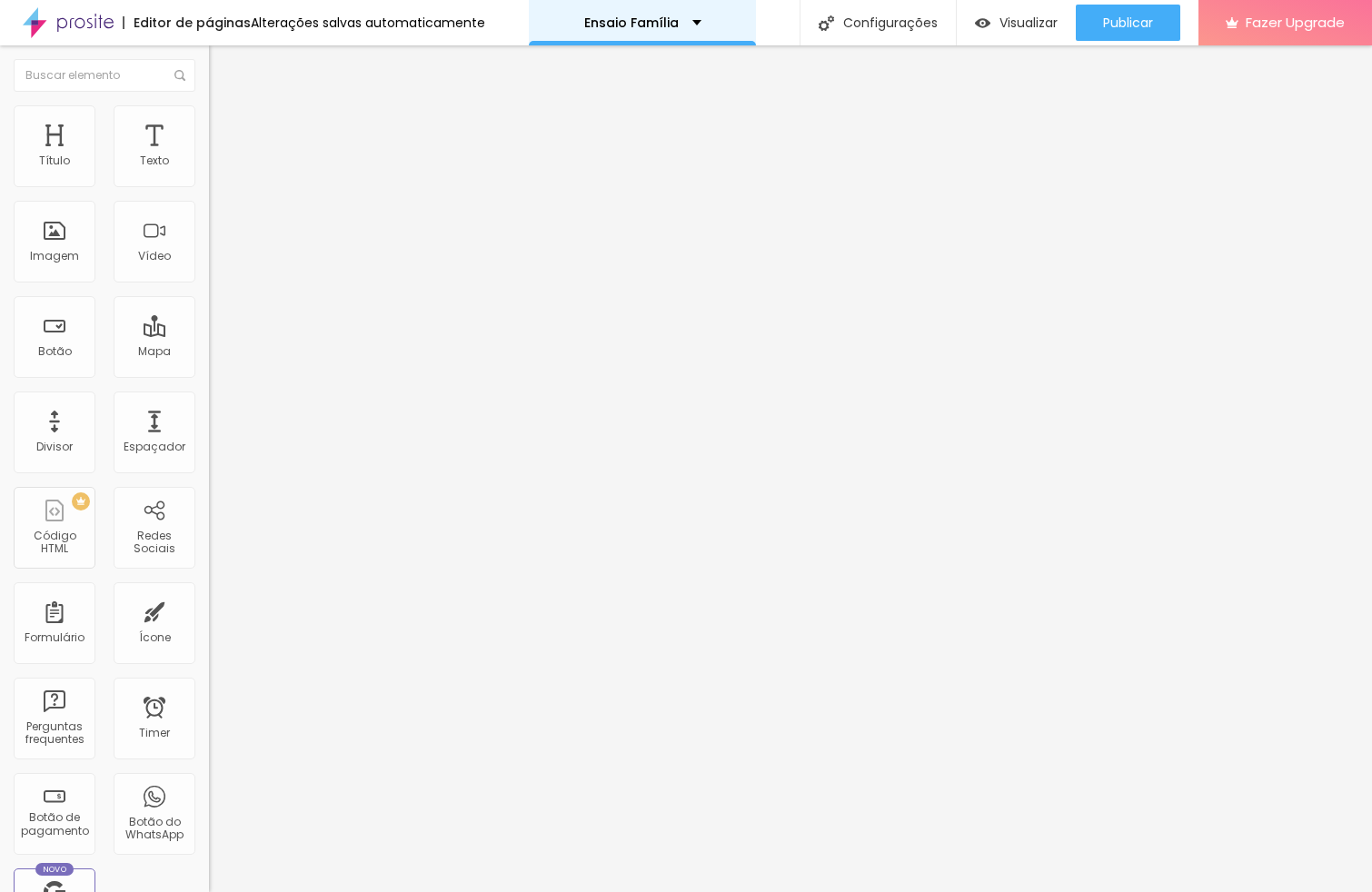
click at [600, 15] on div "Ensaio Família" at bounding box center [642, 22] width 227 height 45
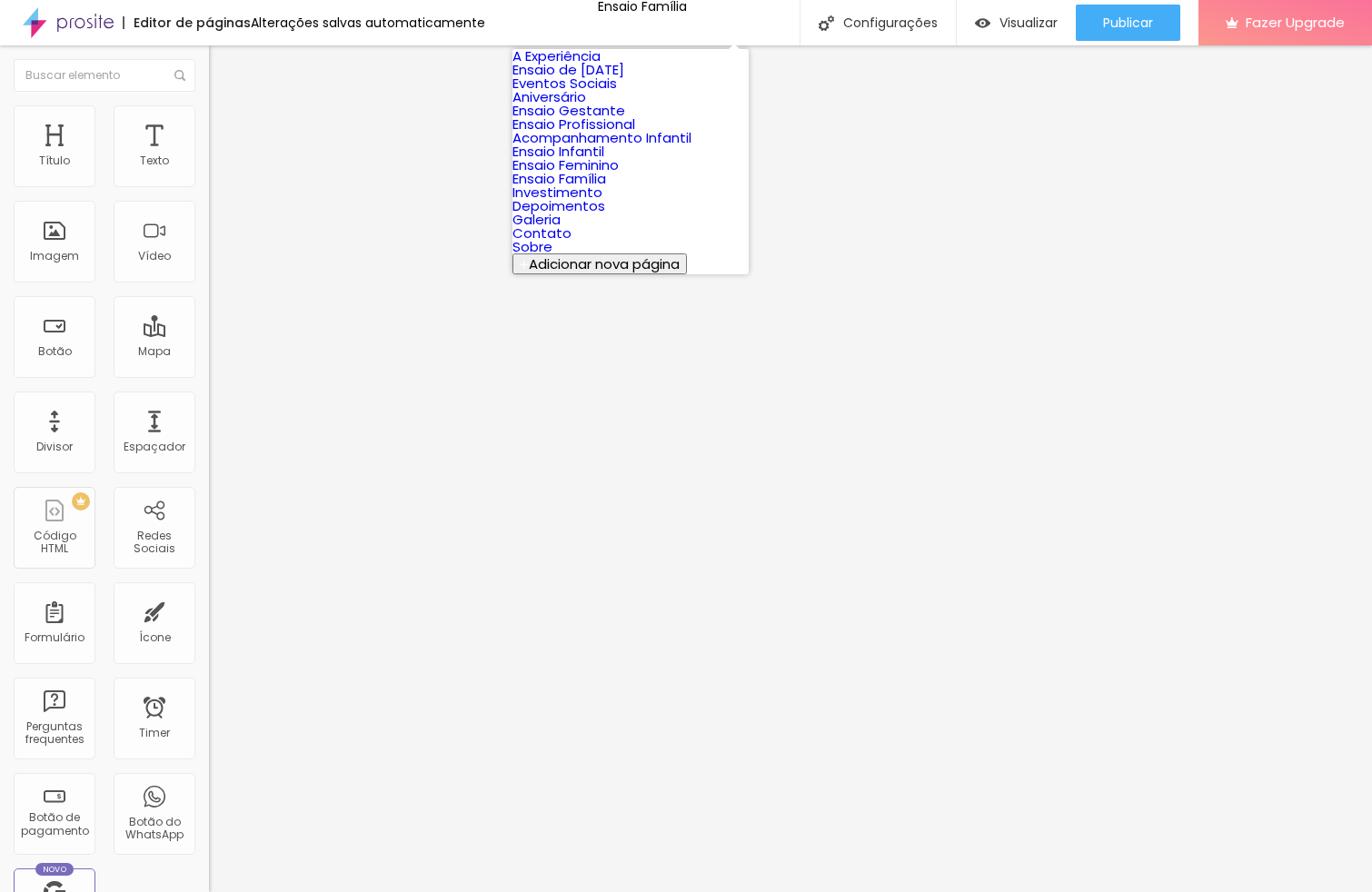
click at [600, 65] on link "A Experiência" at bounding box center [556, 55] width 88 height 19
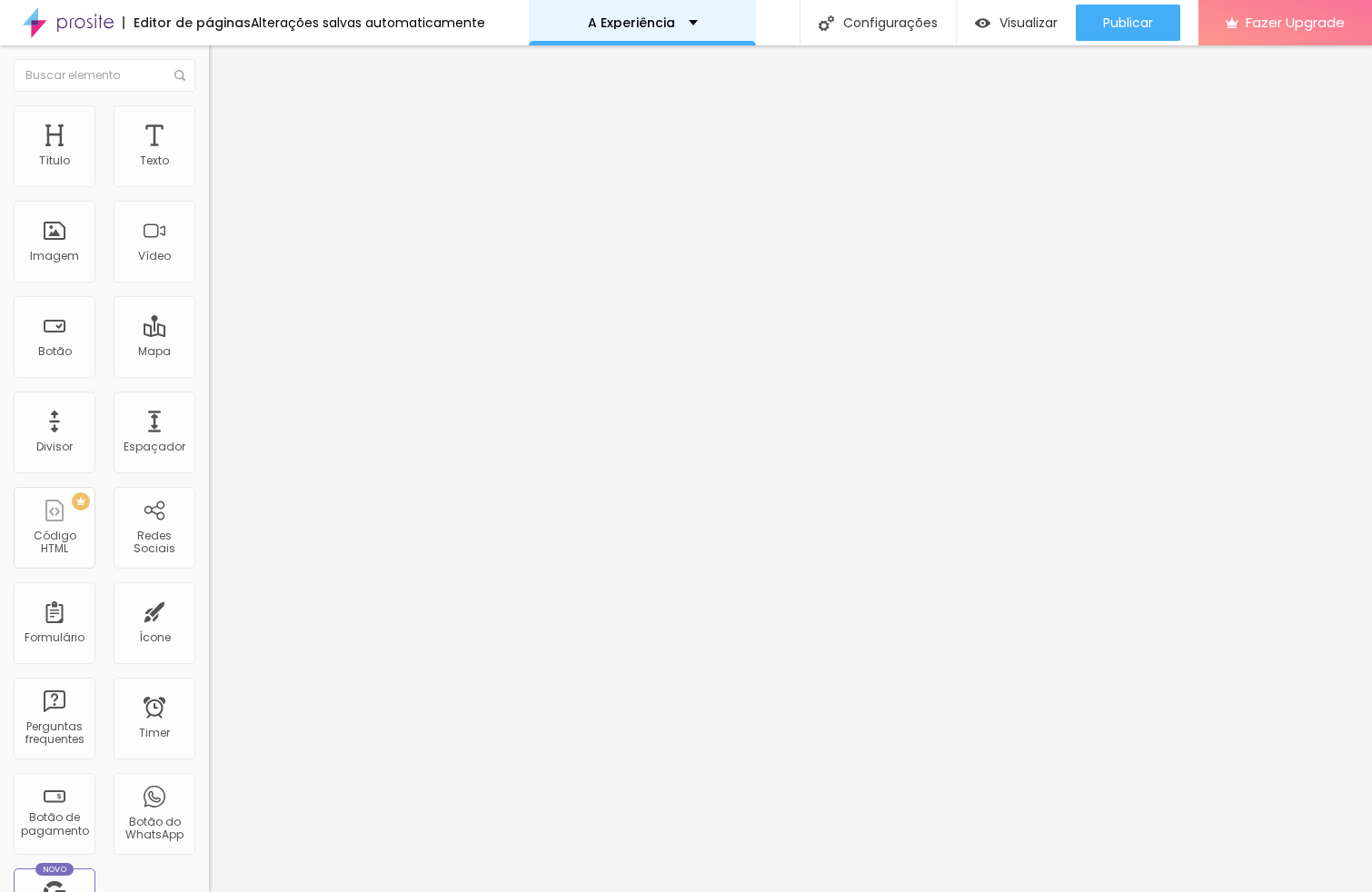
click at [517, 33] on div "Editor de páginas Alterações salvas automaticamente A Experiência Configurações…" at bounding box center [686, 22] width 1372 height 45
click at [573, 22] on div "A Experiência" at bounding box center [642, 22] width 227 height 45
click at [608, 7] on div "A Experiência" at bounding box center [642, 22] width 227 height 45
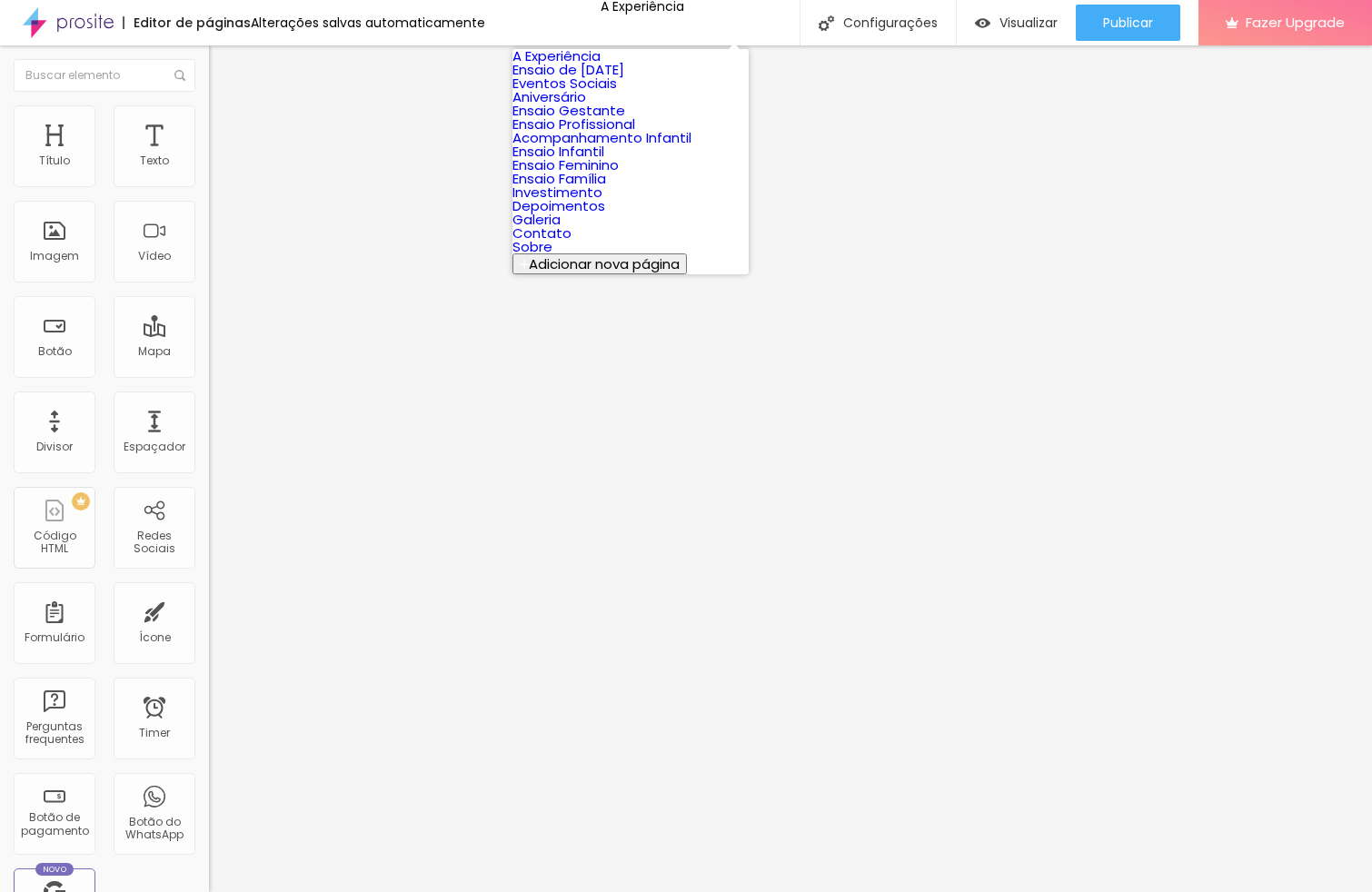
scroll to position [287, 0]
click at [587, 169] on link "Ensaio Família" at bounding box center [559, 178] width 94 height 19
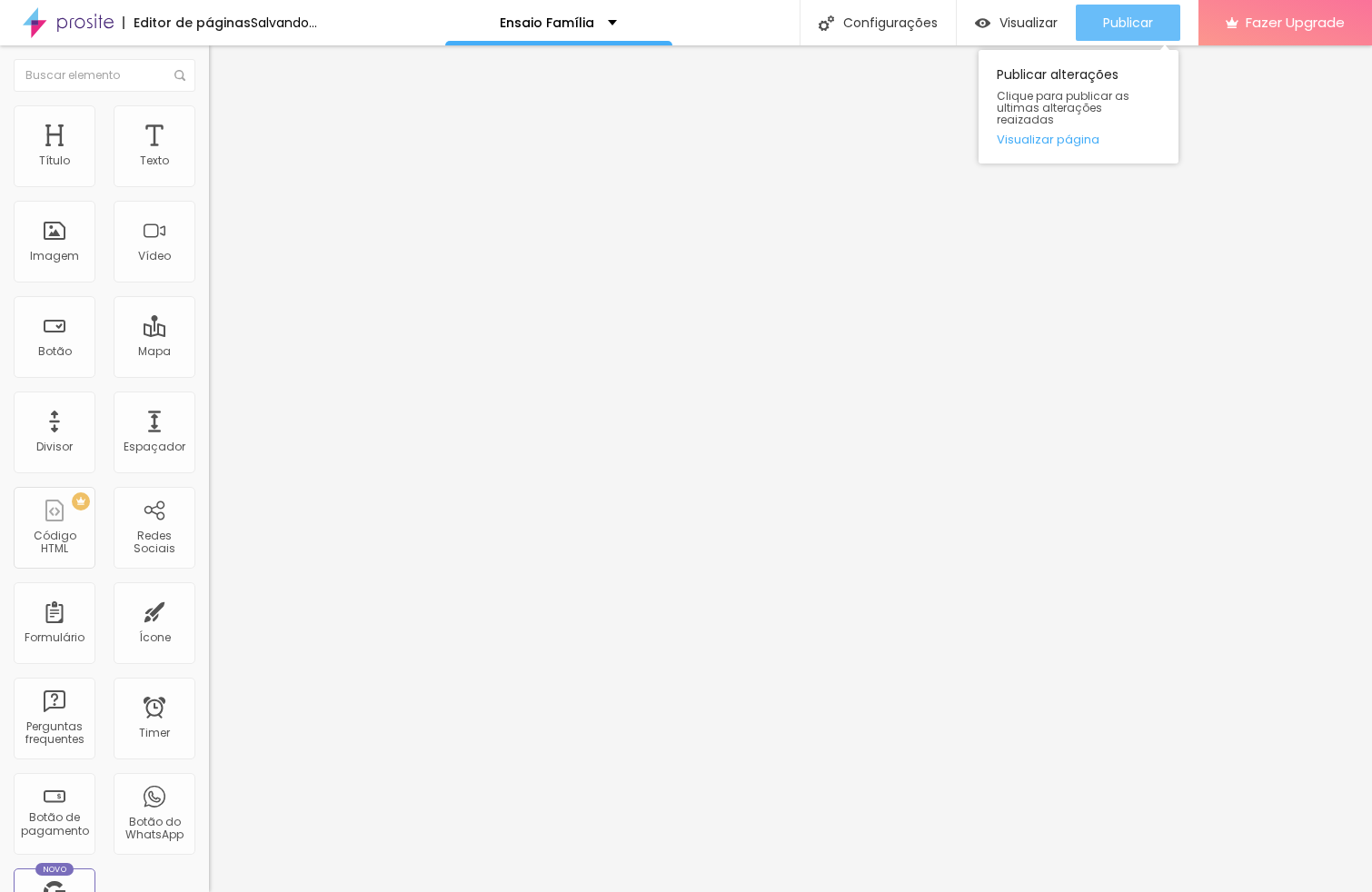
click at [1125, 35] on div "Publicar" at bounding box center [1128, 23] width 50 height 37
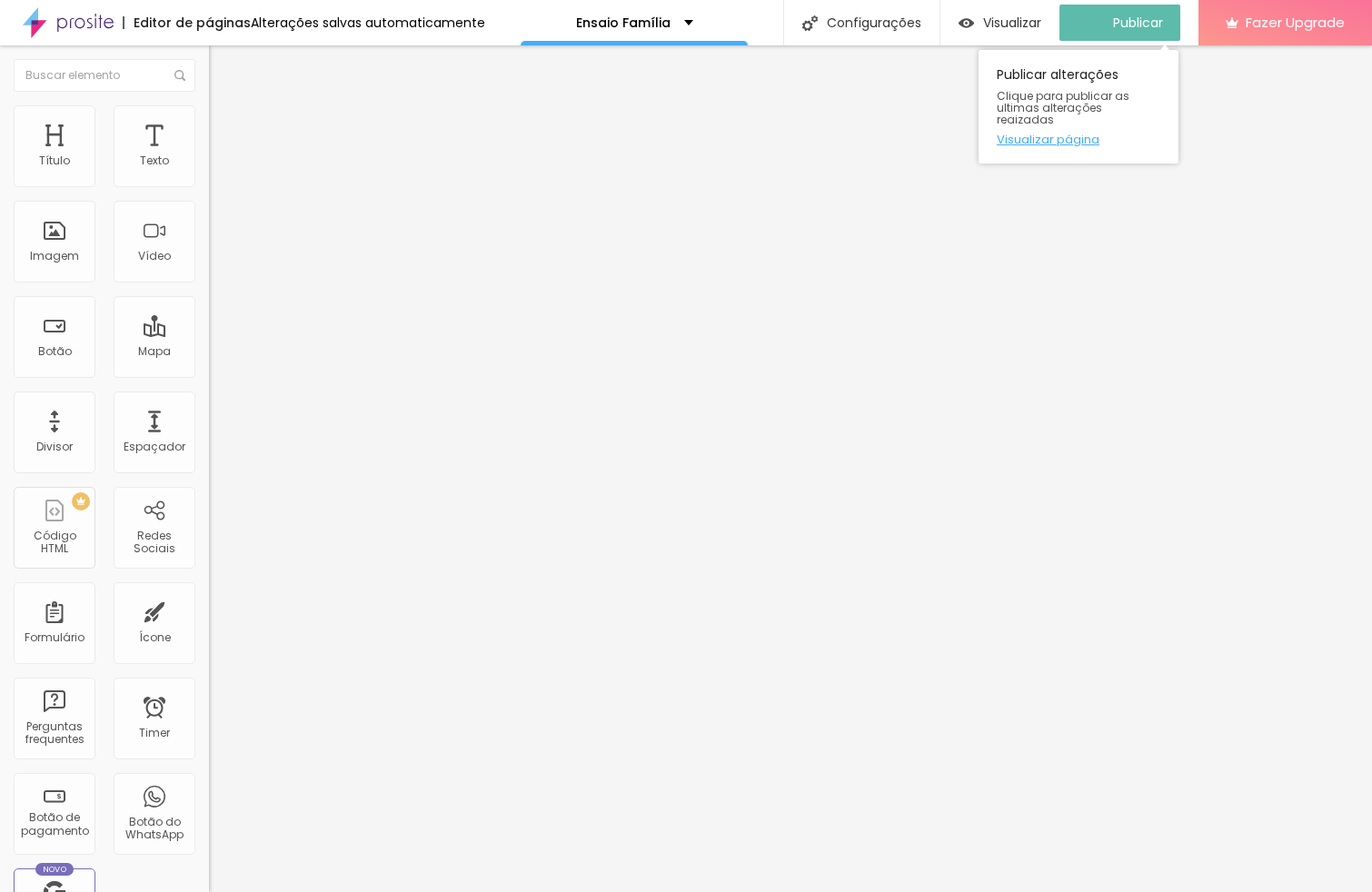
click at [1075, 133] on link "Visualizar página" at bounding box center [1079, 139] width 164 height 12
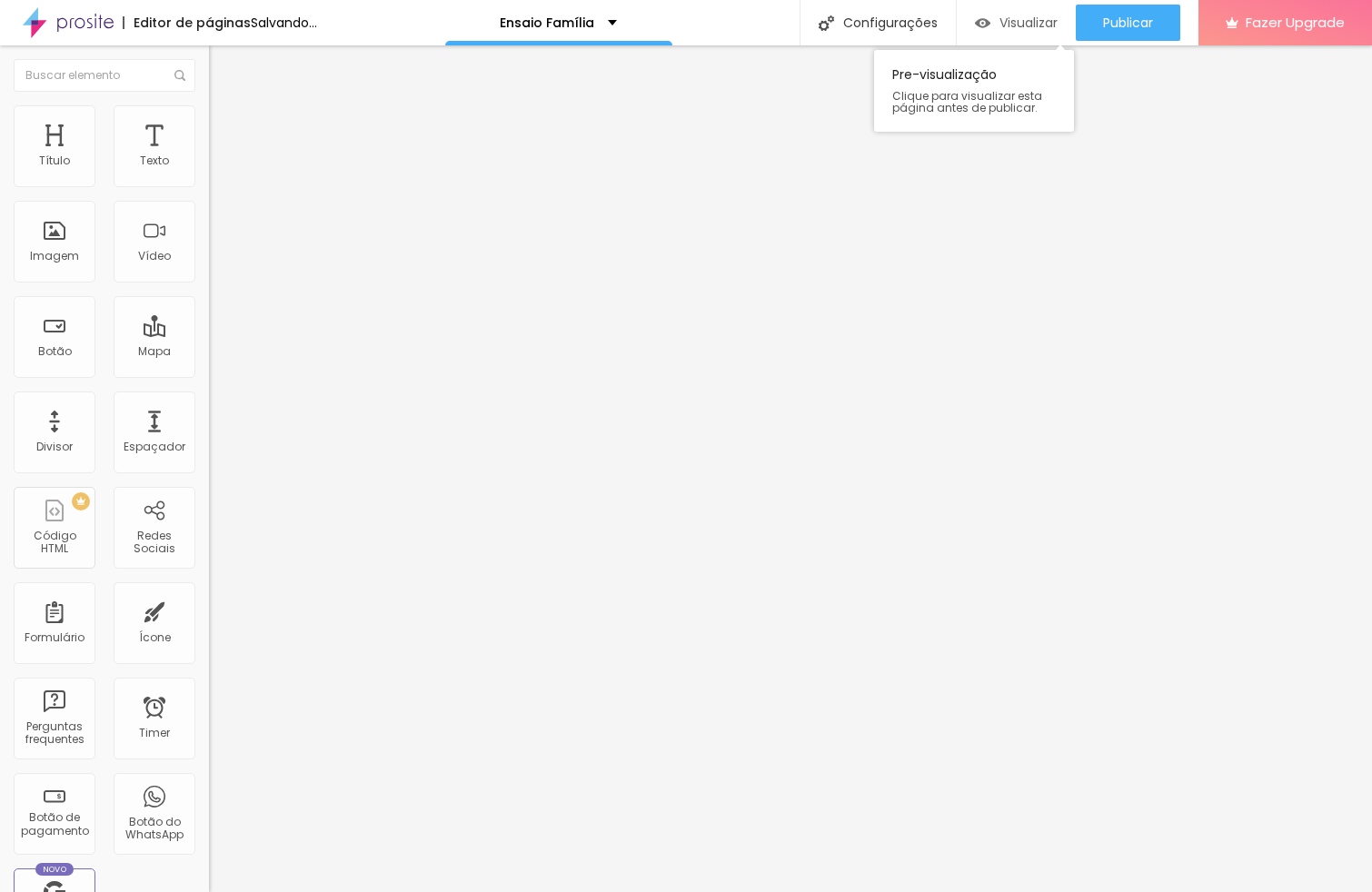
click at [1013, 21] on span "Visualizar" at bounding box center [1028, 23] width 58 height 15
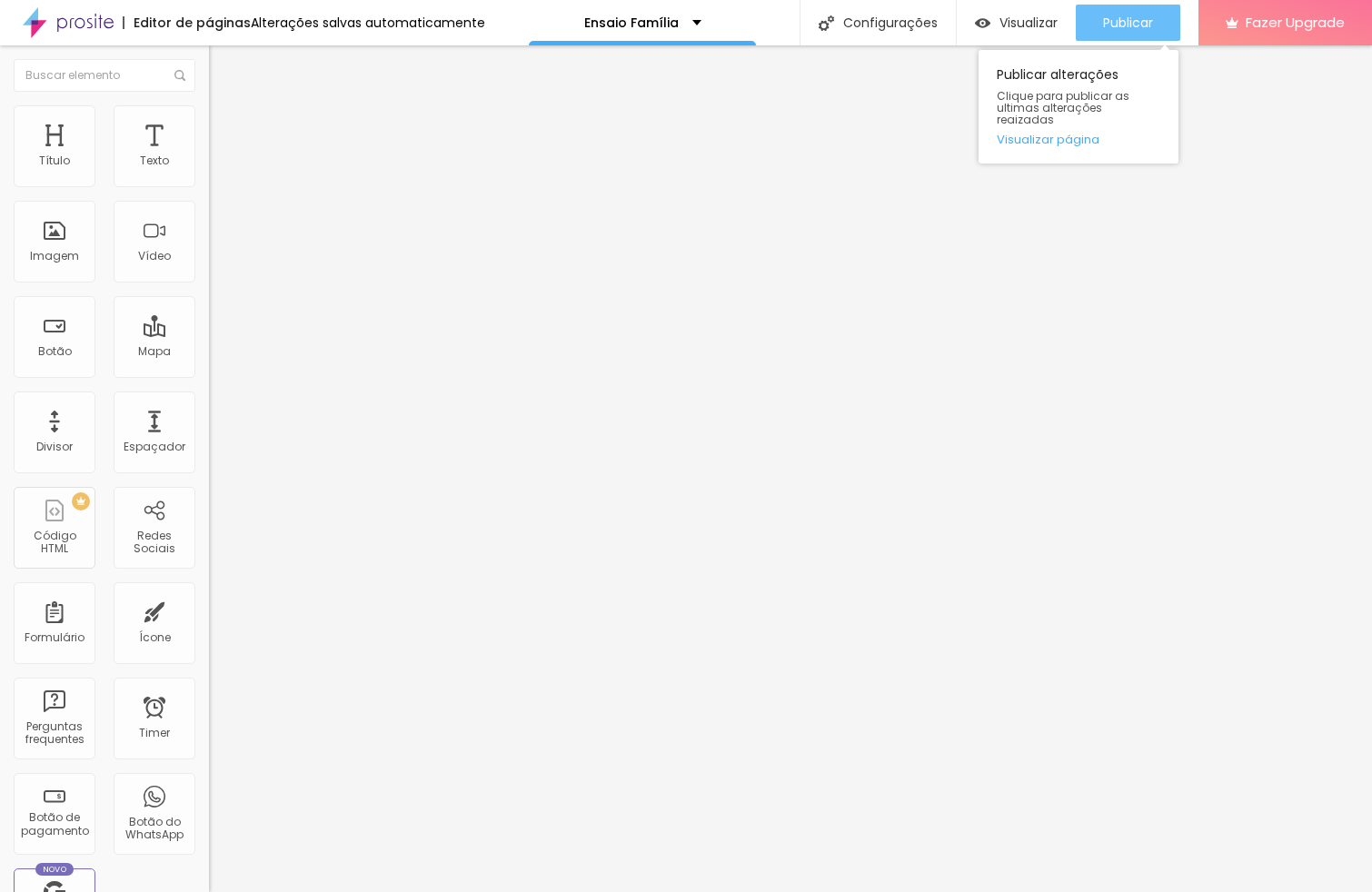
click at [1133, 16] on span "Publicar" at bounding box center [1128, 23] width 50 height 15
click at [1059, 133] on link "Visualizar página" at bounding box center [1079, 139] width 164 height 12
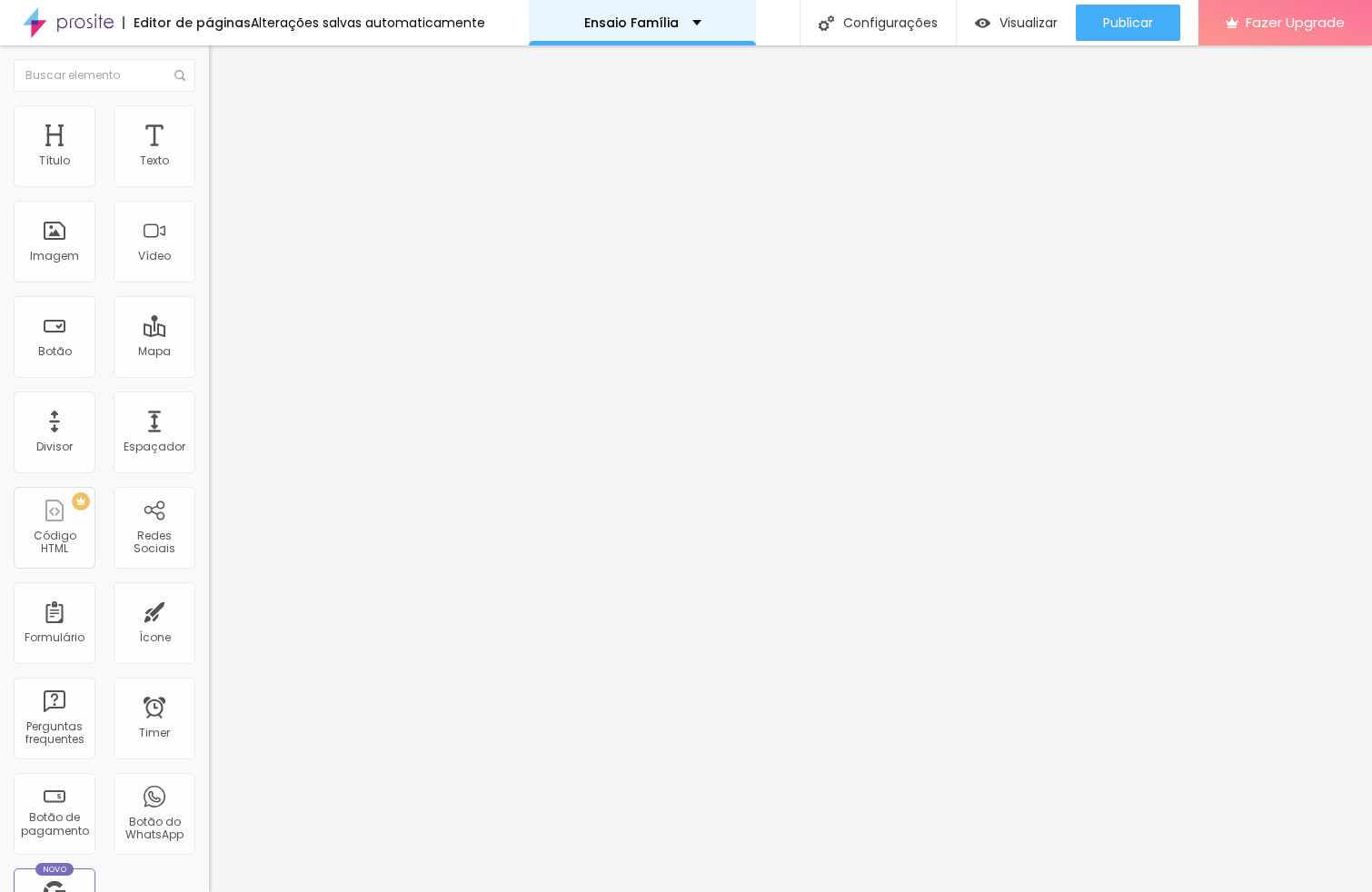
click at [603, 21] on p "Ensaio Família" at bounding box center [631, 23] width 95 height 13
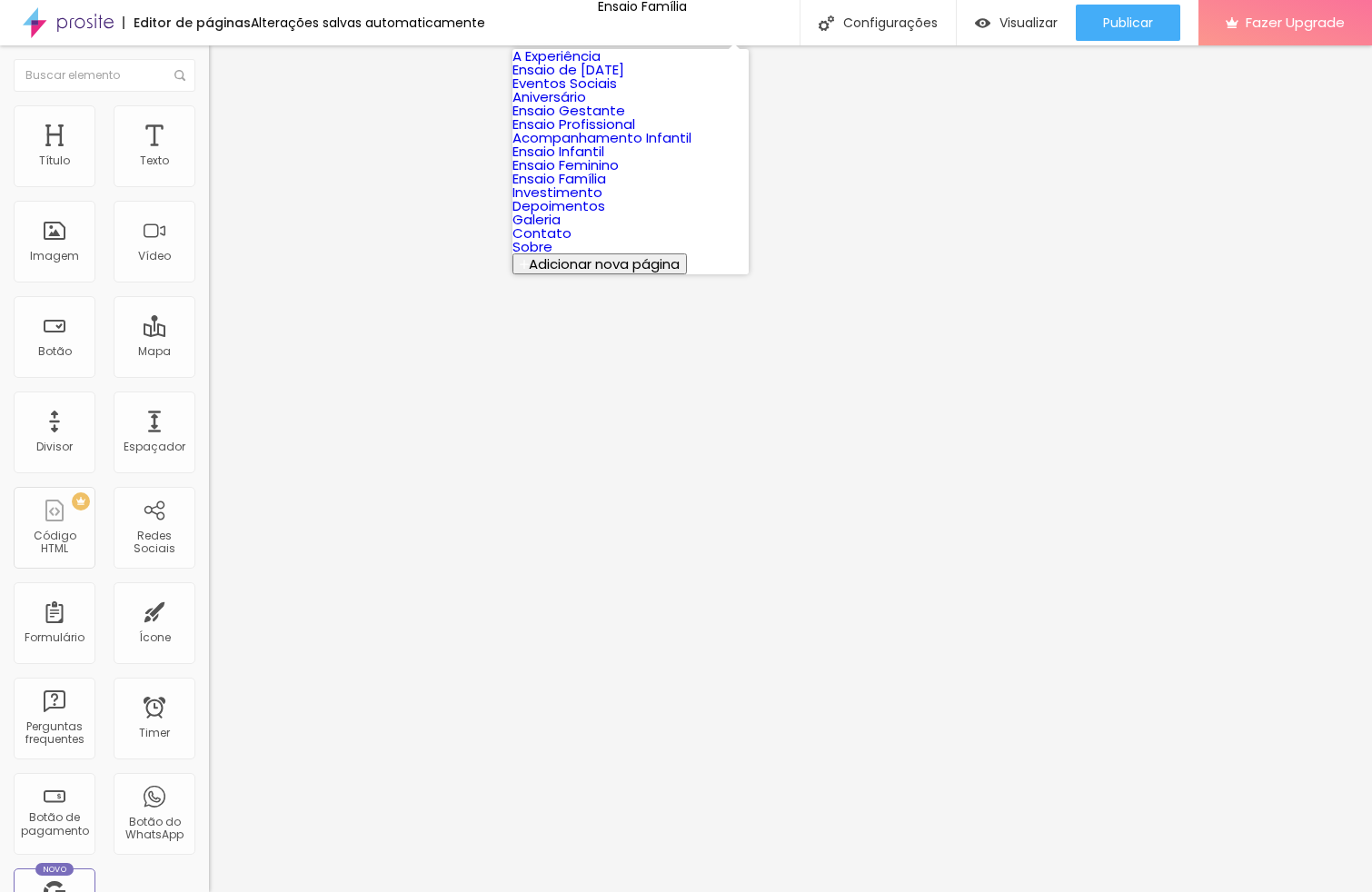
click at [635, 147] on link "Acompanhamento Infantil" at bounding box center [601, 137] width 179 height 19
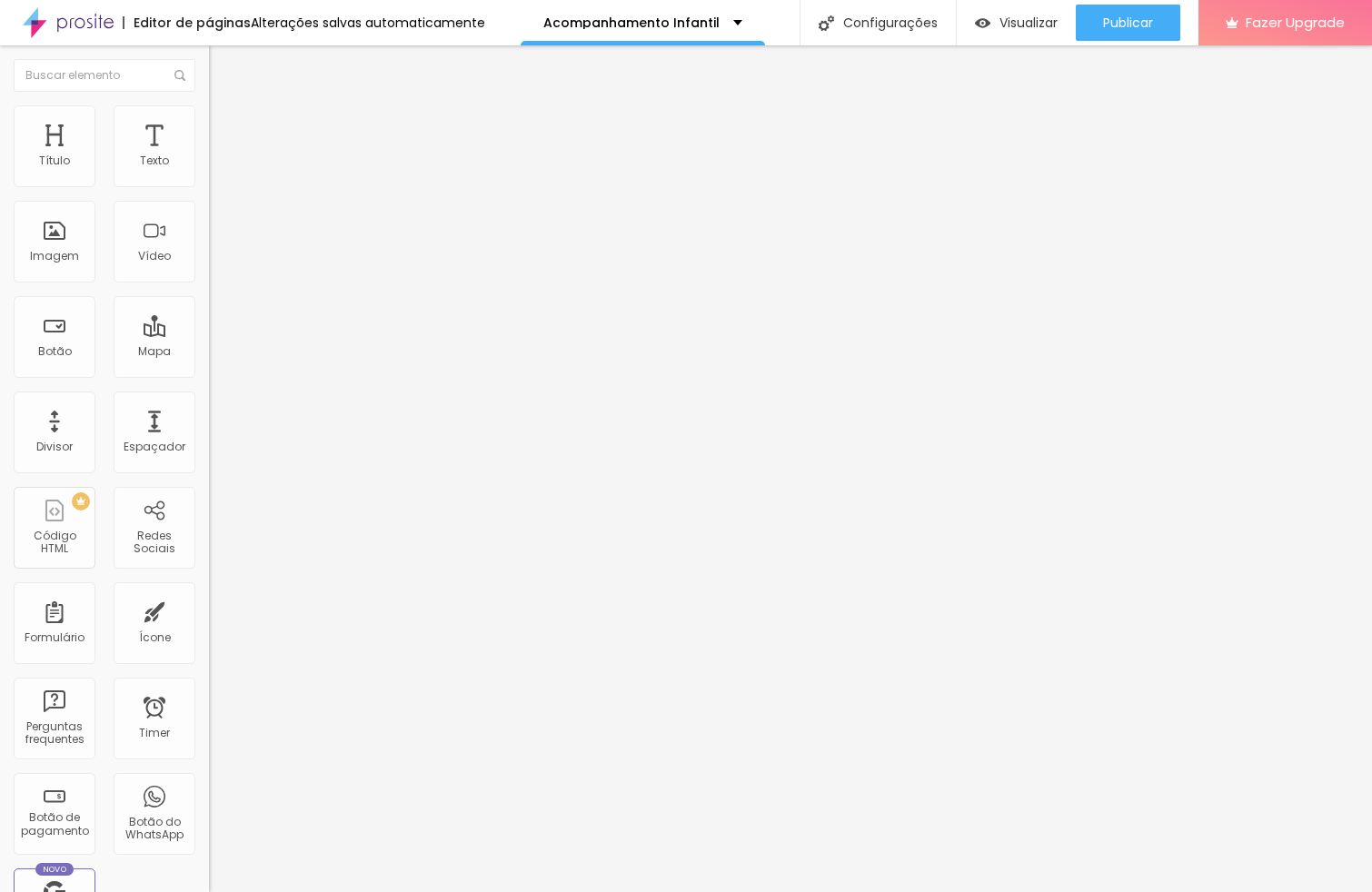
click at [209, 269] on button "button" at bounding box center [222, 259] width 26 height 19
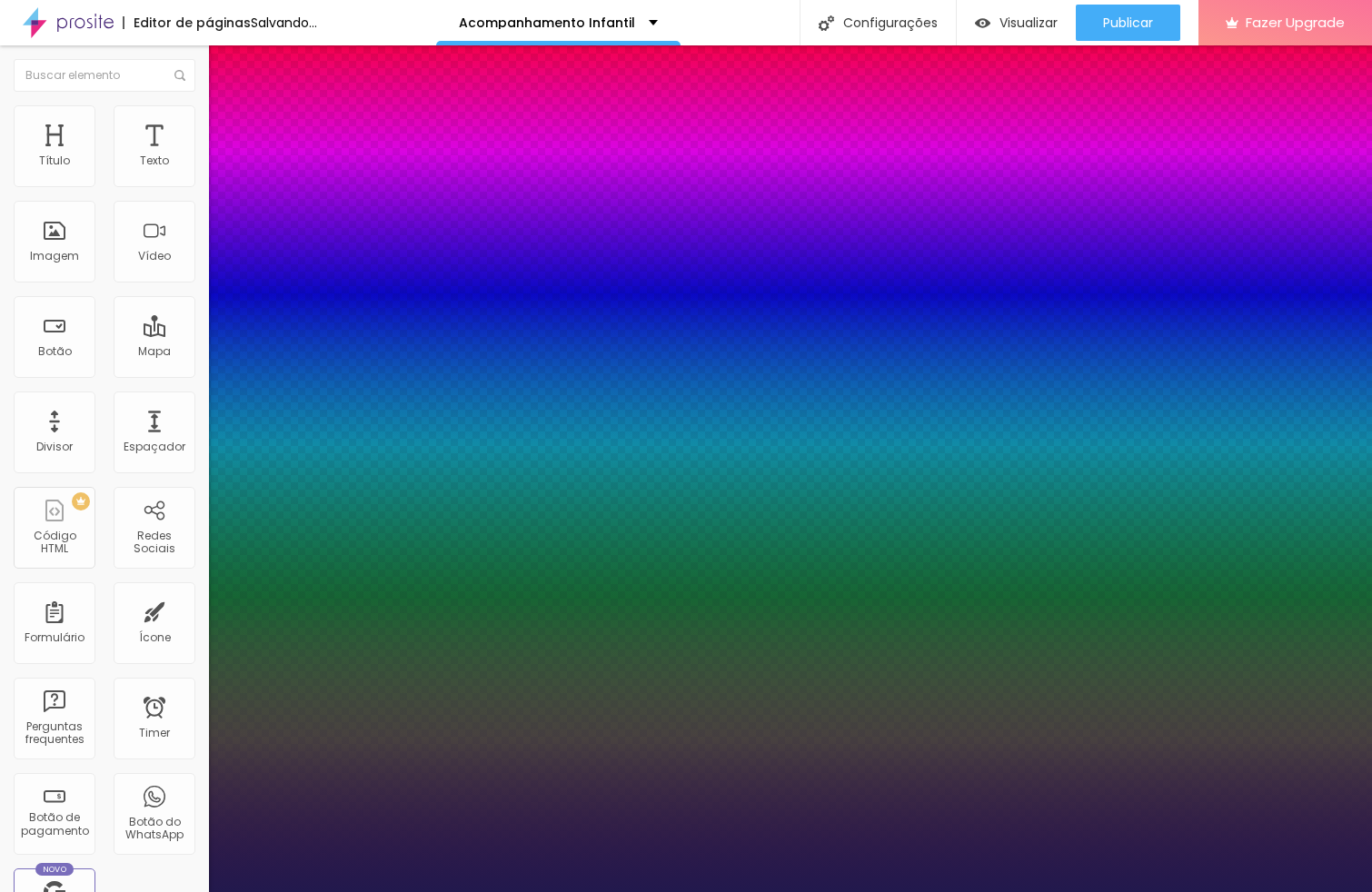
type input "1"
type input "34"
type input "1"
type input "34"
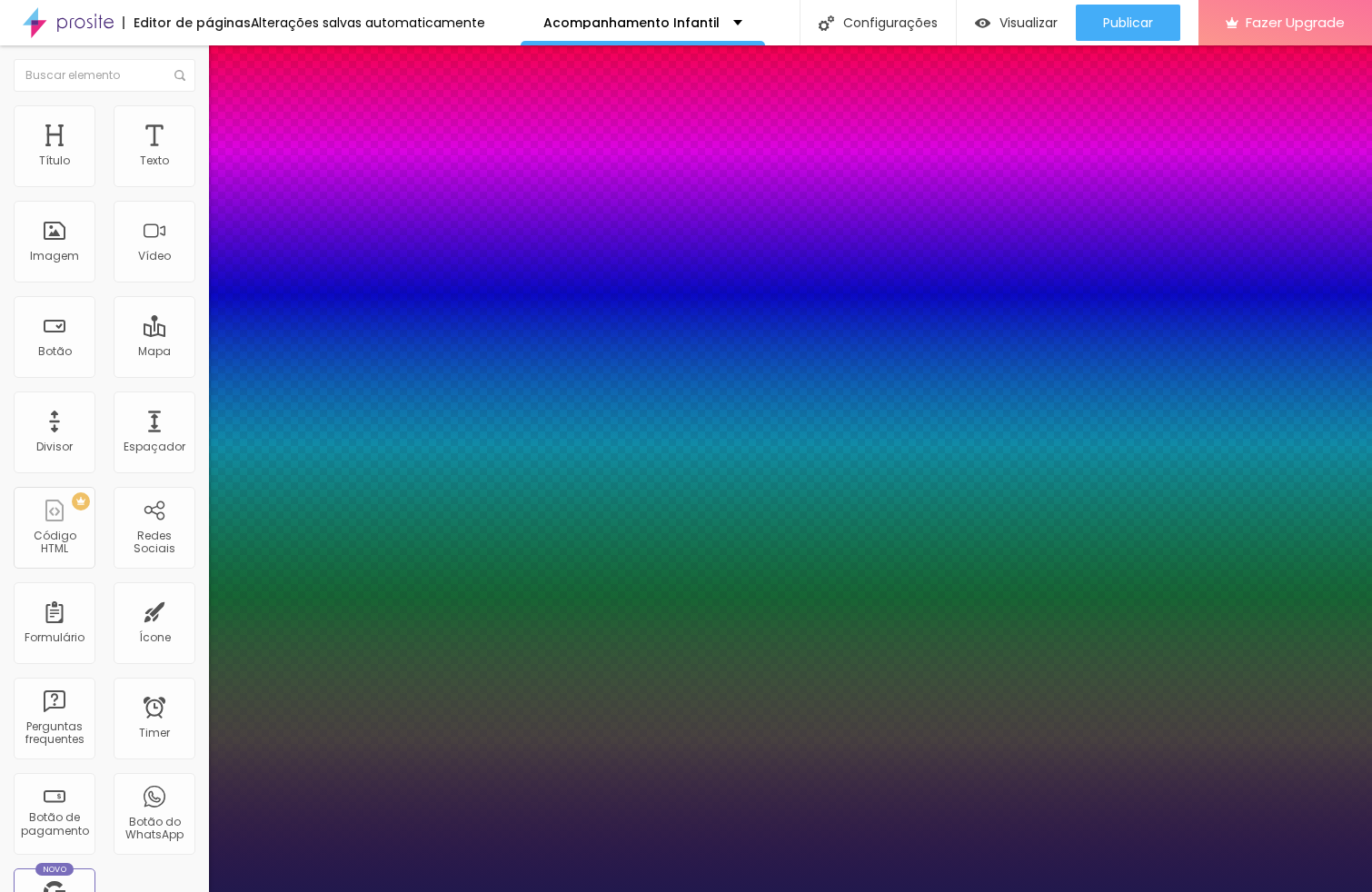
type input "1"
select select "Monoton-Regular"
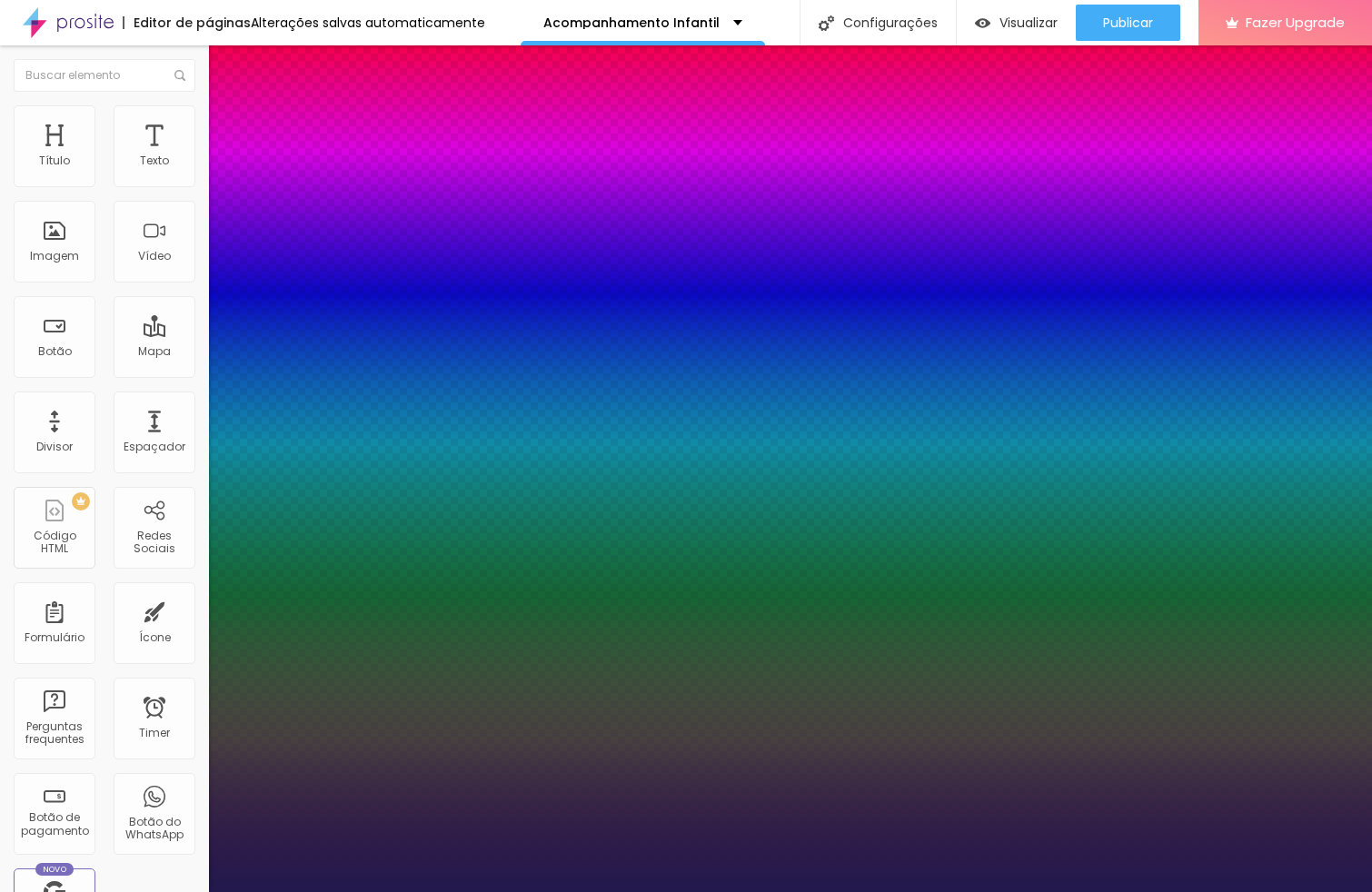
type input "1"
select select "Montserrat"
type input "1"
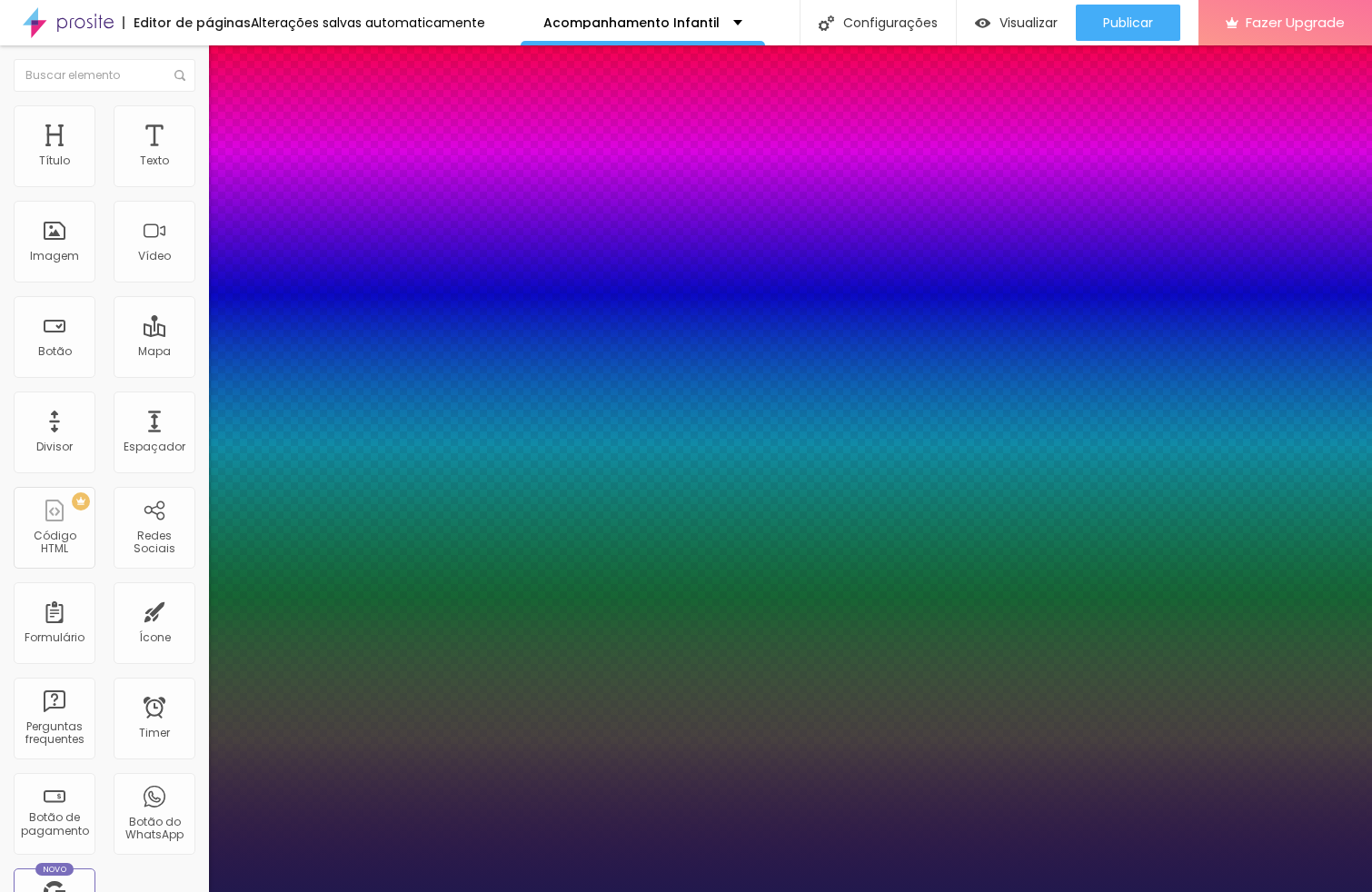
click at [223, 891] on div at bounding box center [686, 892] width 1372 height 0
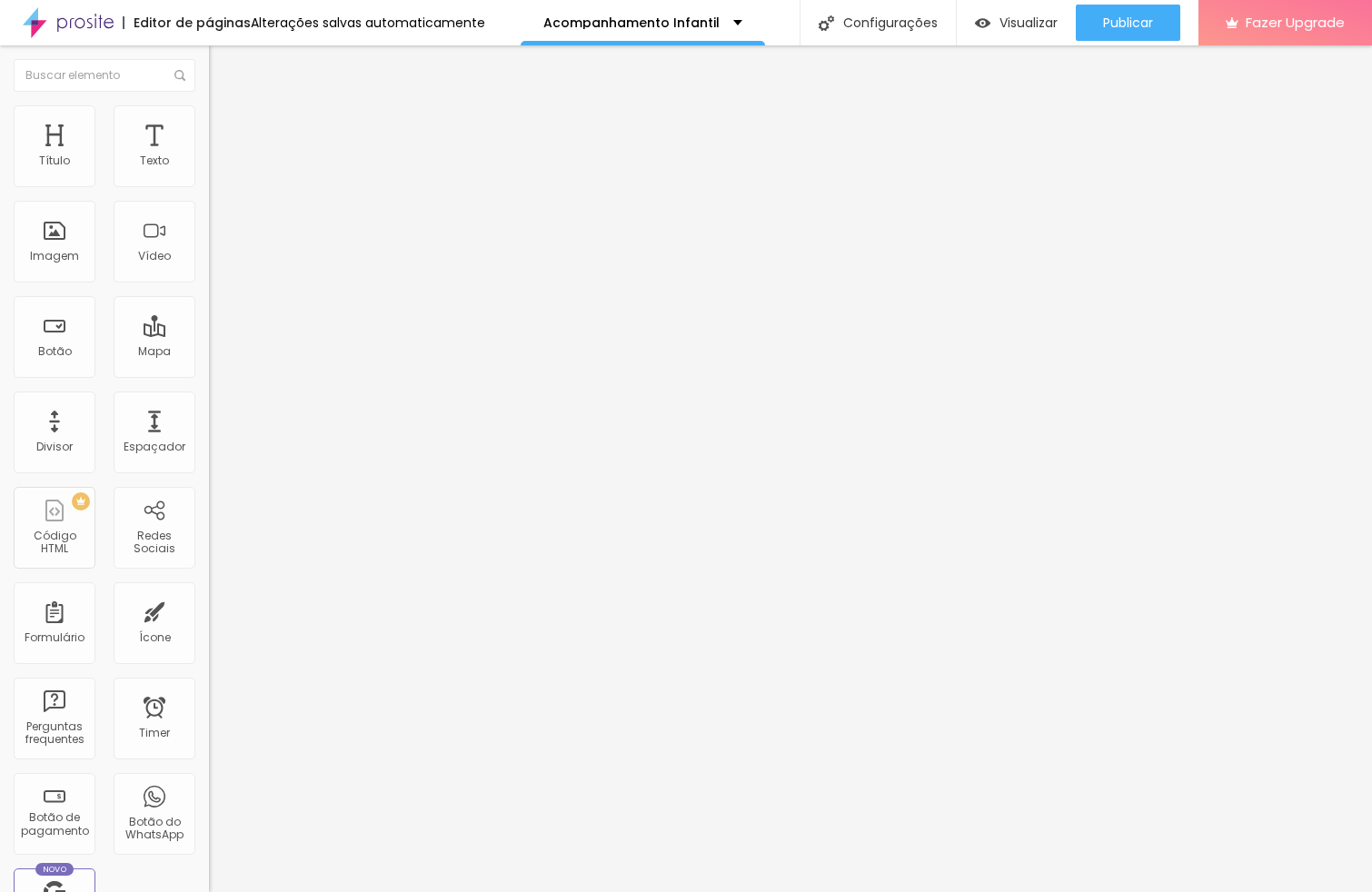
click at [209, 118] on li "Avançado" at bounding box center [313, 115] width 209 height 18
type input "1"
type input "16"
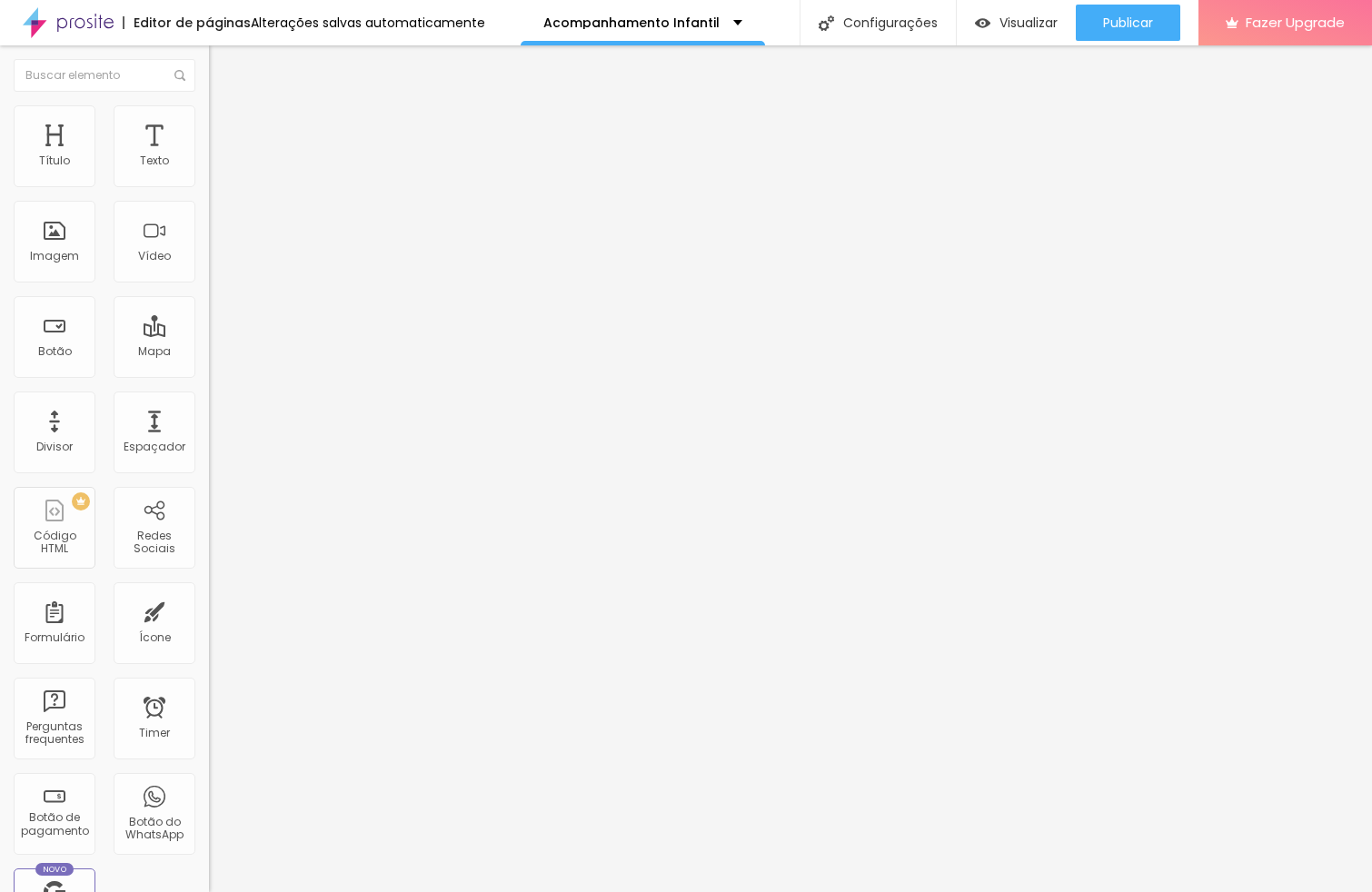
click at [223, 68] on img "button" at bounding box center [230, 66] width 15 height 15
click at [209, 156] on span "Adicionar imagem" at bounding box center [267, 148] width 117 height 16
